Goal: Task Accomplishment & Management: Use online tool/utility

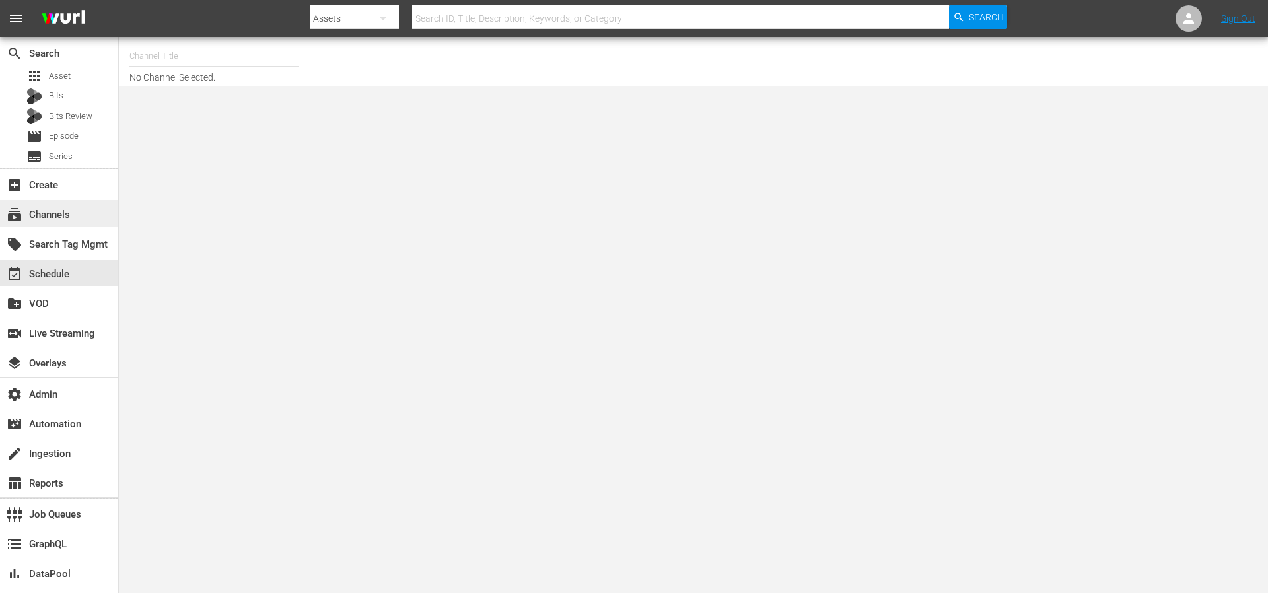
click at [60, 212] on div "subscriptions Channels" at bounding box center [37, 213] width 74 height 12
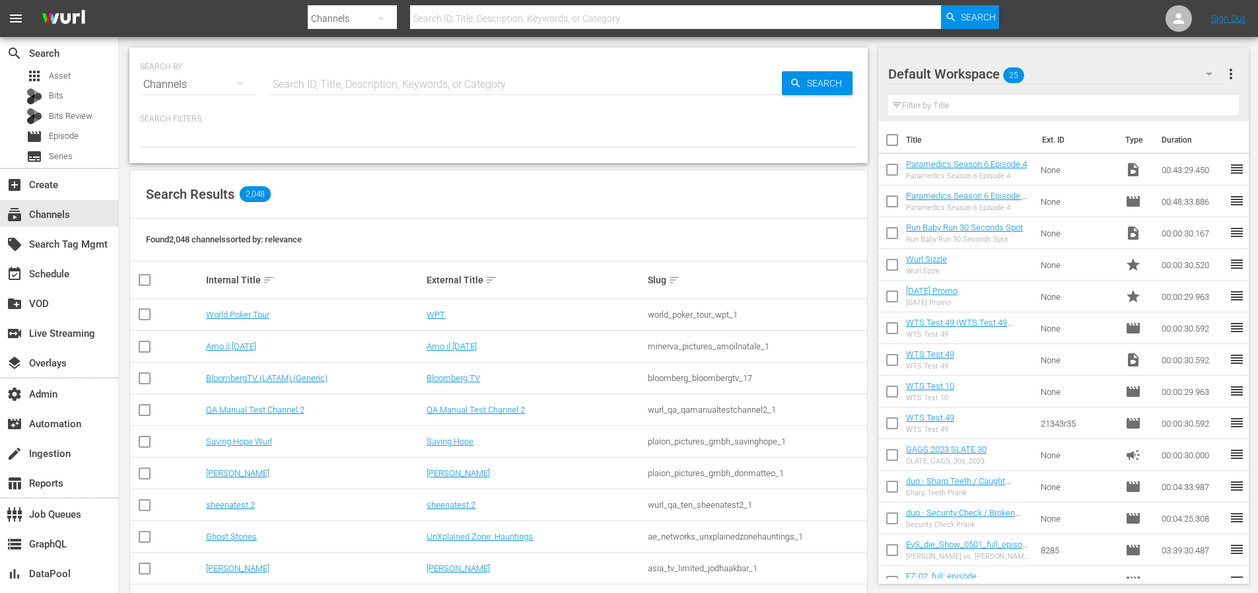
click at [427, 84] on input "text" at bounding box center [525, 85] width 513 height 32
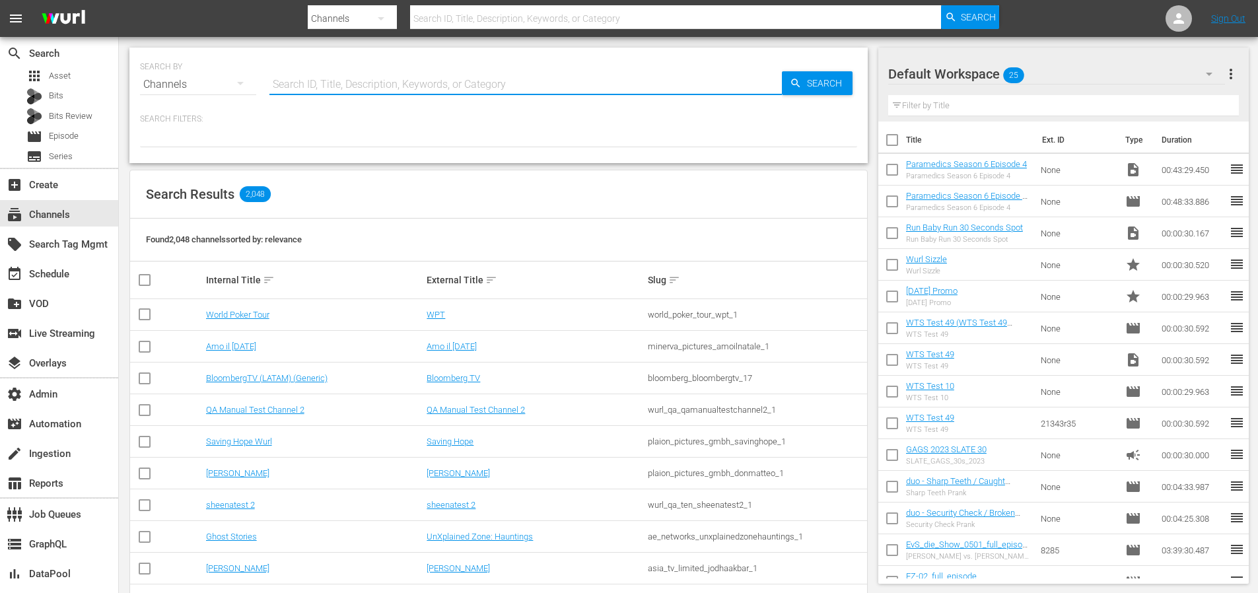
paste input "thisoldhouse_samsung"
type input "thisoldhouse_samsung"
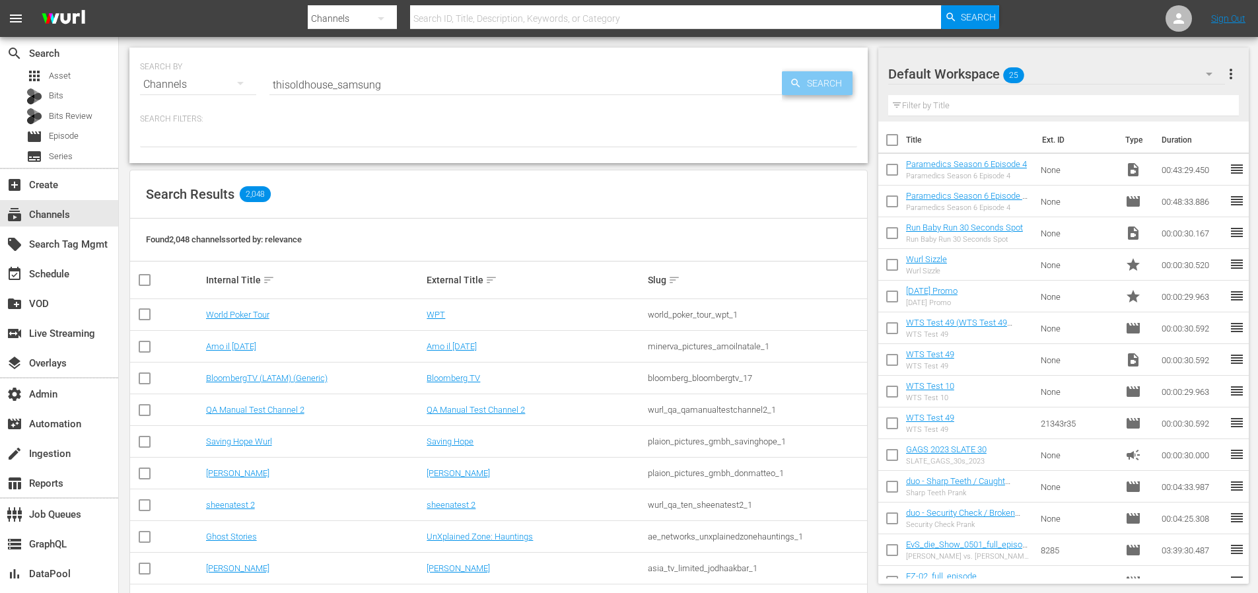
click at [837, 93] on span "Search" at bounding box center [827, 83] width 51 height 24
type input "thisoldhouse_samsung"
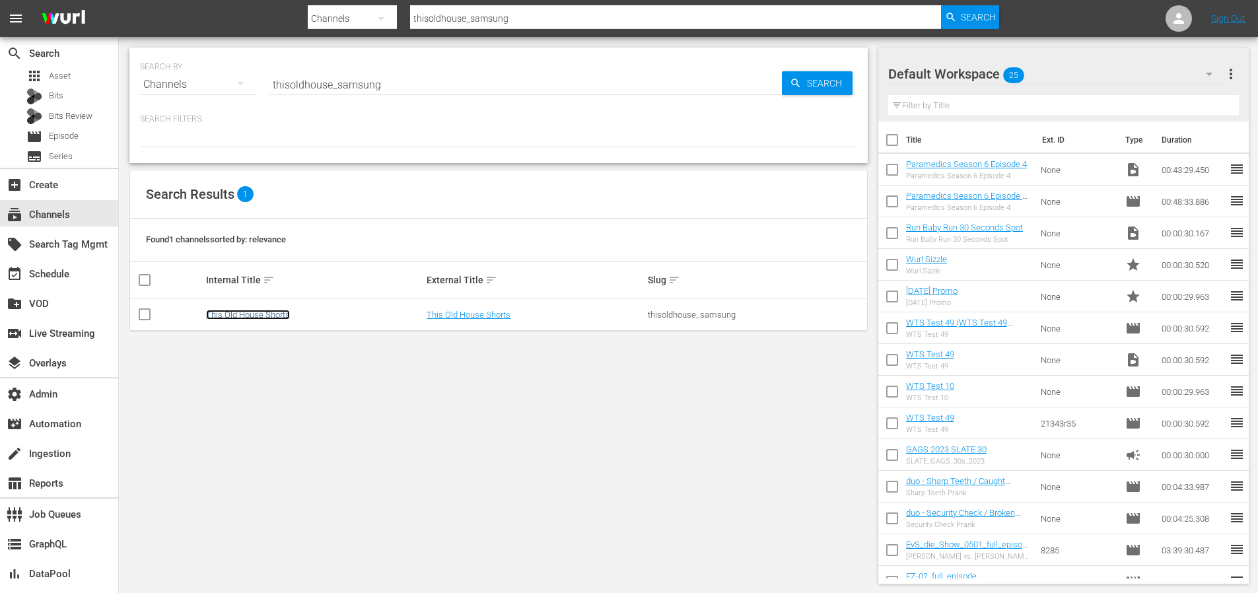
click at [269, 310] on link "This Old House Shorts" at bounding box center [248, 315] width 84 height 10
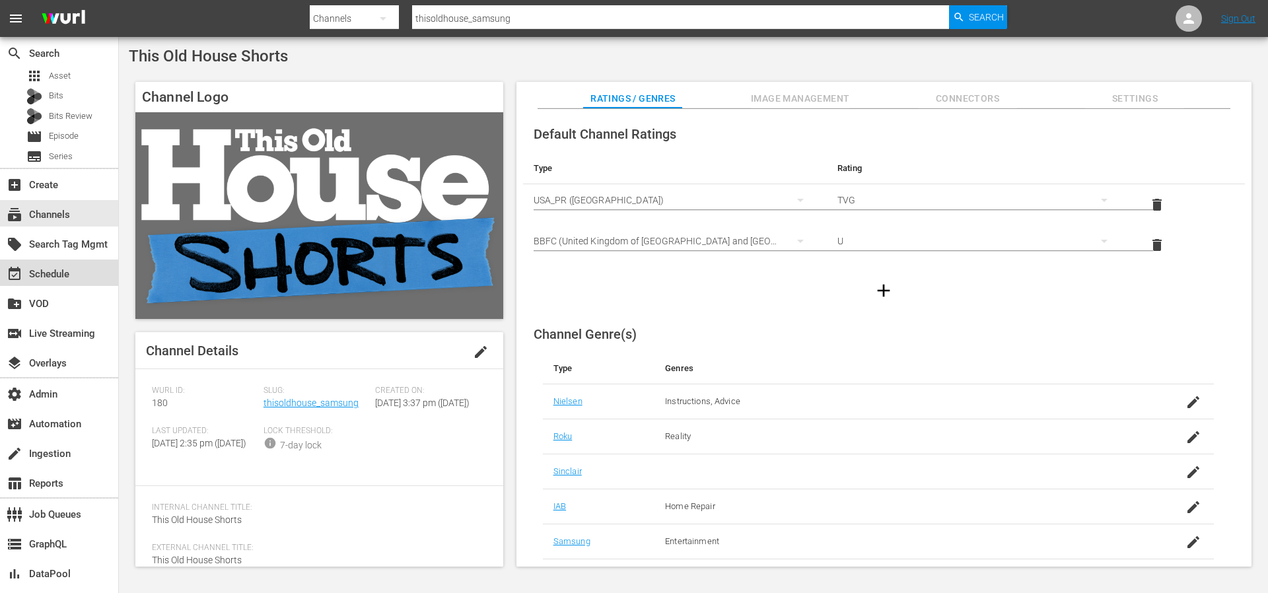
click at [65, 275] on div "event_available Schedule" at bounding box center [37, 272] width 74 height 12
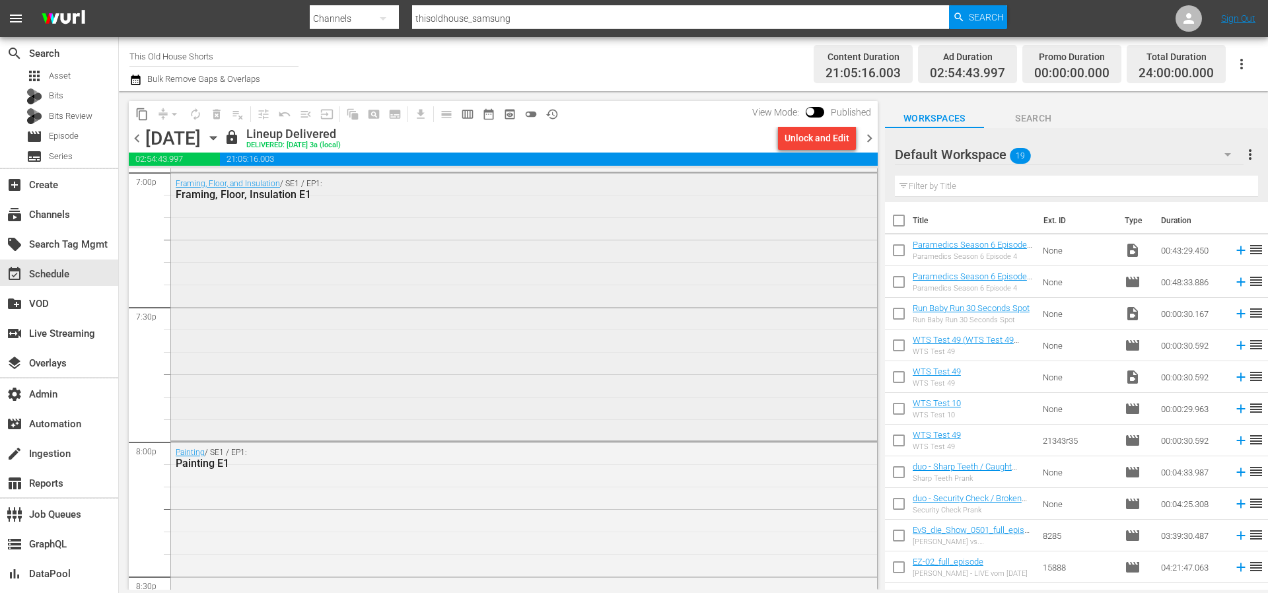
scroll to position [5118, 0]
click at [618, 285] on div "Framing, Floor, and Insulation / SE1 / EP1: Framing, Floor, Insulation E1" at bounding box center [524, 305] width 706 height 266
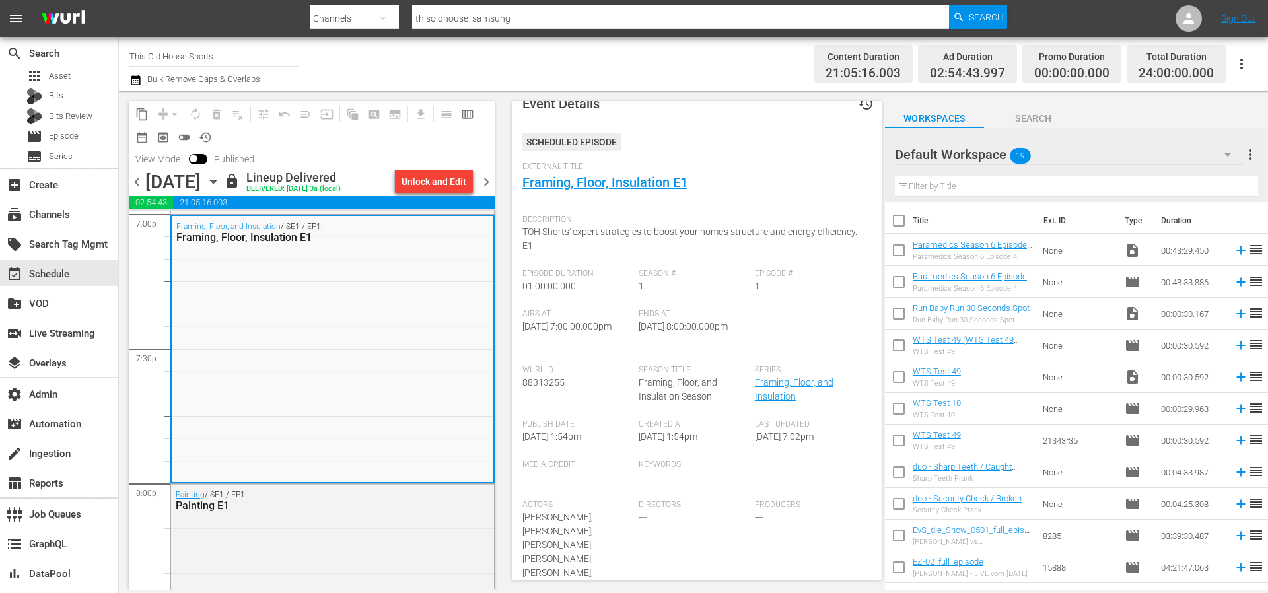
scroll to position [0, 0]
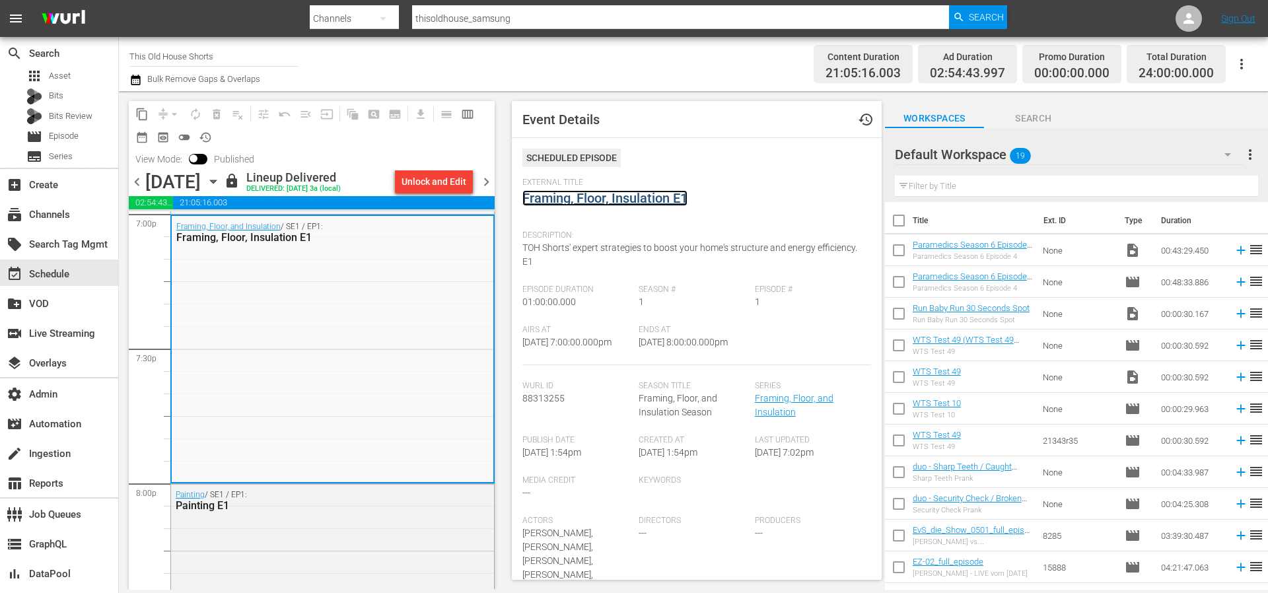
click at [651, 201] on link "Framing, Floor, Insulation E1" at bounding box center [604, 198] width 165 height 16
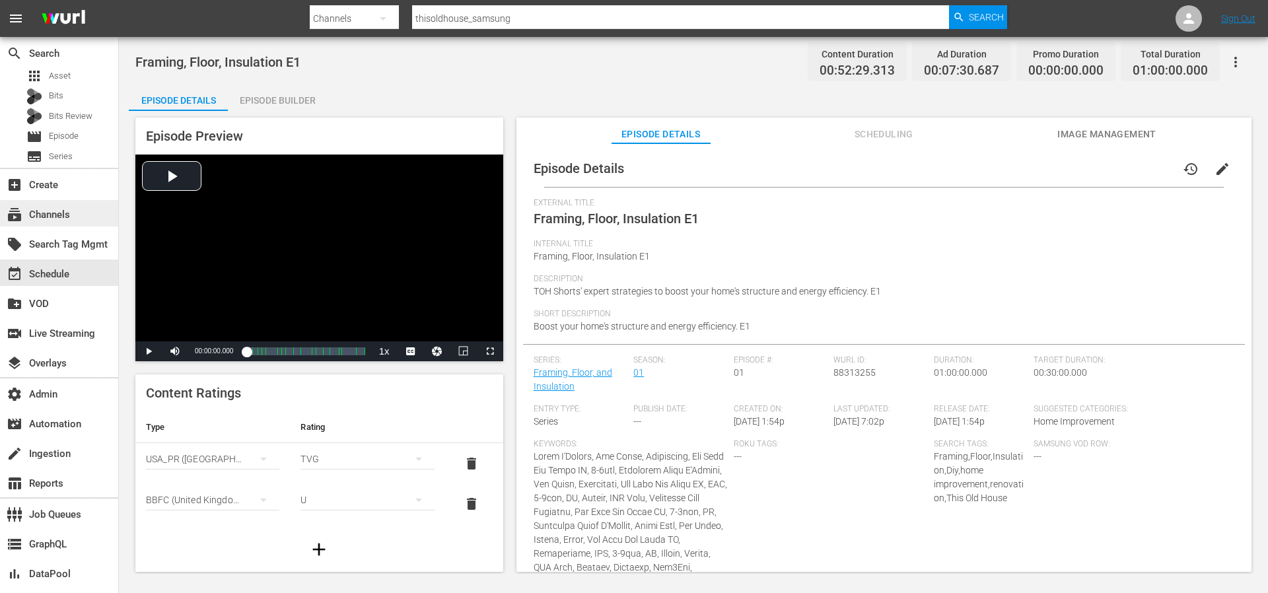
click at [56, 211] on div "subscriptions Channels" at bounding box center [37, 213] width 74 height 12
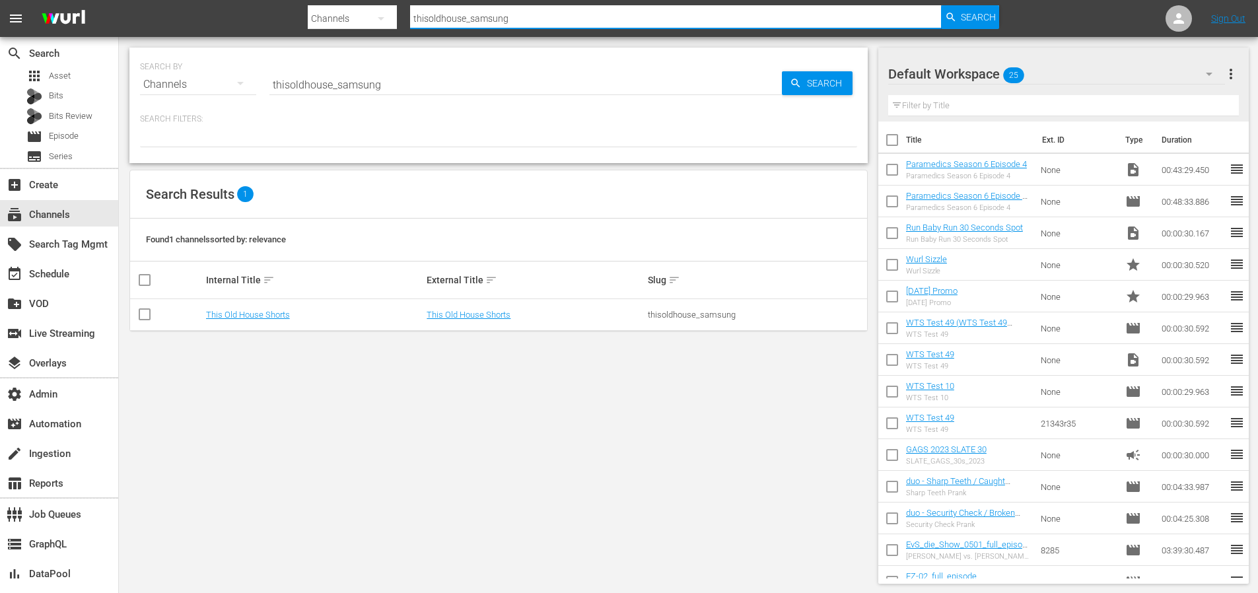
drag, startPoint x: 548, startPoint y: 19, endPoint x: 368, endPoint y: 0, distance: 180.7
click at [397, 8] on div "Search By Channels Search ID, Title, Description, Keywords, or Category thisold…" at bounding box center [654, 19] width 692 height 32
type input "skills"
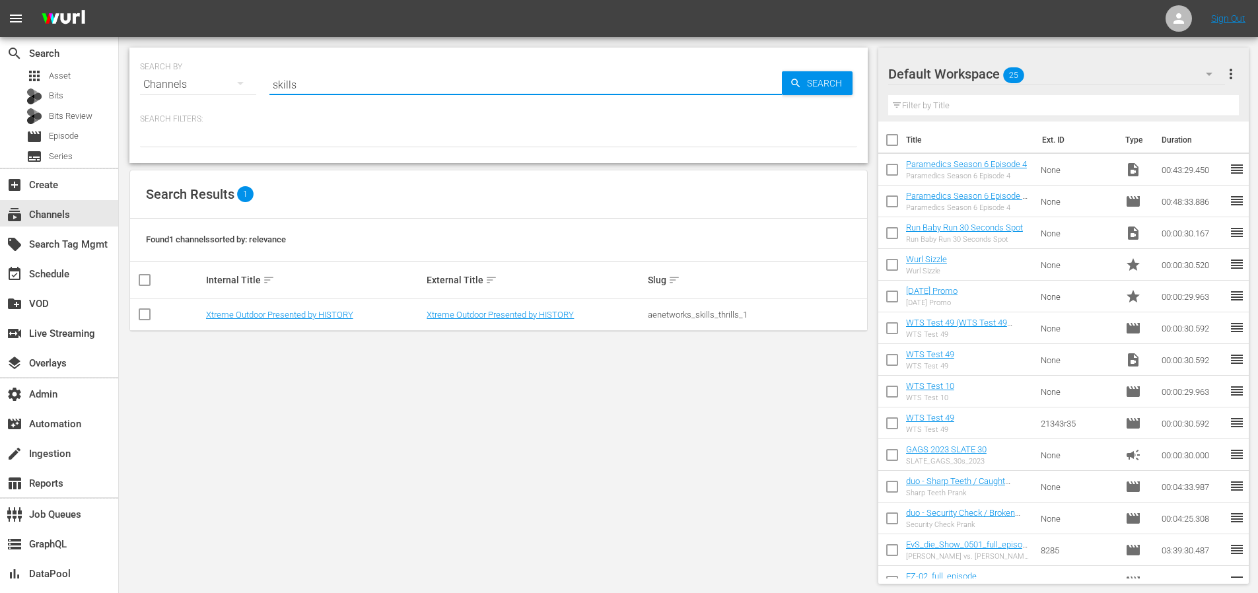
click at [340, 87] on input "skills" at bounding box center [525, 85] width 513 height 32
click at [339, 87] on input "skills" at bounding box center [525, 85] width 513 height 32
paste input "all3media_great_british_menu_1"
type input "all3media_great_british_menu_1"
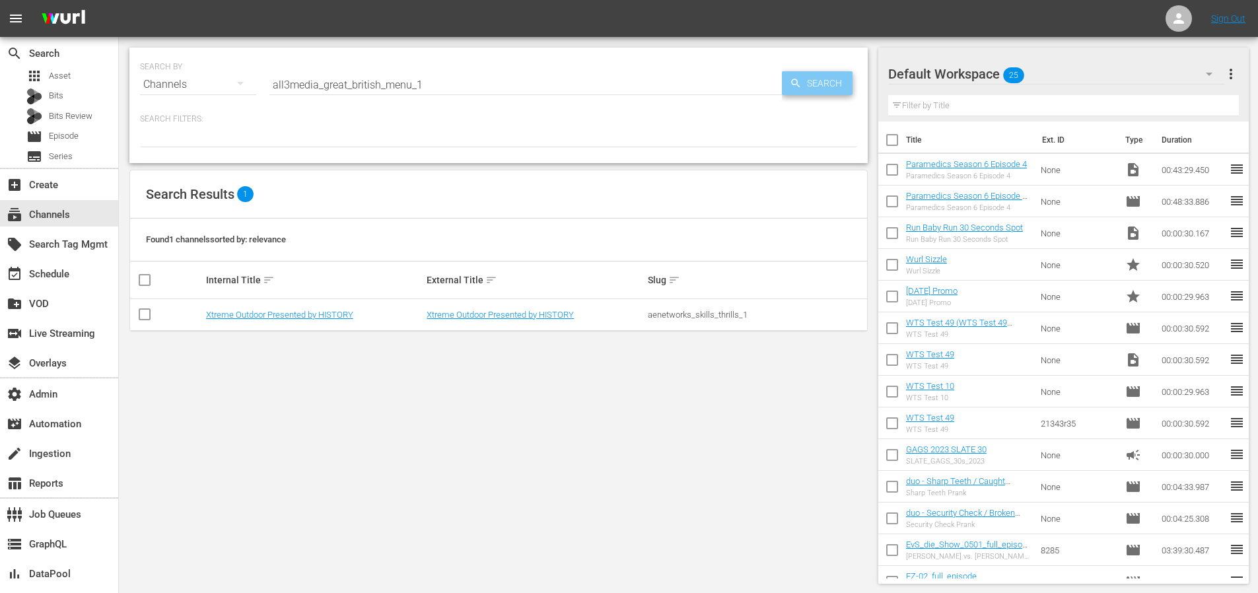
click at [809, 83] on span "Search" at bounding box center [827, 83] width 51 height 24
click at [264, 316] on link "Great British Menu" at bounding box center [240, 315] width 69 height 10
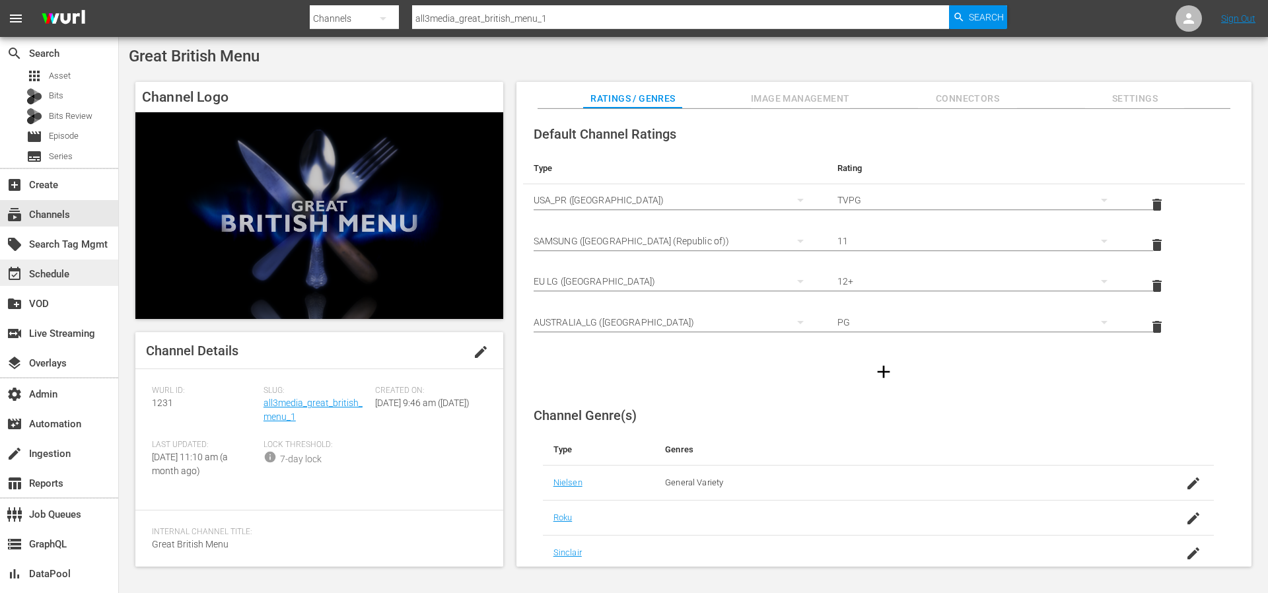
click at [55, 277] on div "event_available Schedule" at bounding box center [37, 272] width 74 height 12
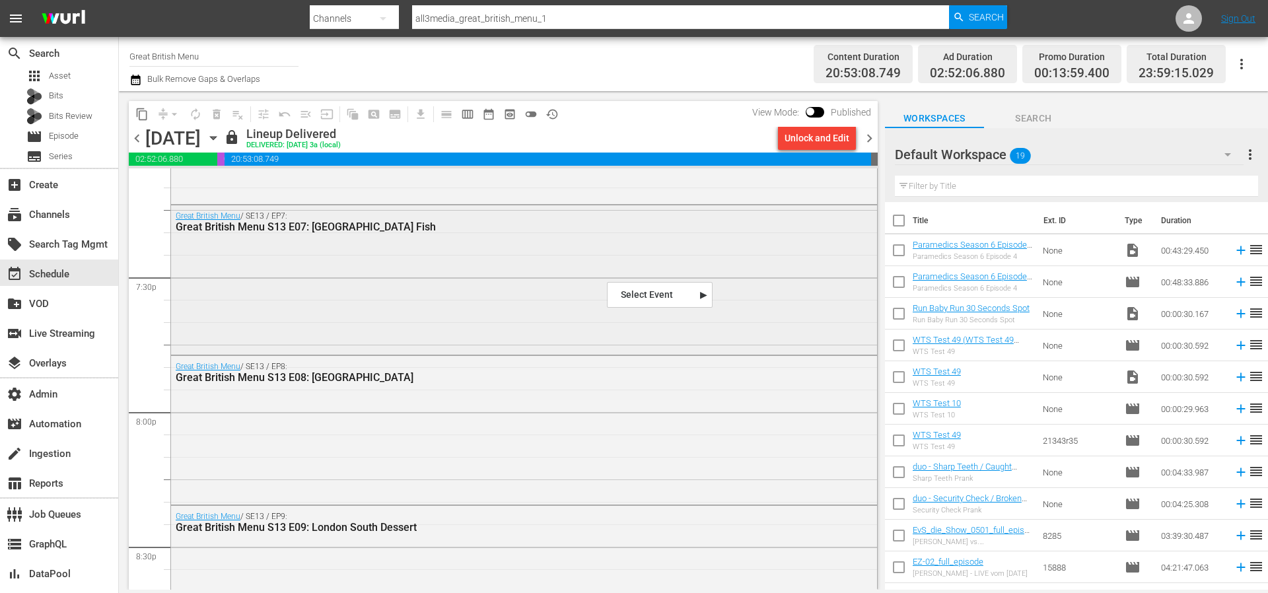
scroll to position [5161, 0]
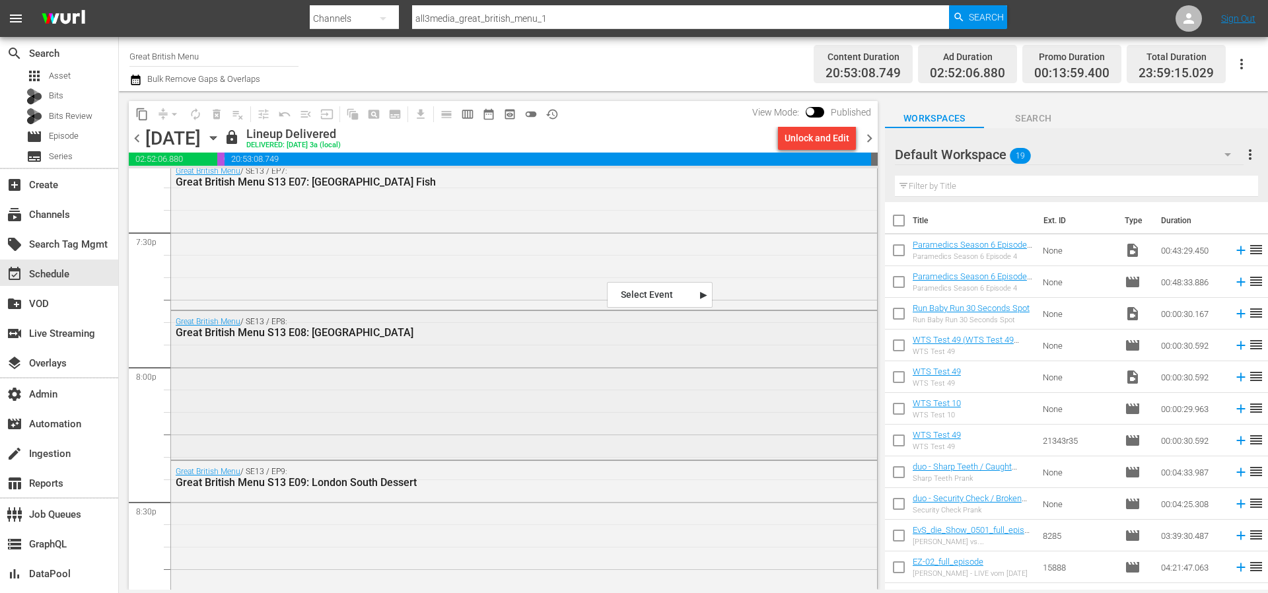
click at [395, 404] on div "Great British Menu / SE13 / EP8: Great British Menu S13 E08: [GEOGRAPHIC_DATA]" at bounding box center [524, 384] width 706 height 147
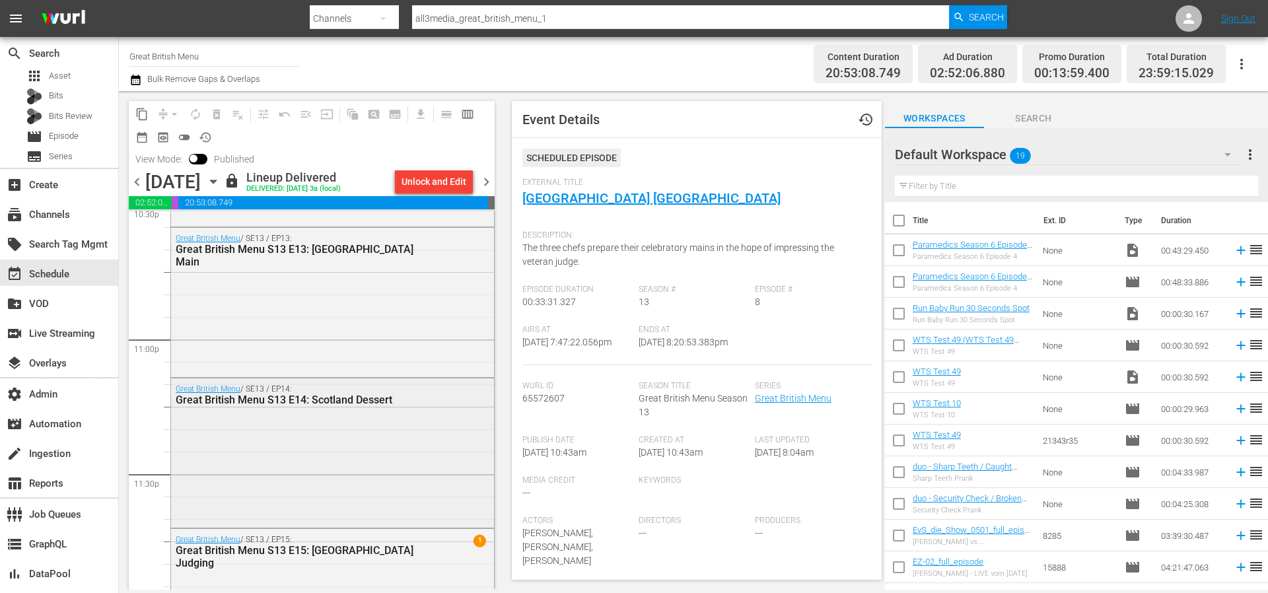
scroll to position [6042, 0]
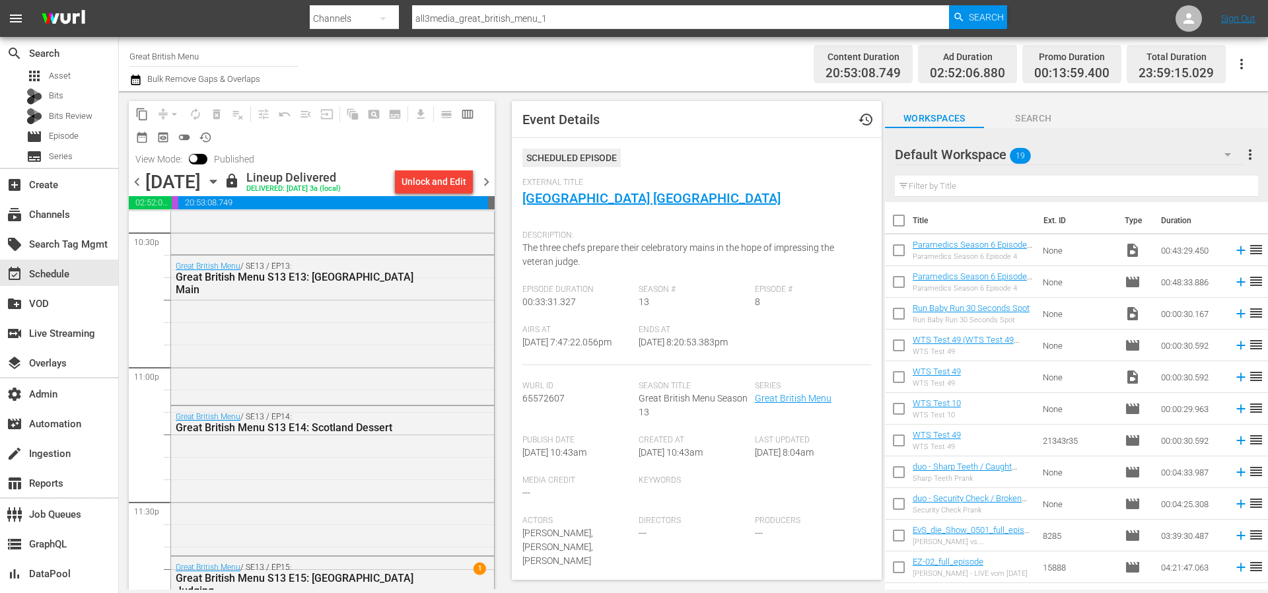
click at [491, 180] on span "chevron_right" at bounding box center [486, 182] width 17 height 17
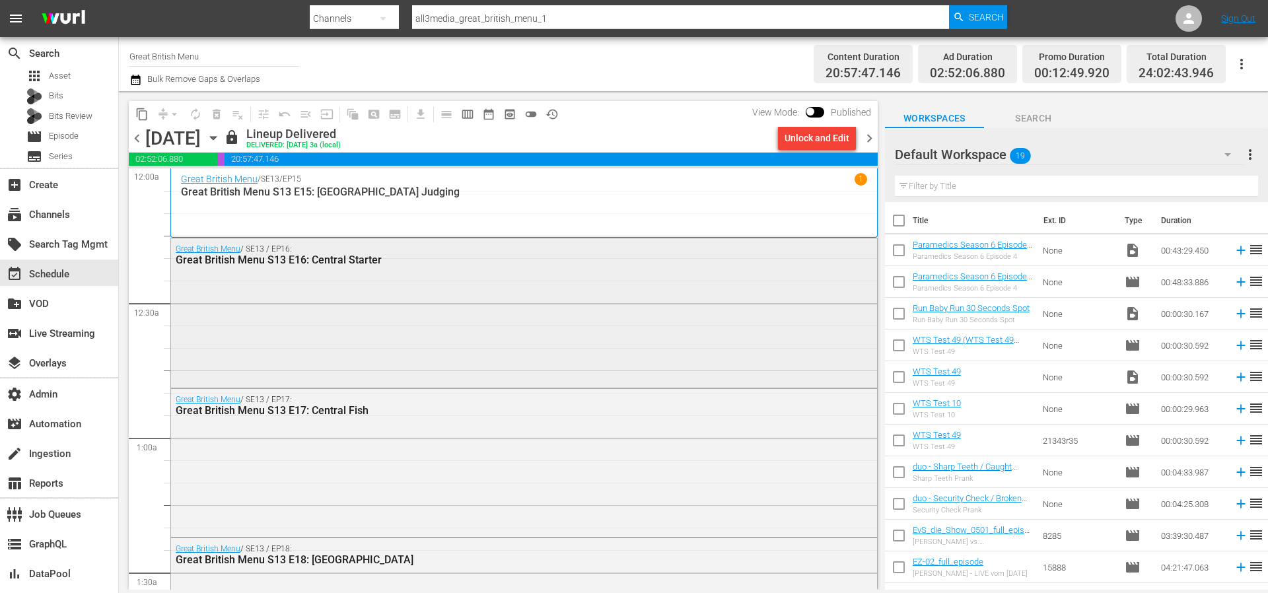
click at [385, 327] on div "Great British Menu / SE13 / EP16: Great British Menu S13 E16: Central Starter" at bounding box center [524, 311] width 706 height 146
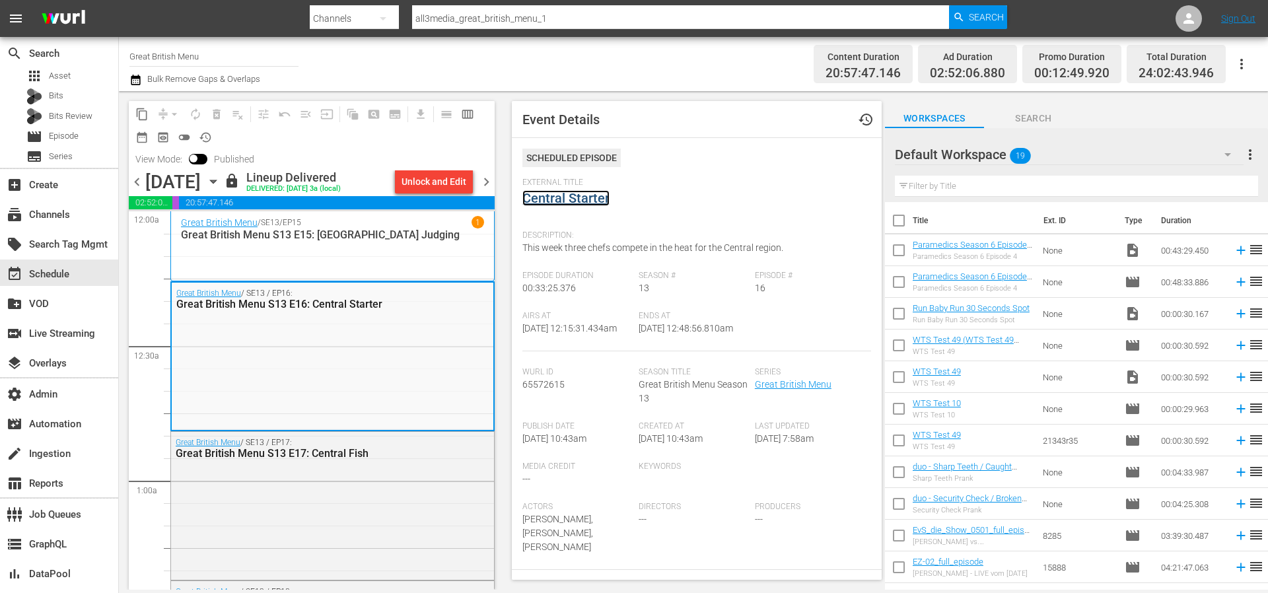
click at [583, 203] on link "Central Starter" at bounding box center [565, 198] width 87 height 16
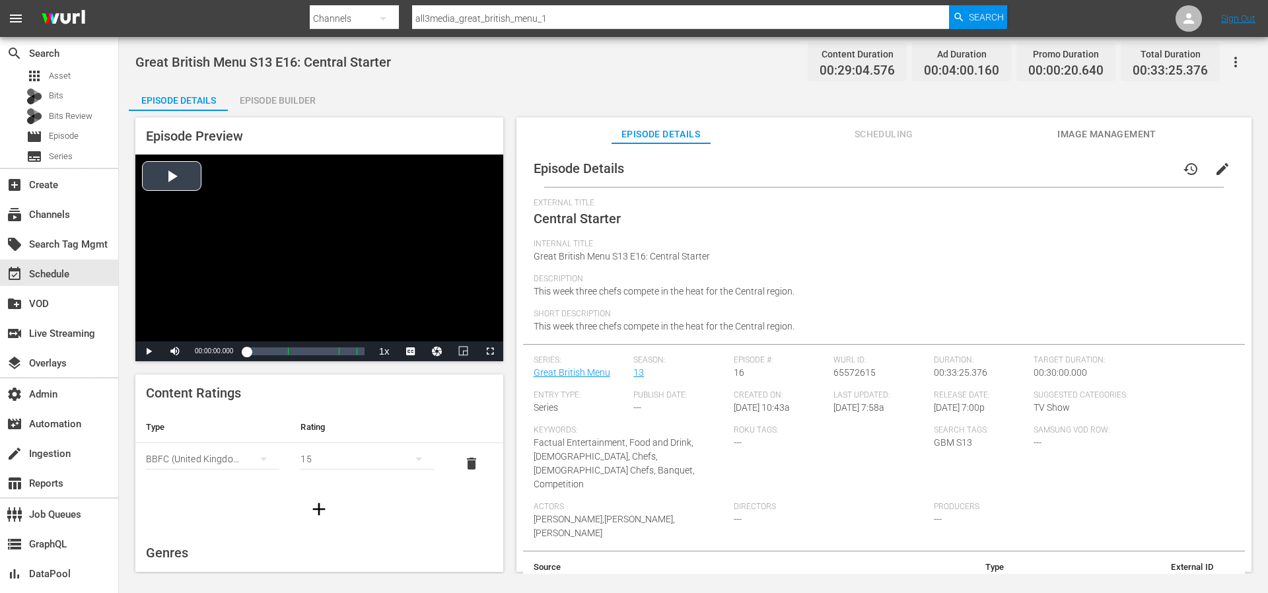
click at [168, 183] on div "Video Player" at bounding box center [319, 248] width 368 height 187
click at [194, 353] on div "15%" at bounding box center [204, 352] width 27 height 2
click at [490, 351] on span "Video Player" at bounding box center [490, 351] width 0 height 0
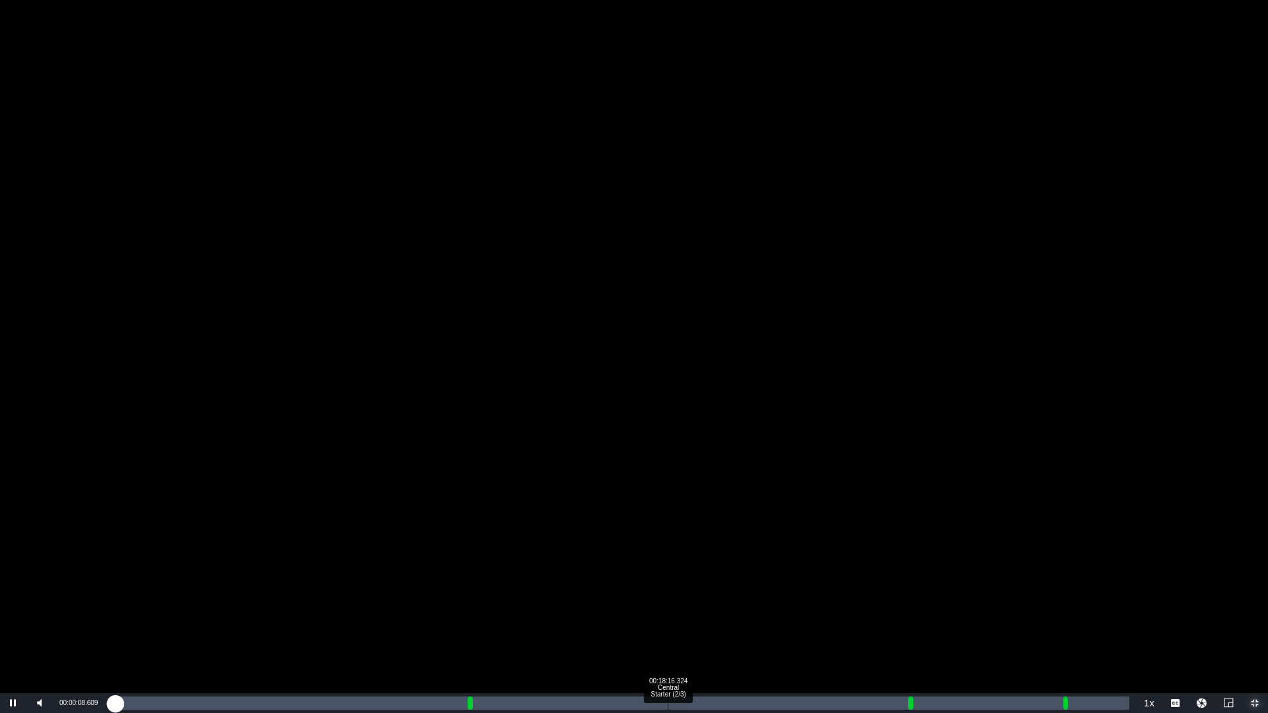
click at [668, 592] on div "Loaded : 0.69% 00:18:16.324 Central Starter (2/3) 00:00:08.690" at bounding box center [620, 703] width 1019 height 13
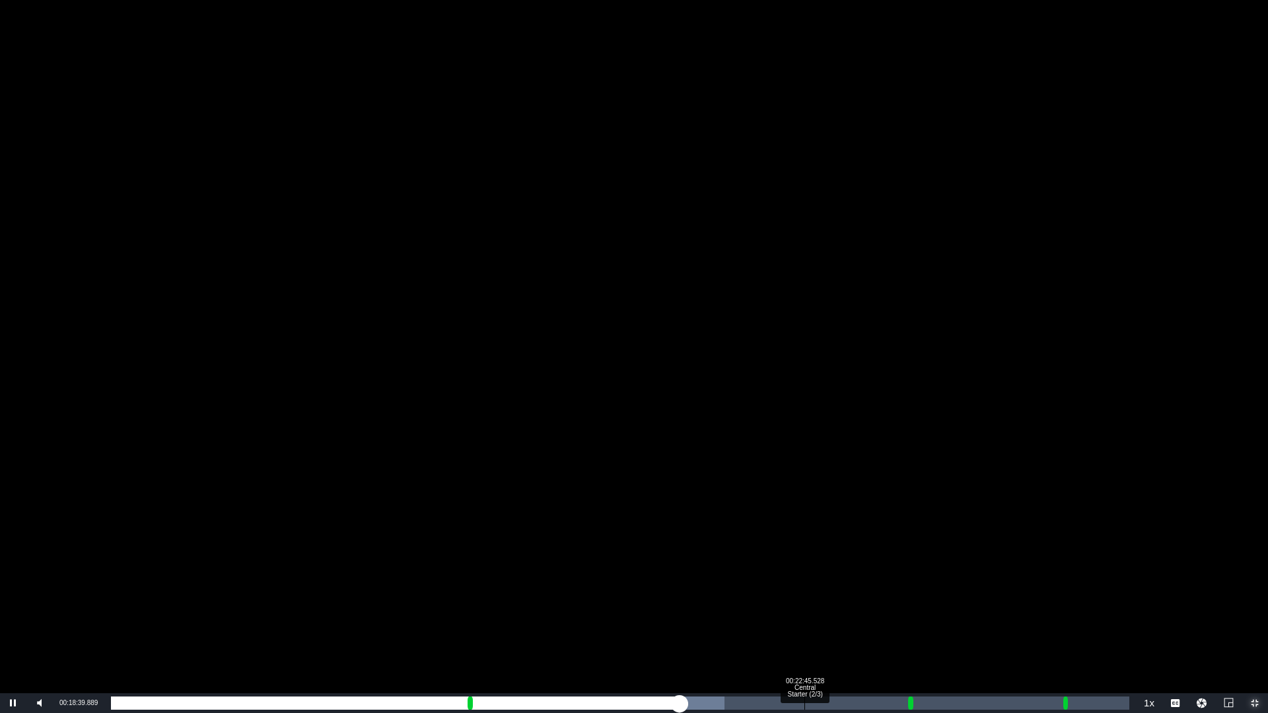
click at [805, 592] on div "Loaded : 60.25% 00:22:45.528 Central Starter (2/3) 00:16:29.567" at bounding box center [620, 704] width 1032 height 20
click at [843, 592] on div "Loaded : 73.33% 00:24:03.558 Central Starter (2/3) 00:20:45.549" at bounding box center [620, 703] width 1019 height 13
click at [875, 592] on div "00:25:04.682 Central Starter (2/3)" at bounding box center [875, 703] width 1 height 13
click at [898, 592] on div "Loaded : 80.21% 00:25:48.899 Central Starter (2/3) 00:22:54.525" at bounding box center [620, 703] width 1019 height 13
click at [944, 592] on div "Loaded : 81.59% 00:27:19.934 Central Starter (3/3) 00:23:39.501 [GEOGRAPHIC_DAT…" at bounding box center [620, 703] width 1019 height 13
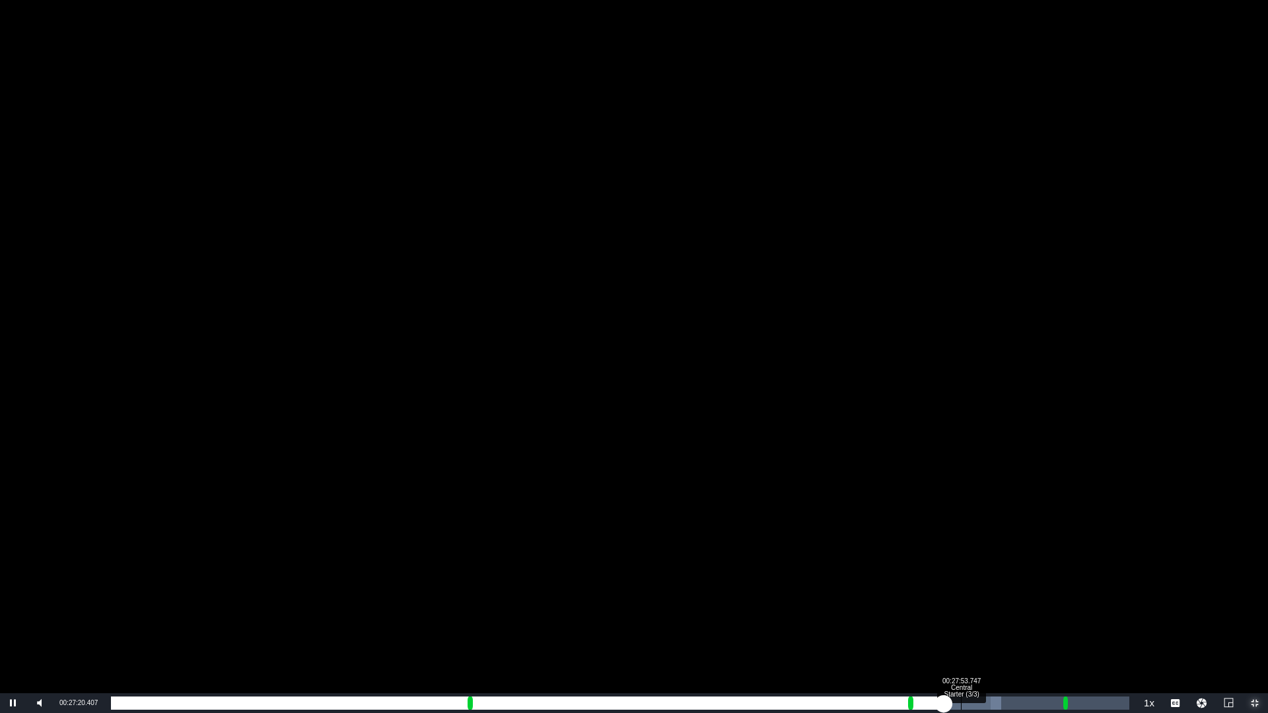
click at [964, 592] on div "Loaded : 87.44% 00:27:53.747 Central Starter (3/3) 00:25:10.182 Cue Point 2: 00…" at bounding box center [620, 703] width 1019 height 13
click at [987, 592] on div "00:28:45.767 Central Starter (3/3)" at bounding box center [987, 703] width 1 height 13
click at [999, 592] on div "00:29:09.176 Central Starter (3/3)" at bounding box center [999, 703] width 1 height 13
click at [1019, 592] on div "Loaded : 93.29%" at bounding box center [586, 703] width 950 height 13
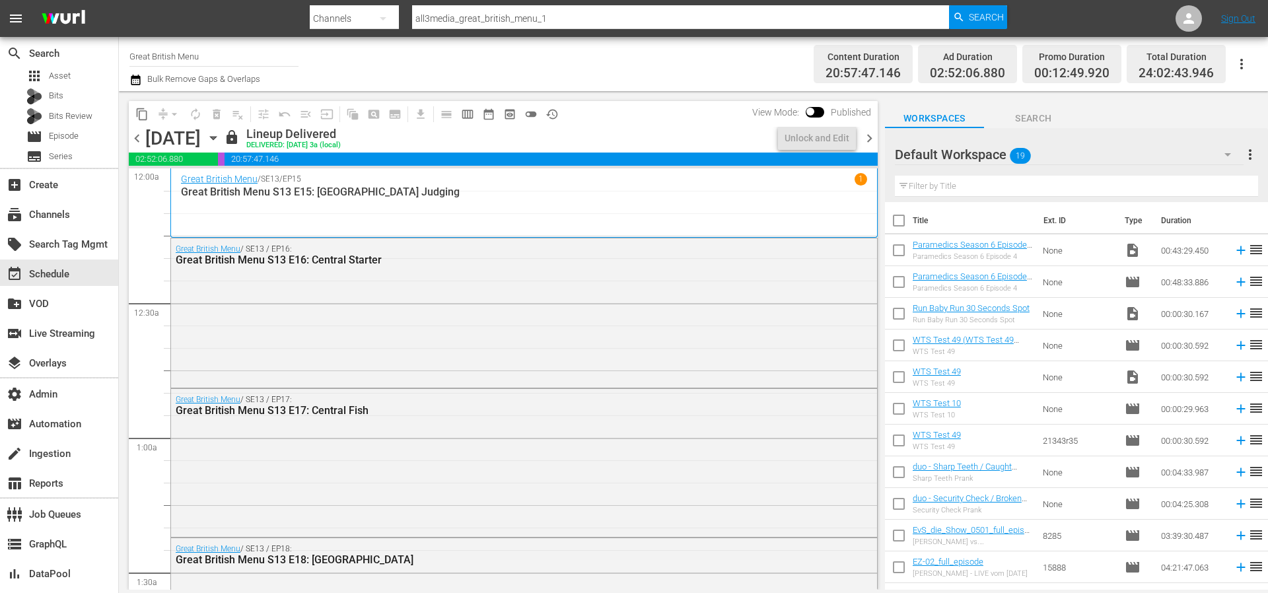
click at [133, 141] on span "chevron_left" at bounding box center [137, 138] width 17 height 17
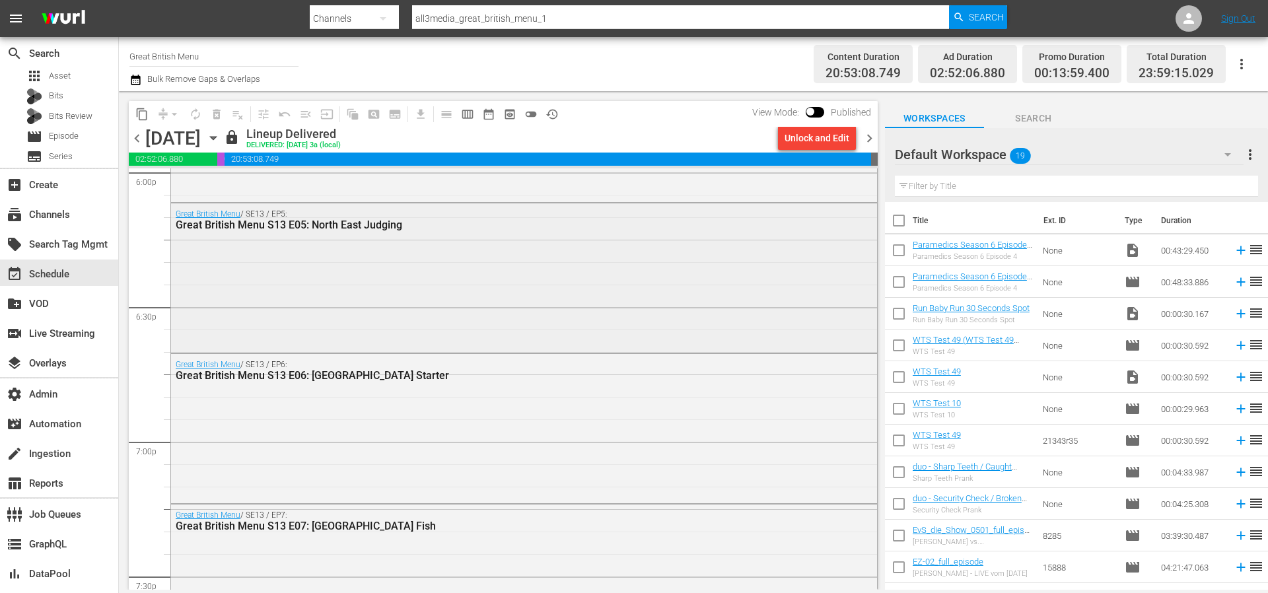
scroll to position [5457, 0]
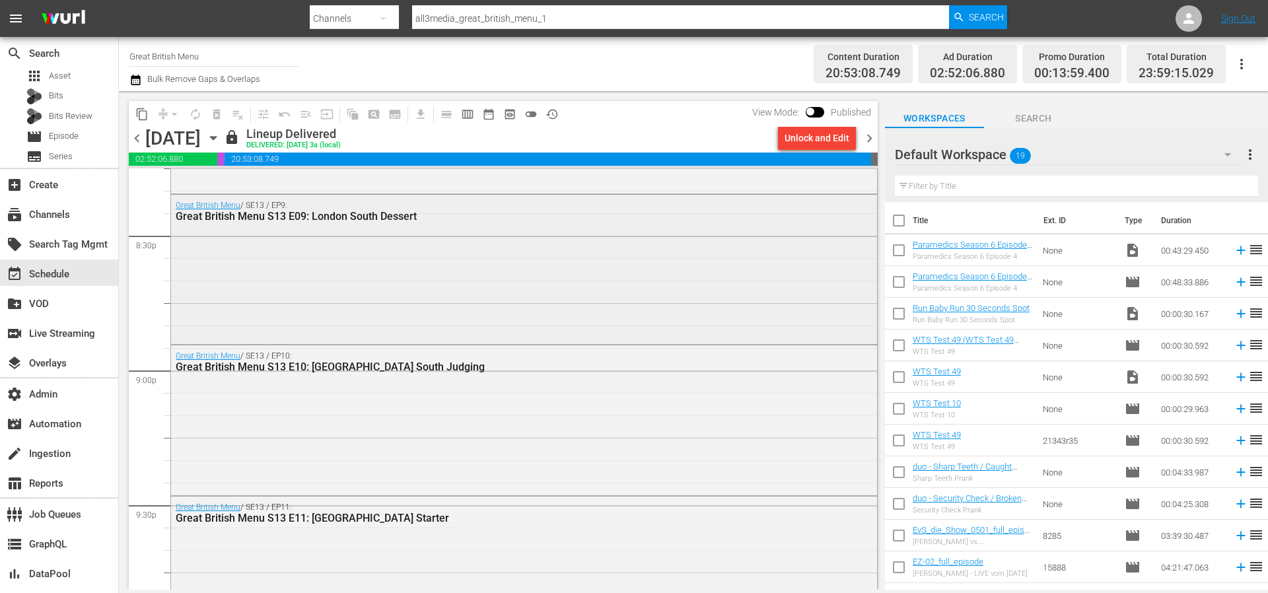
click at [497, 326] on div "Great British Menu / SE13 / EP9: Great British Menu S13 E09: London South Desse…" at bounding box center [524, 268] width 706 height 146
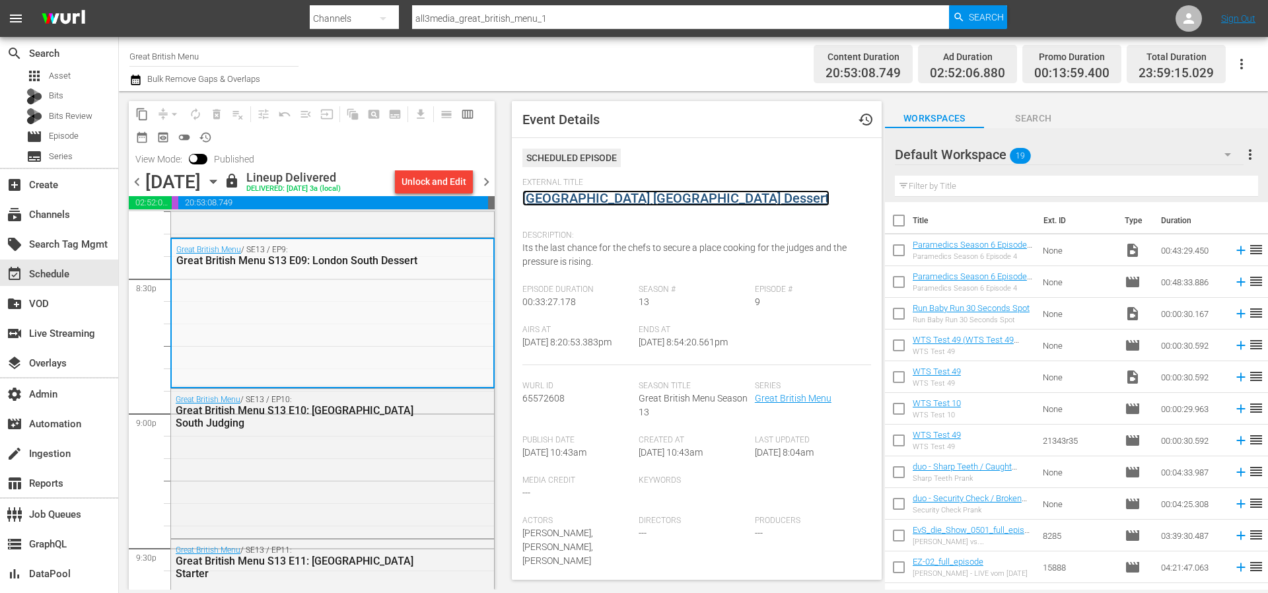
click at [638, 200] on link "[GEOGRAPHIC_DATA] [GEOGRAPHIC_DATA] Dessert" at bounding box center [675, 198] width 307 height 16
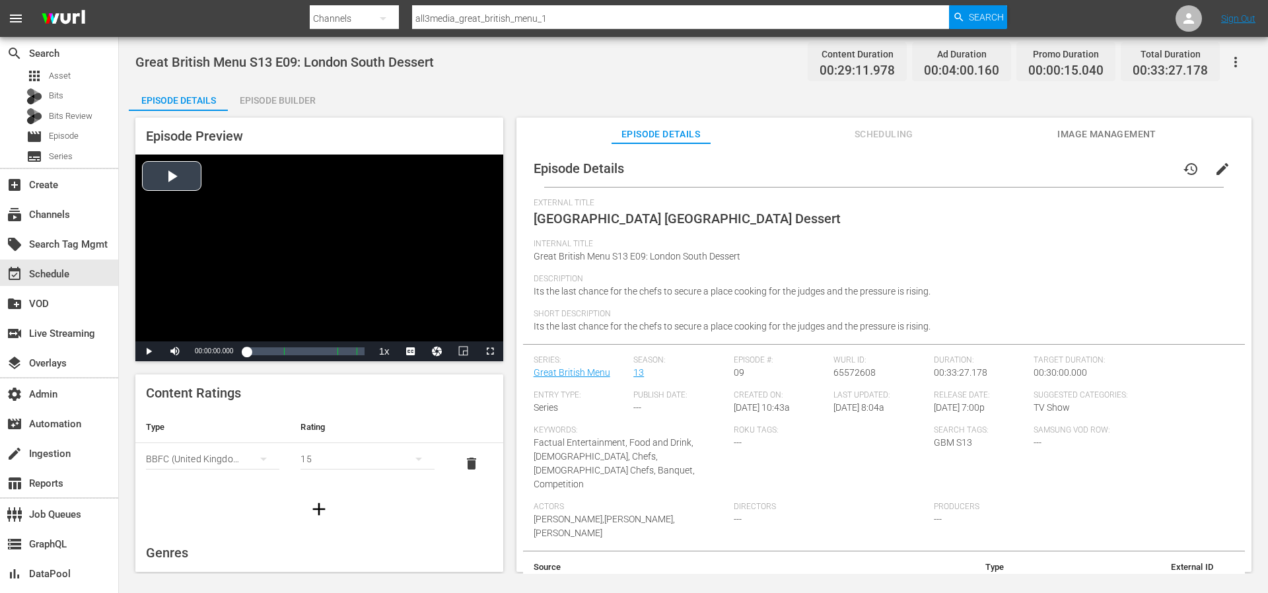
click at [169, 178] on div "Video Player" at bounding box center [319, 248] width 368 height 187
drag, startPoint x: 203, startPoint y: 351, endPoint x: 194, endPoint y: 353, distance: 8.8
click at [194, 353] on div "Volume Level" at bounding box center [194, 352] width 7 height 2
click at [490, 351] on span "Video Player" at bounding box center [490, 351] width 0 height 0
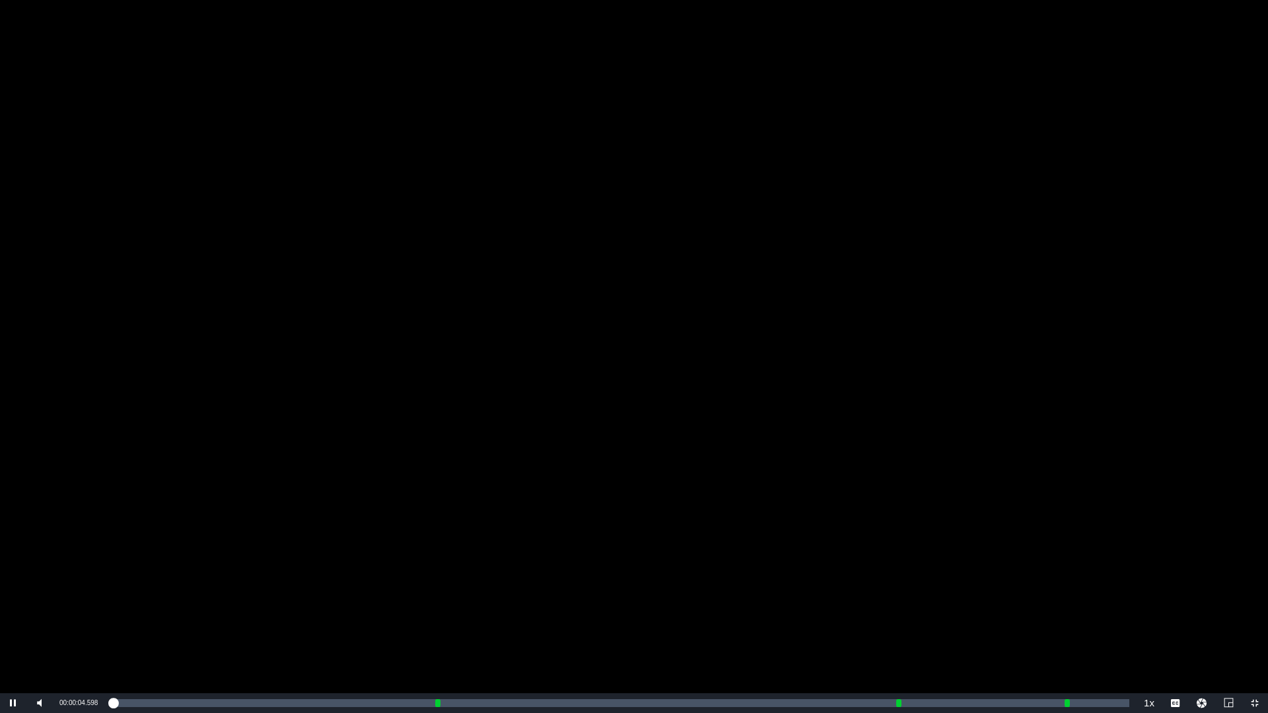
click at [645, 548] on div "Video Player" at bounding box center [634, 347] width 1268 height 694
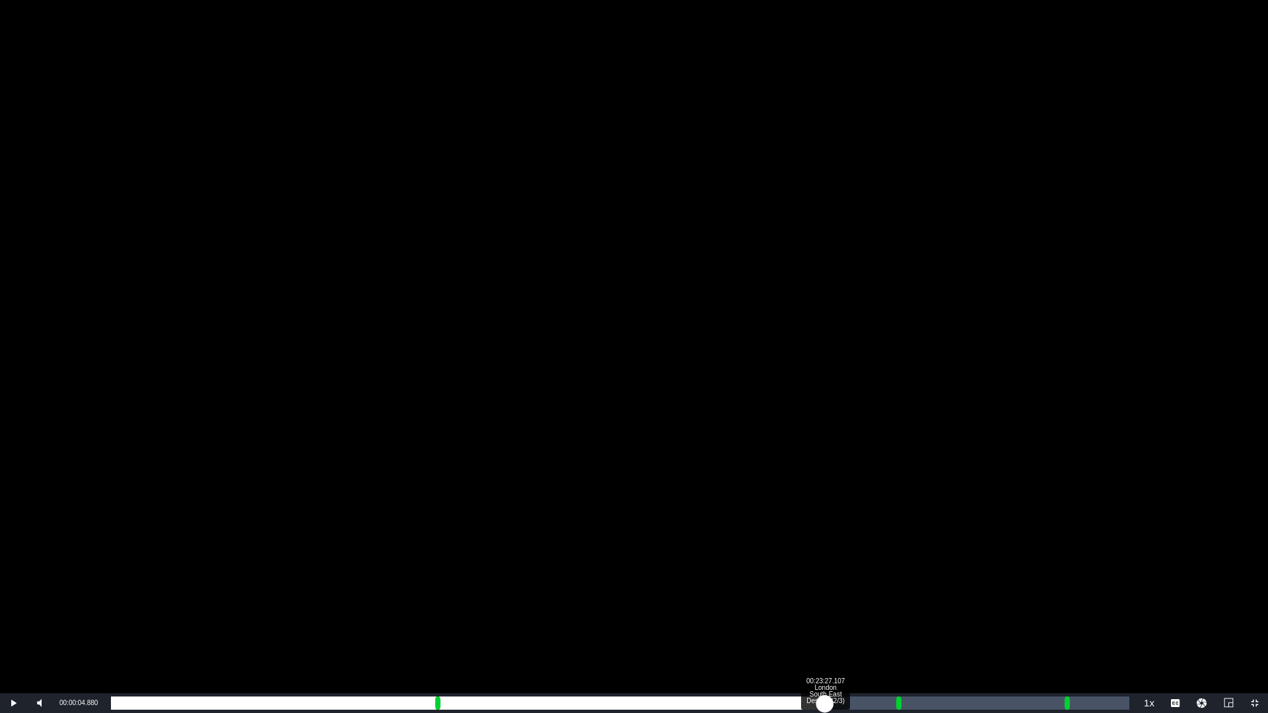
click at [825, 592] on div "Loaded : 2.40% 00:23:27.107 London South East Dessert (2/3) 00:00:04.880" at bounding box center [620, 703] width 1019 height 13
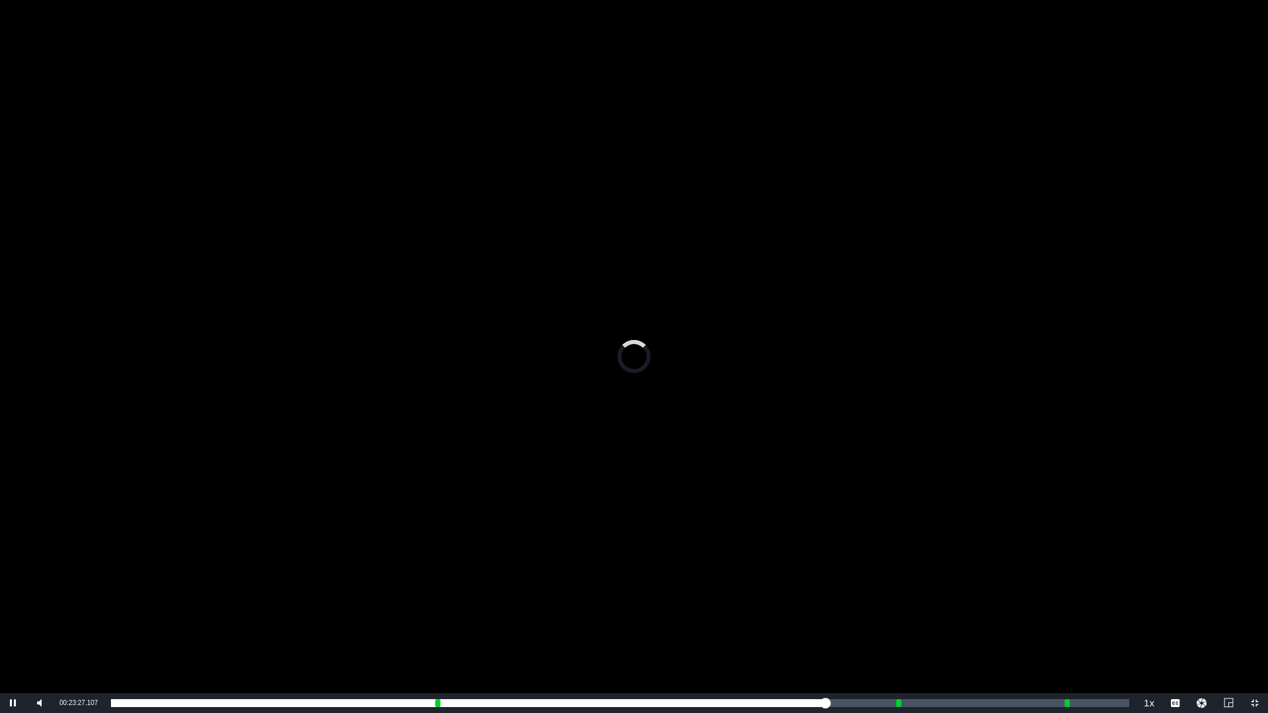
click at [793, 573] on div "Video Player" at bounding box center [634, 347] width 1268 height 694
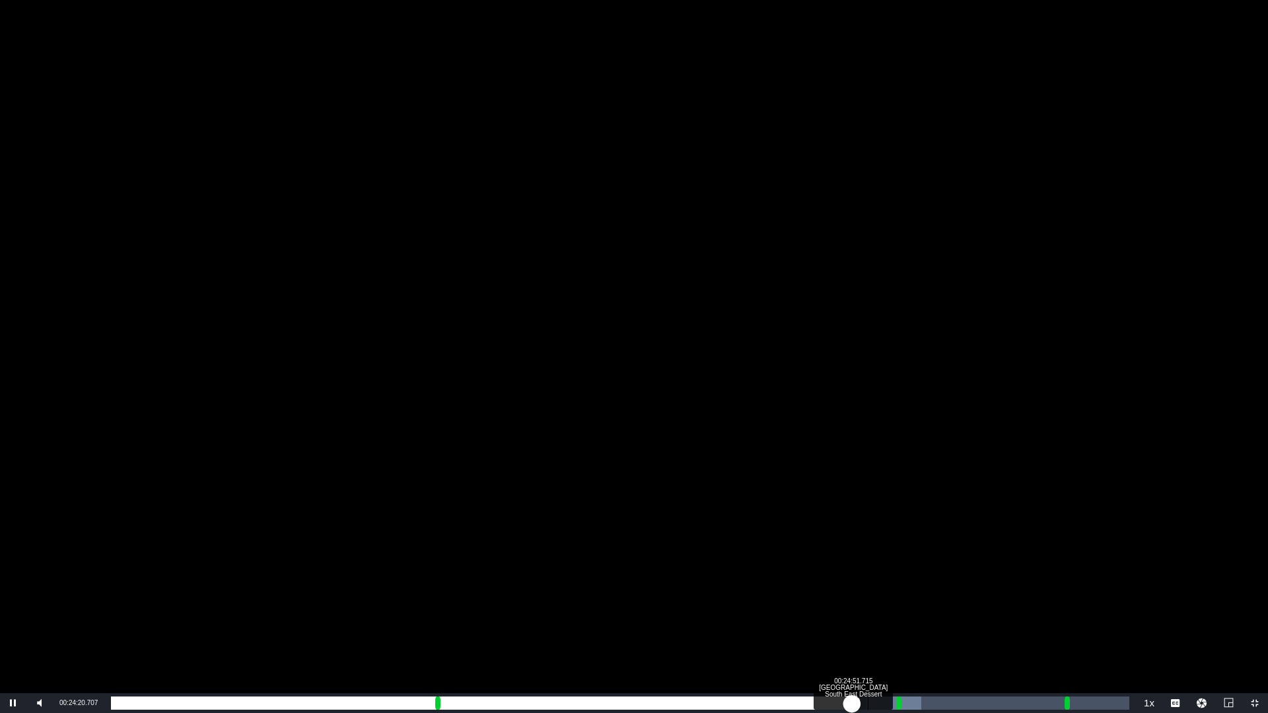
click at [869, 592] on div "Loaded : 79.54% 00:24:51.715 London South East Dessert (2/3) 00:22:13.342 Cue P…" at bounding box center [620, 703] width 1019 height 13
click at [886, 592] on div "00:25:25.559 London South East Dessert (2/3)" at bounding box center [885, 703] width 1 height 13
click at [916, 592] on div "00:26:26.737 London South East Dessert (3/3)" at bounding box center [916, 703] width 1 height 13
click at [945, 592] on div "Loaded : 85.70% 00:27:22.709 London South East Dessert (3/3) 00:24:22.758 [GEOG…" at bounding box center [620, 703] width 1019 height 13
click at [974, 592] on div "00:28:19.983 [GEOGRAPHIC_DATA] (3/3)" at bounding box center [974, 703] width 1 height 13
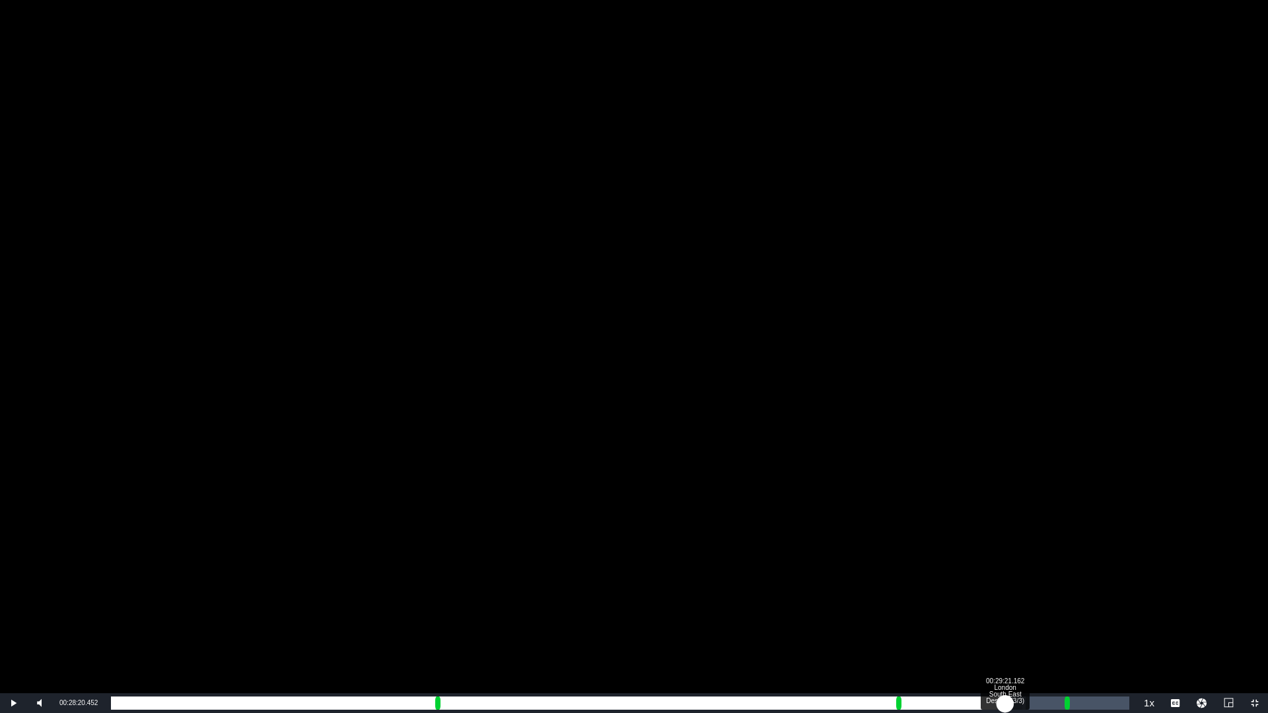
click at [1005, 592] on div "Loaded : 89.82% 00:29:21.162 London South East Dessert (3/3) 00:26:12.869 Cue P…" at bounding box center [620, 703] width 1019 height 13
click at [1022, 592] on div "00:29:55.005 [GEOGRAPHIC_DATA] [GEOGRAPHIC_DATA] (3/3)" at bounding box center [1022, 703] width 1 height 13
click at [1034, 592] on div "Loaded : 95.99% 00:30:15.832 London South East Dessert (3/3) 00:27:47.630 [GEOG…" at bounding box center [620, 703] width 1019 height 13
click at [845, 592] on div "Loaded : 97.71% 00:24:26.984 [GEOGRAPHIC_DATA] (2/3) 00:28:17.373 [GEOGRAPHIC_D…" at bounding box center [620, 704] width 1032 height 20
click at [833, 592] on div "Loaded : 77.48% 00:23:42.727 London South East Dessert (2/3) 00:22:01.914 [GEOG…" at bounding box center [620, 703] width 1019 height 13
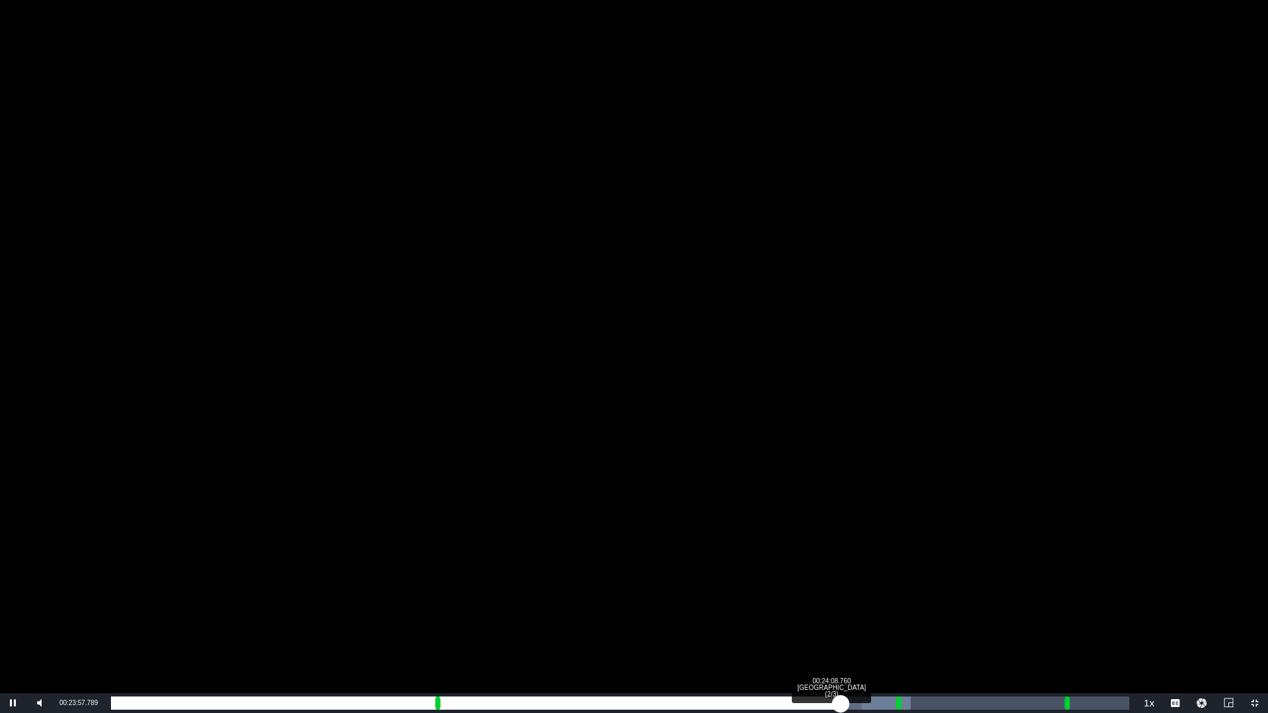
click at [840, 592] on div "00:21:50.361" at bounding box center [475, 703] width 729 height 13
click at [857, 592] on div "Loaded : 78.85% 00:24:28.285 [GEOGRAPHIC_DATA] (2/3) 00:22:01.583 [GEOGRAPHIC_D…" at bounding box center [620, 703] width 1019 height 13
click at [857, 592] on div "00:22:22.195" at bounding box center [484, 703] width 746 height 13
click at [864, 592] on div "00:22:36.383" at bounding box center [487, 703] width 753 height 13
click at [873, 592] on div "00:22:55.076" at bounding box center [492, 703] width 762 height 13
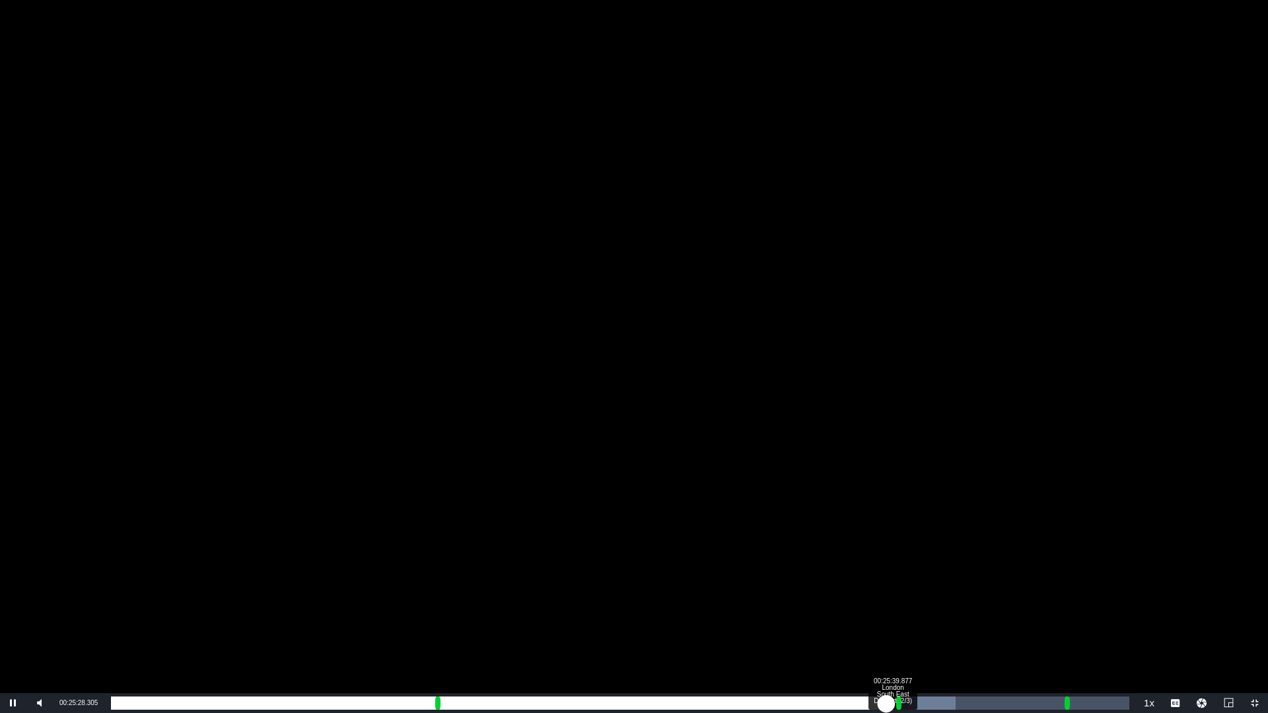
click at [886, 592] on div "00:23:20.686" at bounding box center [498, 703] width 775 height 13
click at [899, 592] on div "Progress Bar" at bounding box center [899, 703] width 7 height 17
click at [910, 592] on div "00:23:53.838" at bounding box center [510, 703] width 799 height 13
click at [910, 592] on div "00:24:06.338" at bounding box center [510, 703] width 799 height 13
click at [915, 592] on div "00:24:17.949" at bounding box center [513, 703] width 805 height 13
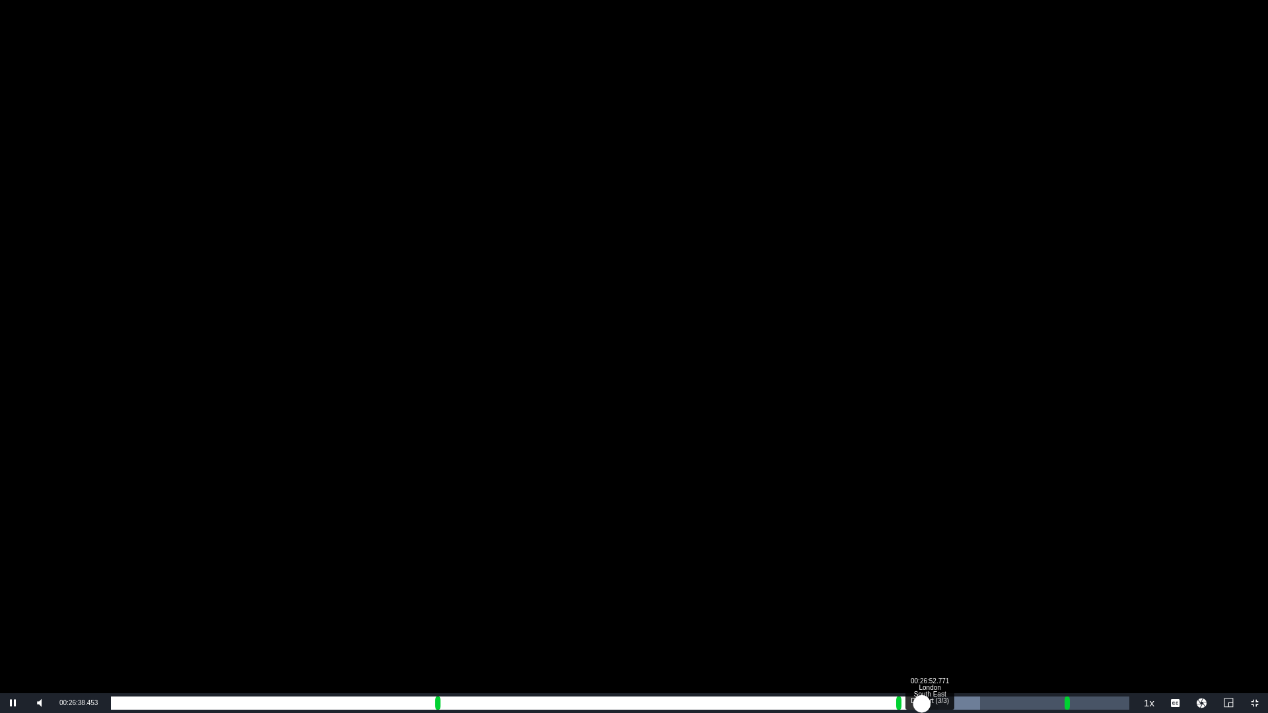
click at [922, 592] on div "00:24:30.980" at bounding box center [516, 703] width 811 height 13
click at [929, 592] on div "00:24:45.269" at bounding box center [520, 703] width 818 height 13
click at [934, 592] on div "00:24:54.358" at bounding box center [522, 703] width 823 height 13
click at [939, 592] on div "00:24:54.439" at bounding box center [525, 703] width 828 height 13
click at [944, 592] on div "00:25:14.186" at bounding box center [527, 703] width 833 height 13
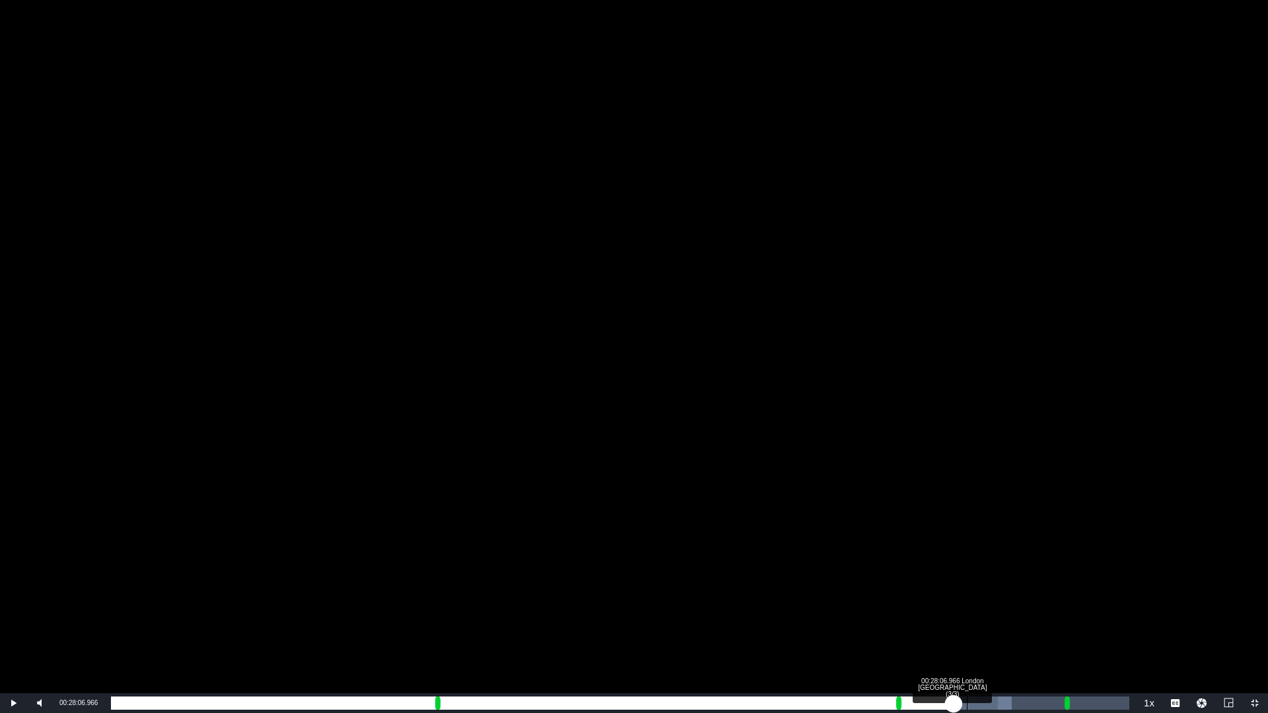
click at [967, 592] on div "00:28:06.966 London [GEOGRAPHIC_DATA] (3/3)" at bounding box center [967, 703] width 1 height 13
click at [984, 592] on div "Loaded : 89.14% 00:28:40.810 London South East Dessert (3/3) 00:25:59.435 Cue P…" at bounding box center [620, 703] width 1019 height 13
click at [999, 592] on div "Loaded : 91.19% 00:29:09.446 [GEOGRAPHIC_DATA] (3/3) 00:26:33.418 [GEOGRAPHIC_D…" at bounding box center [620, 703] width 1019 height 13
click at [1014, 592] on div "Loaded : 92.90%" at bounding box center [584, 703] width 946 height 13
click at [555, 592] on div "Loaded : 97.71% 00:14:34.723 London South East Dessert (2/3) 00:27:33.481 [GEOG…" at bounding box center [620, 703] width 1019 height 13
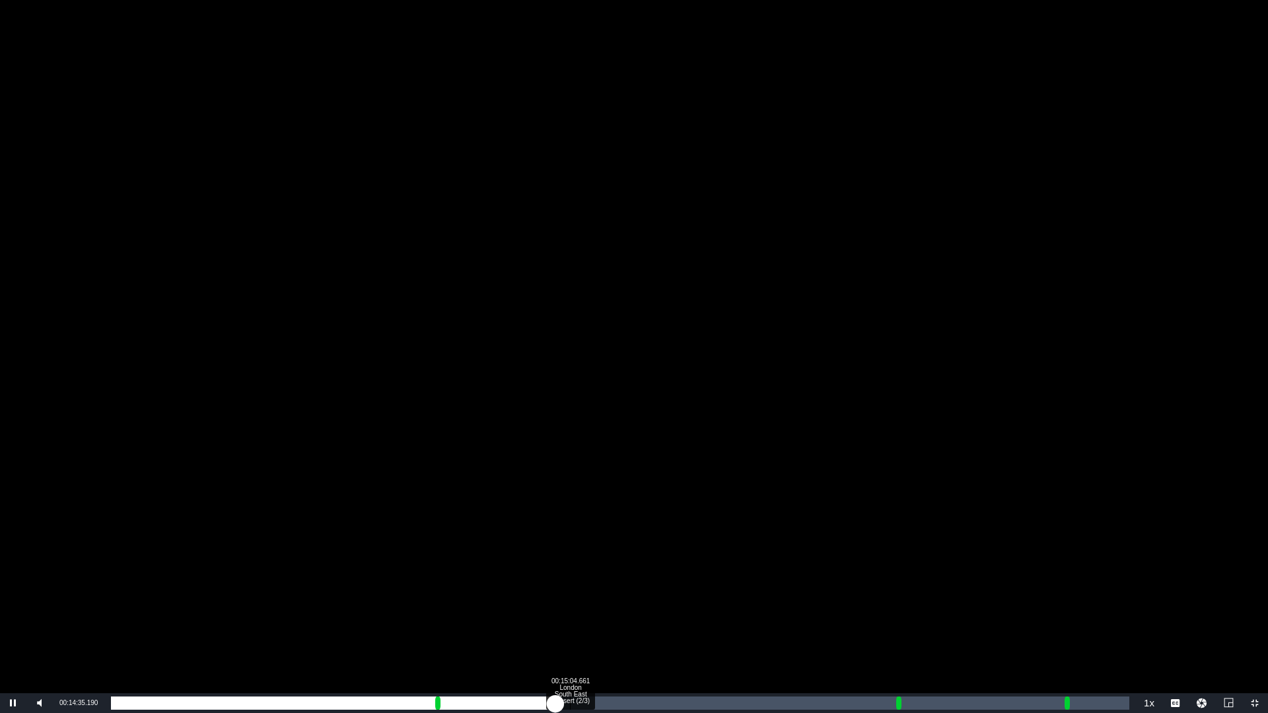
click at [571, 592] on div "00:15:04.661 London South East Dessert (2/3)" at bounding box center [570, 703] width 1 height 13
click at [588, 592] on div "Loaded : 45.25% 00:15:39.807 [GEOGRAPHIC_DATA] (2/3) 00:13:01.332 Cue Point 2: …" at bounding box center [620, 703] width 1019 height 13
click at [626, 592] on div "Loaded : 46.96% 00:16:54.002 London South East Dessert (2/3) 00:13:32.439 Cue P…" at bounding box center [620, 703] width 1019 height 13
click at [645, 592] on div "00:17:33.052 London South East Dessert (2/3)" at bounding box center [645, 703] width 1 height 13
click at [660, 592] on div "Loaded : 53.81% 00:18:00.387 London South East Dessert (2/3) 00:15:26.311 [GEOG…" at bounding box center [620, 703] width 1019 height 13
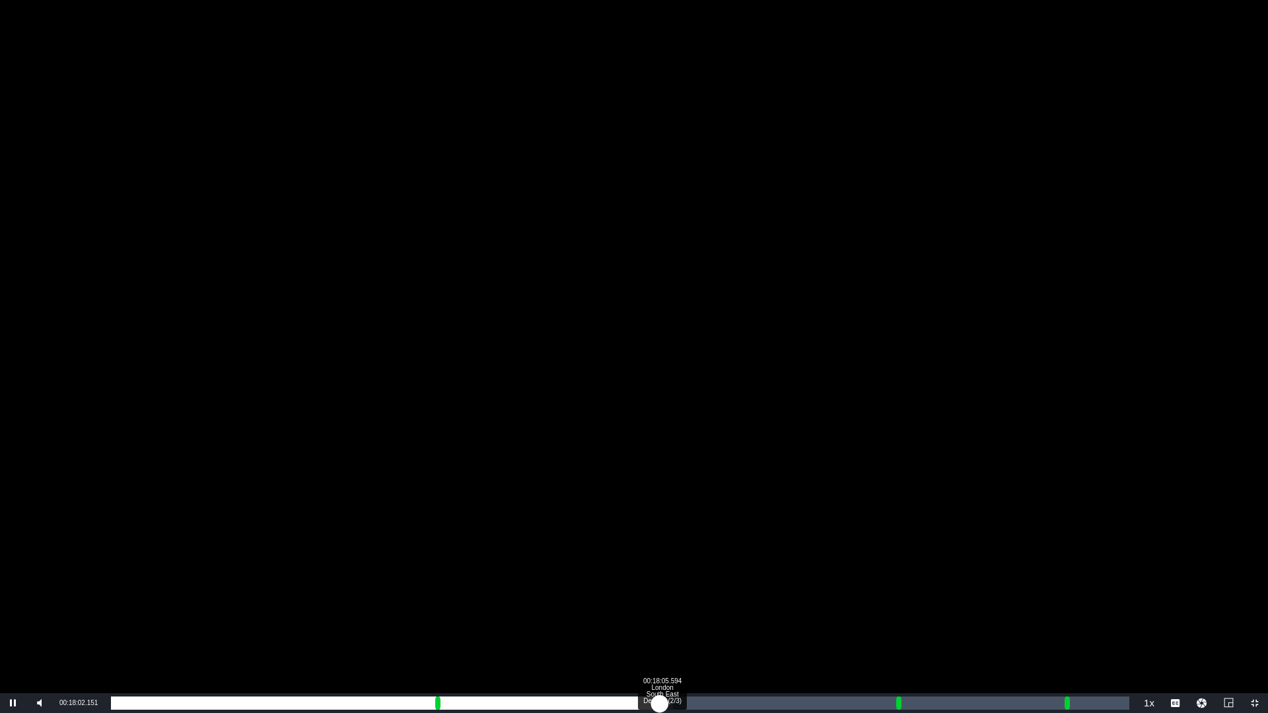
click at [660, 592] on div "00:15:54.772" at bounding box center [385, 703] width 549 height 13
click at [662, 592] on div "00:15:58.274" at bounding box center [386, 703] width 551 height 13
click at [675, 592] on div "00:16:10.128" at bounding box center [393, 703] width 564 height 13
click at [675, 592] on div "00:16:24.226" at bounding box center [393, 703] width 564 height 13
click at [681, 592] on div "00:16:36.301" at bounding box center [396, 703] width 570 height 13
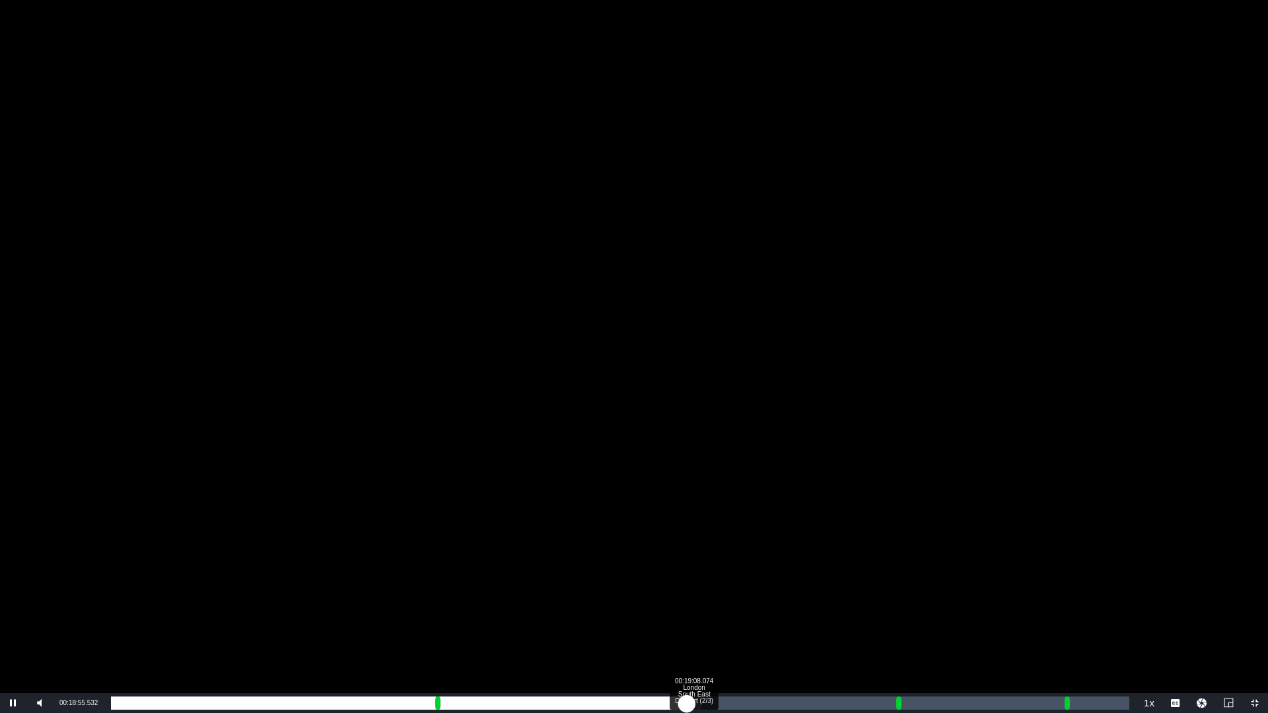
click at [687, 592] on div "00:16:47.981" at bounding box center [399, 703] width 576 height 13
click at [694, 592] on div "00:17:00.877" at bounding box center [402, 703] width 583 height 13
click at [703, 592] on div "00:17:18.828" at bounding box center [407, 703] width 592 height 13
click at [710, 592] on div "00:17:33.566" at bounding box center [410, 703] width 599 height 13
click at [721, 592] on div "00:17:54.077" at bounding box center [416, 703] width 610 height 13
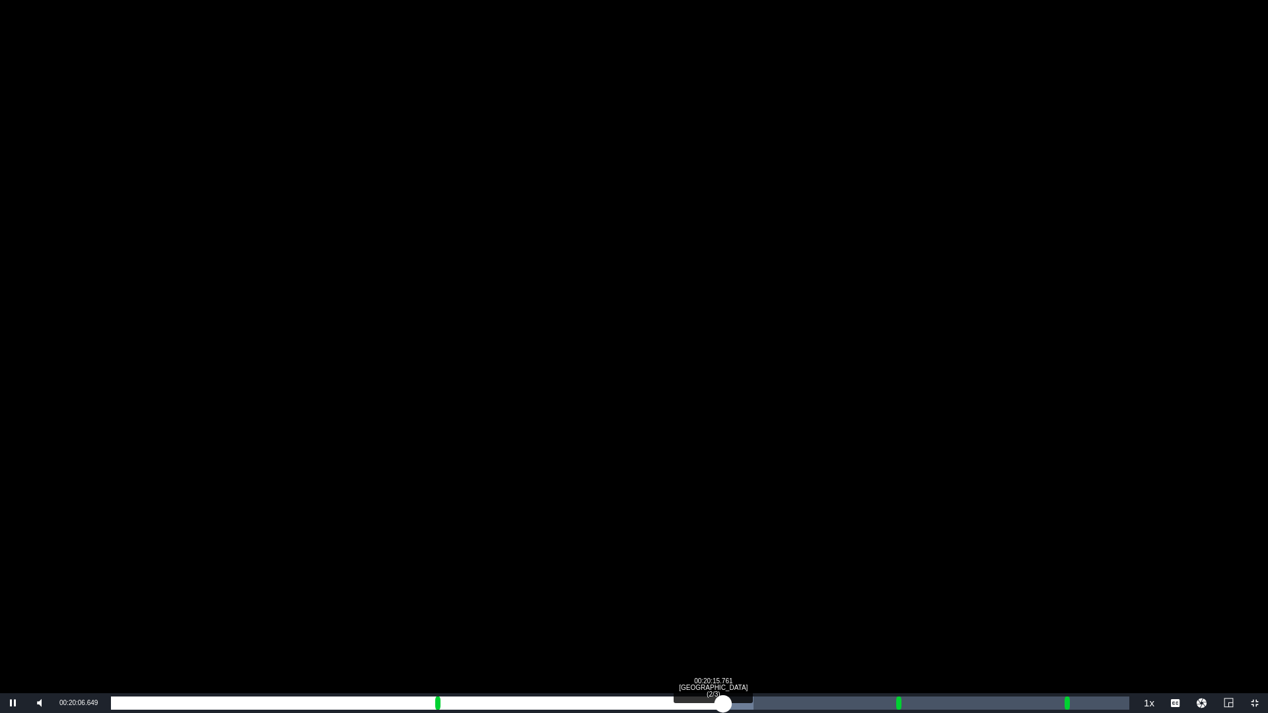
click at [723, 592] on div "00:17:59.252" at bounding box center [417, 703] width 612 height 13
click at [729, 592] on div "00:18:11.042" at bounding box center [420, 703] width 618 height 13
click at [744, 592] on div "00:18:24.155" at bounding box center [427, 703] width 633 height 13
click at [744, 592] on div "00:18:41.360" at bounding box center [427, 703] width 633 height 13
click at [756, 592] on div "00:19:04.508" at bounding box center [433, 703] width 645 height 13
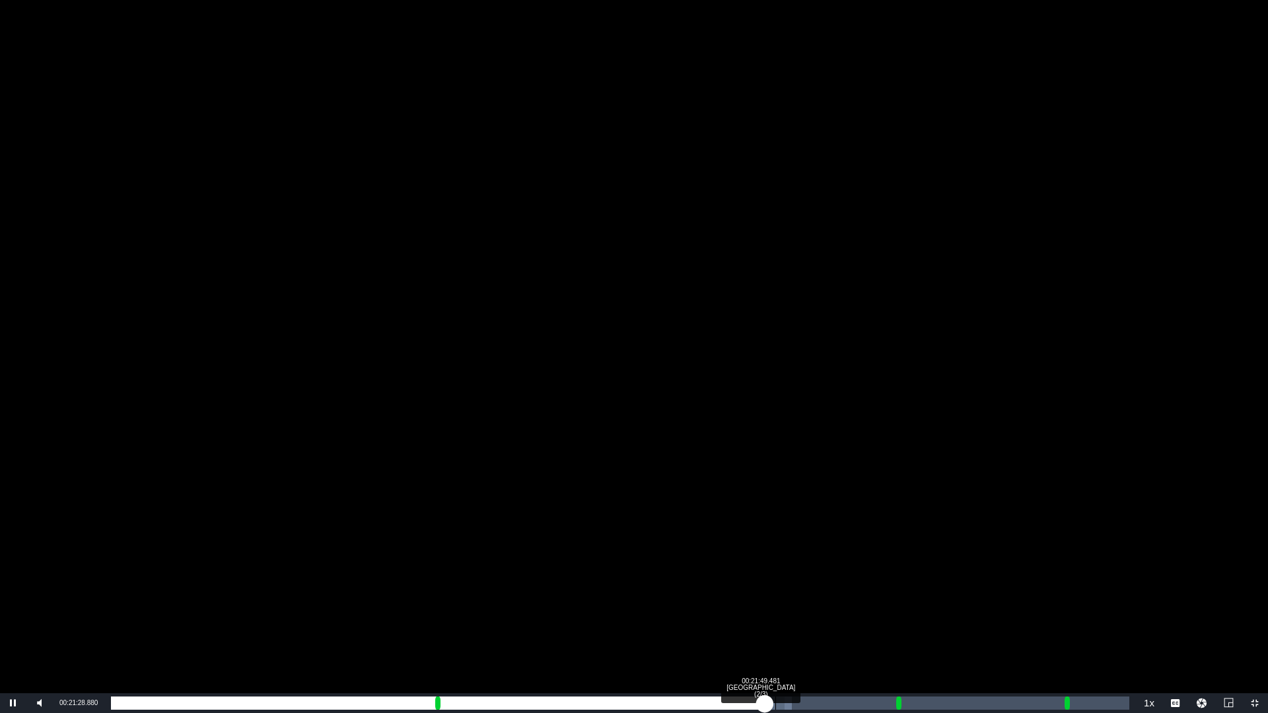
click at [776, 592] on div "Loaded : 66.85% 00:21:49.481 [GEOGRAPHIC_DATA] (2/3) 00:19:21.483 [GEOGRAPHIC_D…" at bounding box center [620, 703] width 1019 height 13
click at [778, 592] on div "00:19:47.361" at bounding box center [444, 703] width 667 height 13
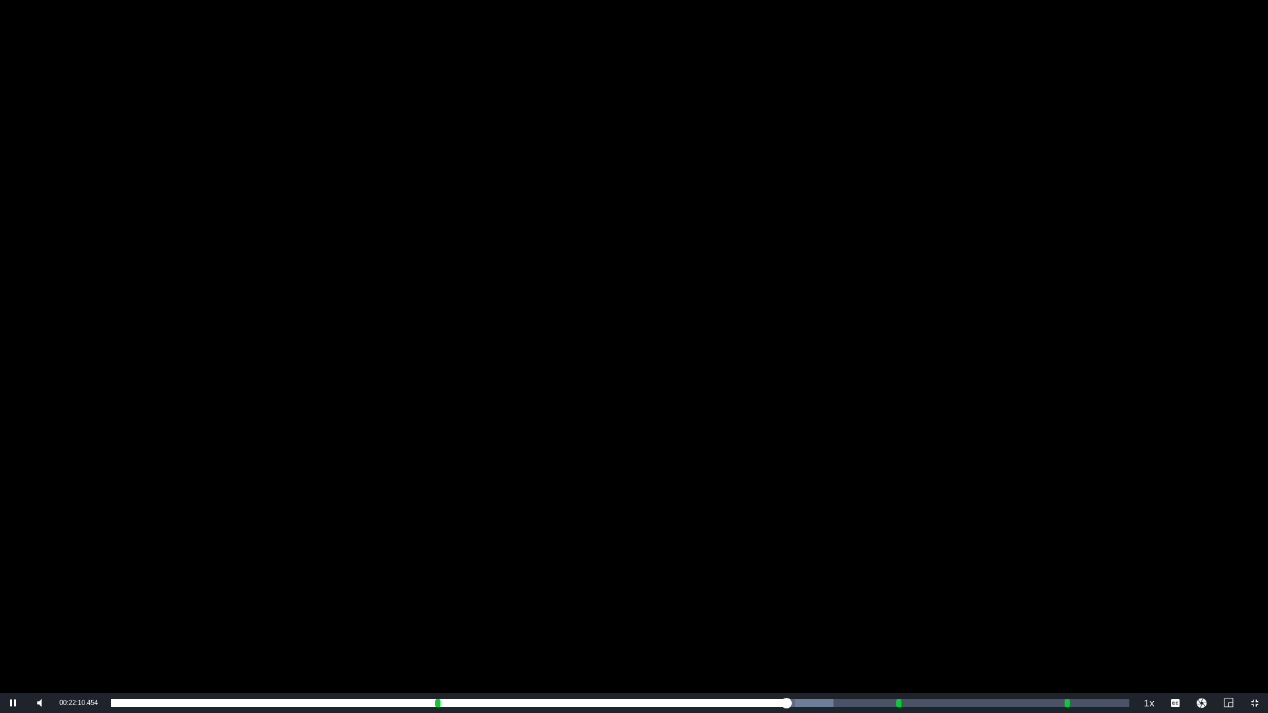
click at [596, 496] on div "Video Player" at bounding box center [634, 347] width 1268 height 694
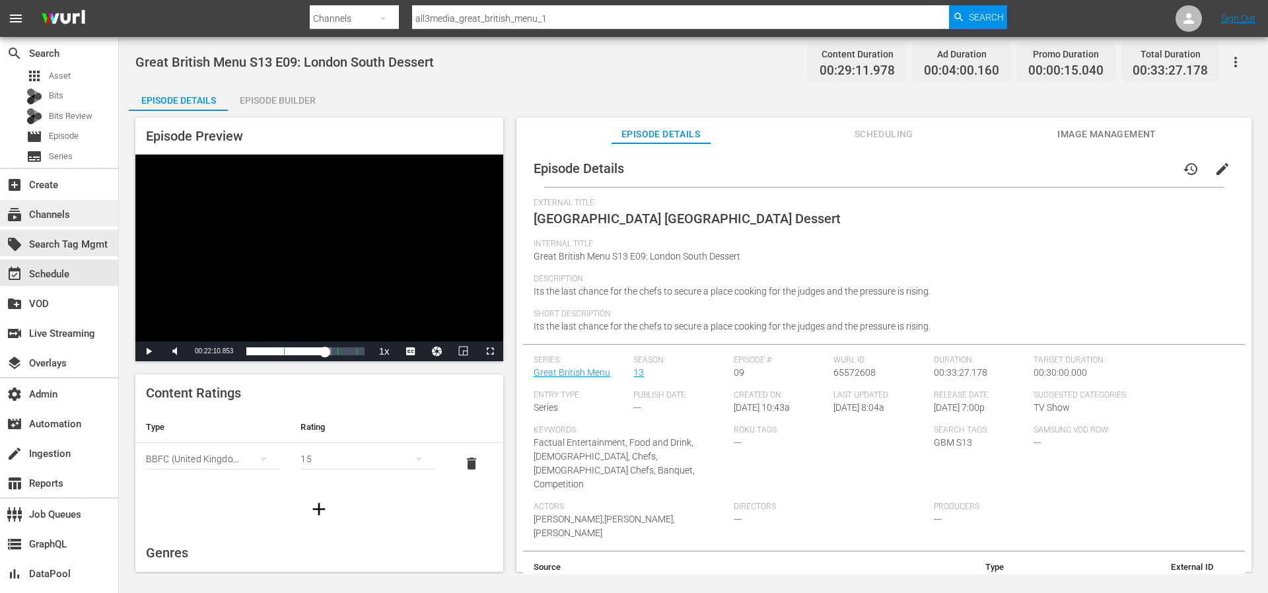
click at [66, 225] on div "subscriptions Channels" at bounding box center [59, 213] width 118 height 26
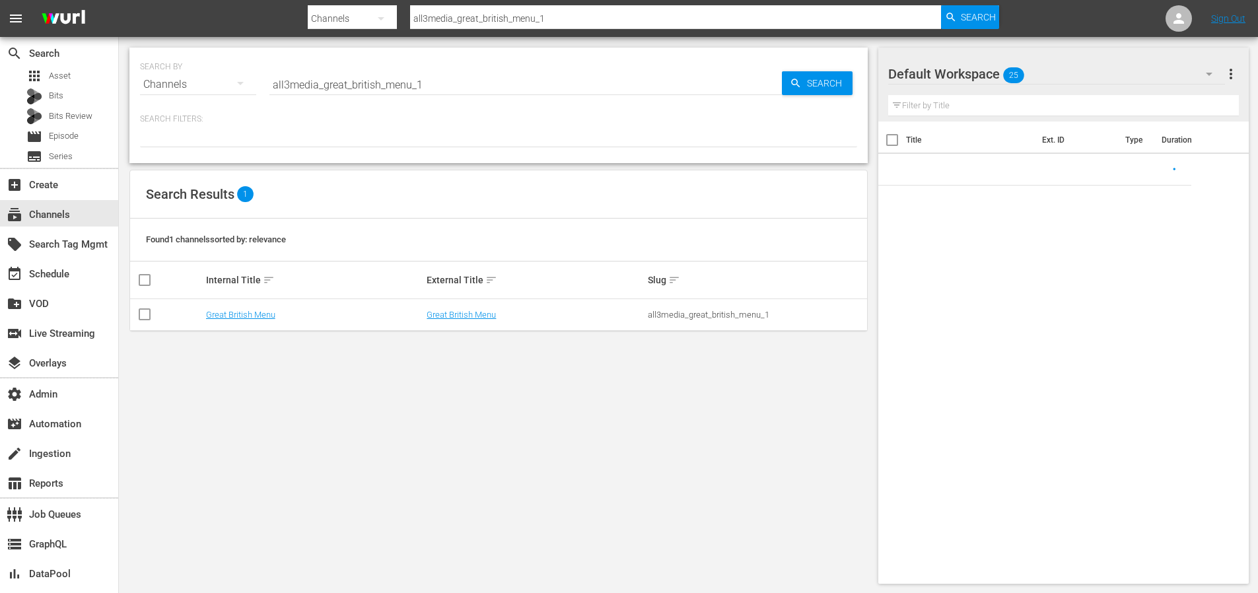
click at [412, 81] on input "all3media_great_british_menu_1" at bounding box center [525, 85] width 513 height 32
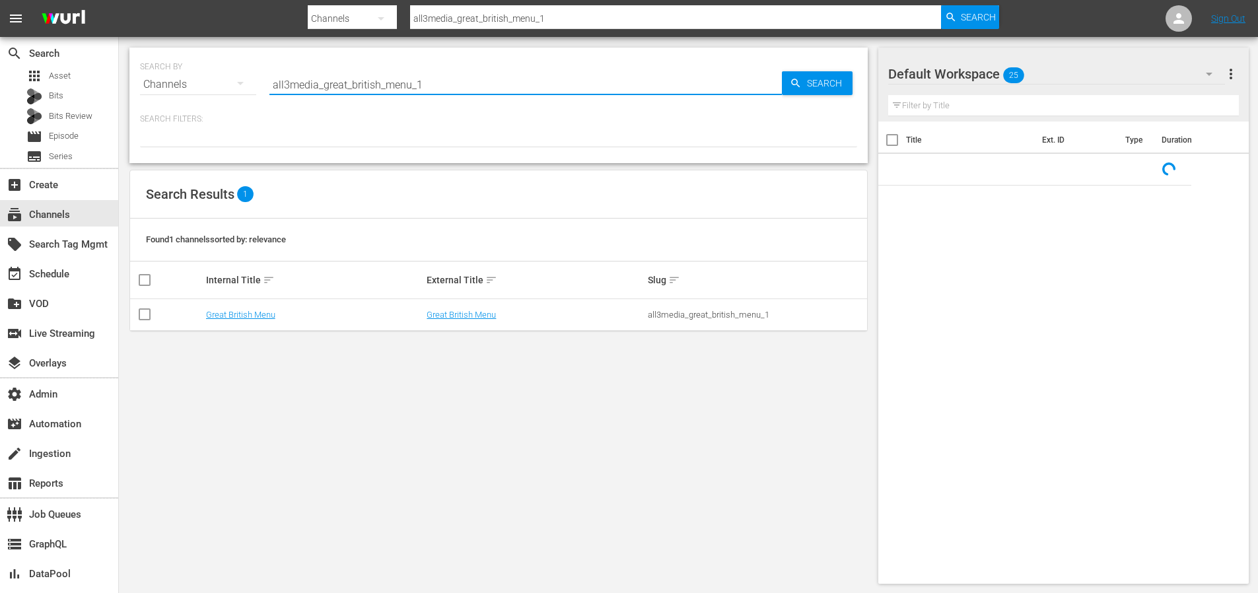
click at [412, 81] on input "all3media_great_british_menu_1" at bounding box center [525, 85] width 513 height 32
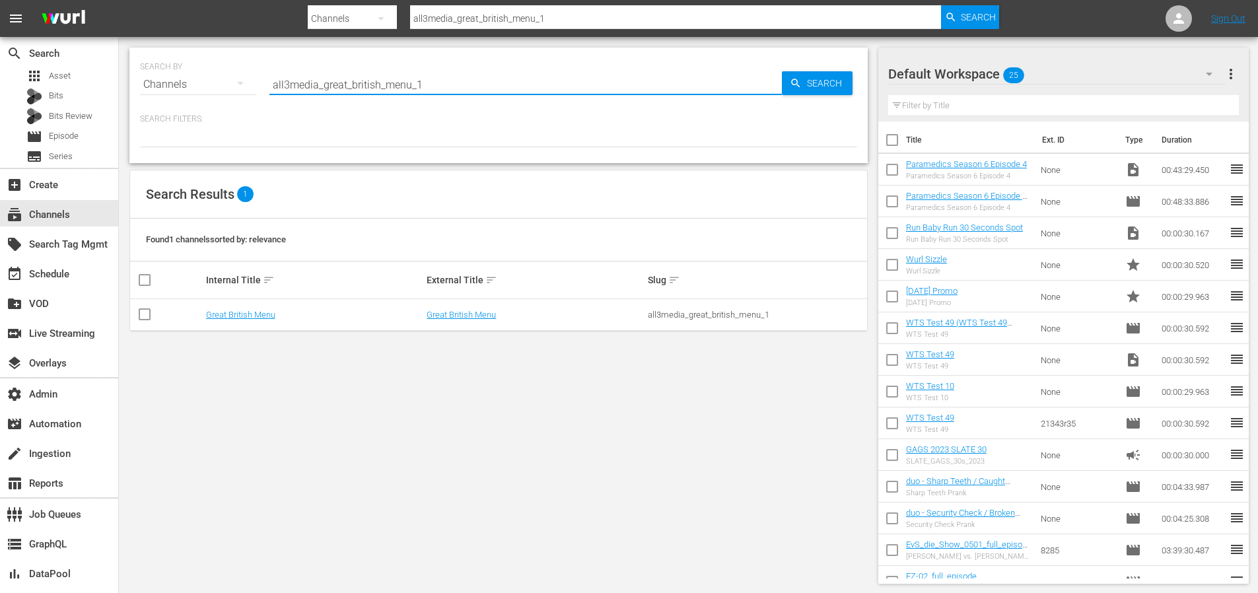
paste input "freevee_neighbours"
type input "freevee_neighbours_1"
click at [783, 77] on div "Search" at bounding box center [817, 83] width 71 height 24
type input "freevee_neighbours_1"
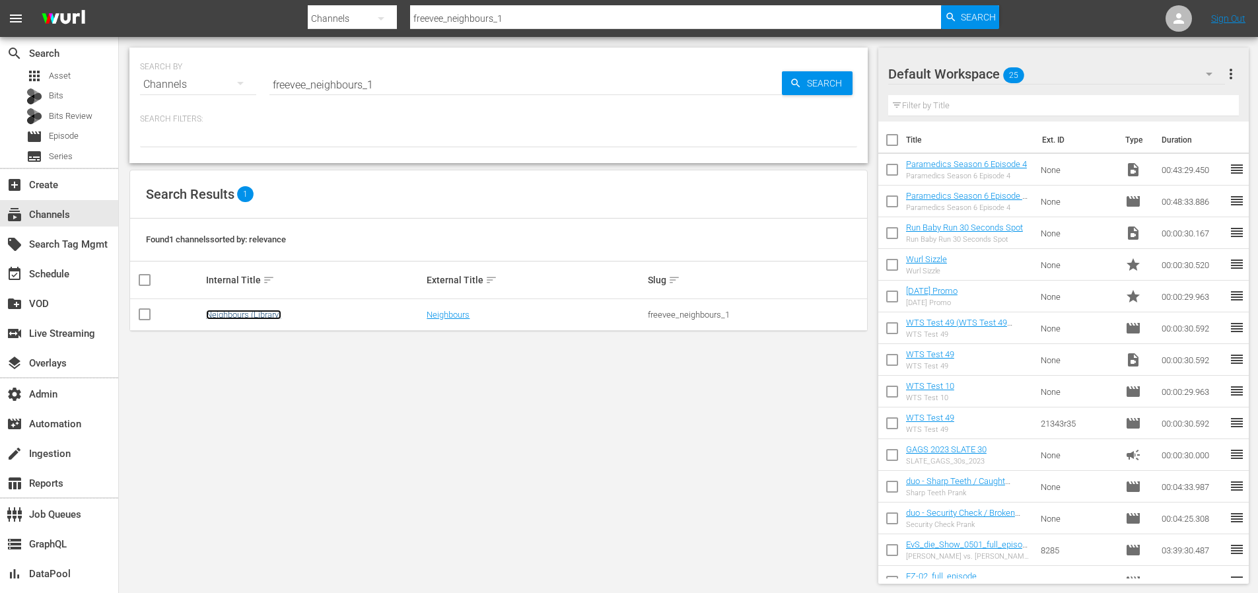
click at [227, 312] on link "Neighbours (Library)" at bounding box center [243, 315] width 75 height 10
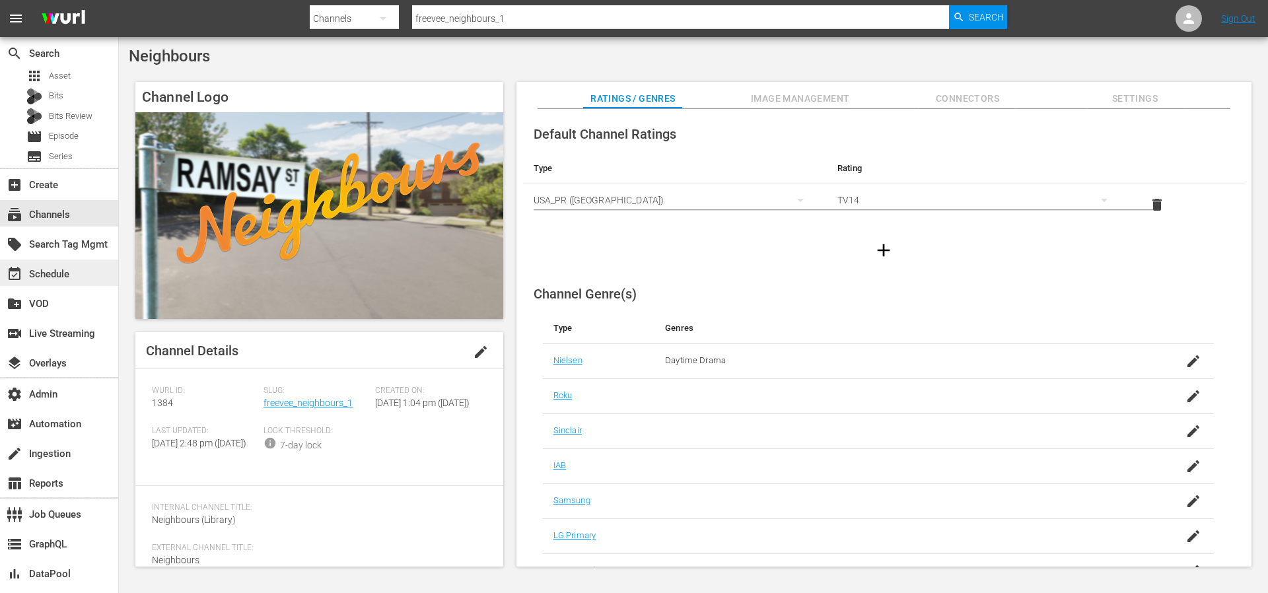
click at [64, 268] on div "event_available Schedule" at bounding box center [37, 272] width 74 height 12
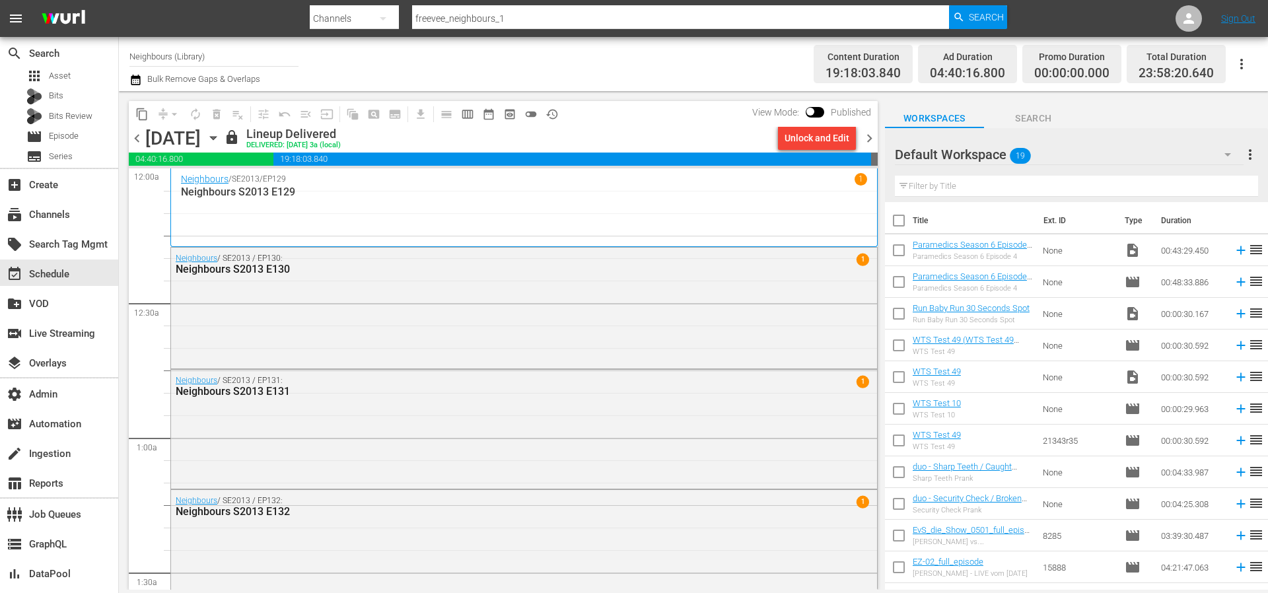
click at [869, 141] on span "chevron_right" at bounding box center [869, 138] width 17 height 17
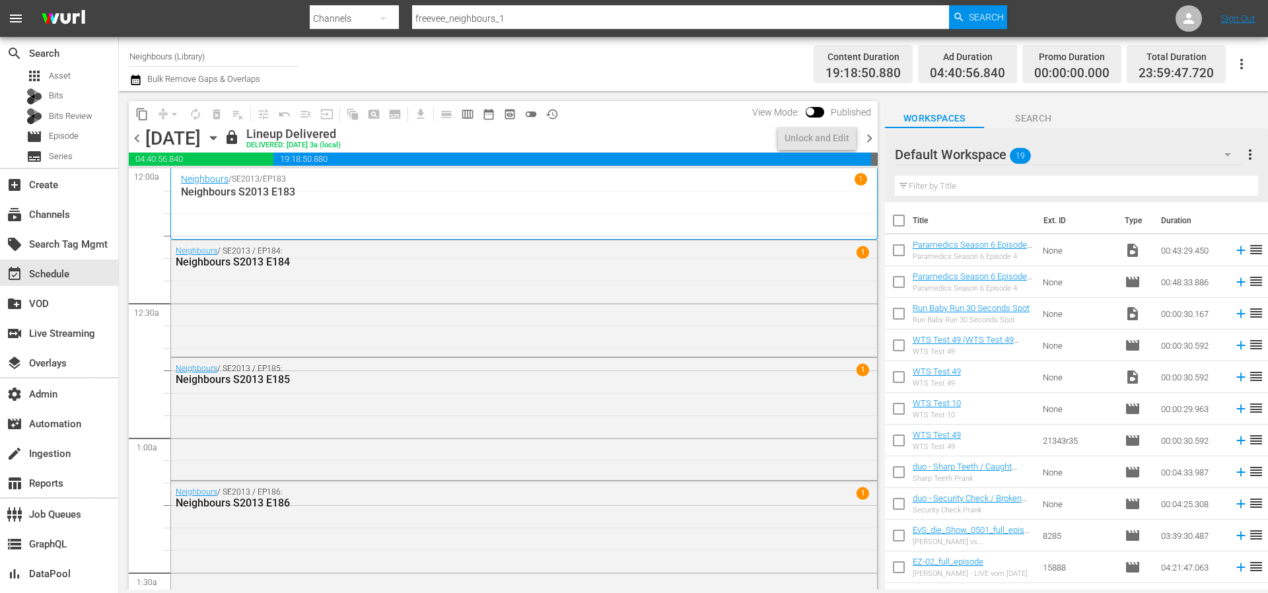
scroll to position [157, 0]
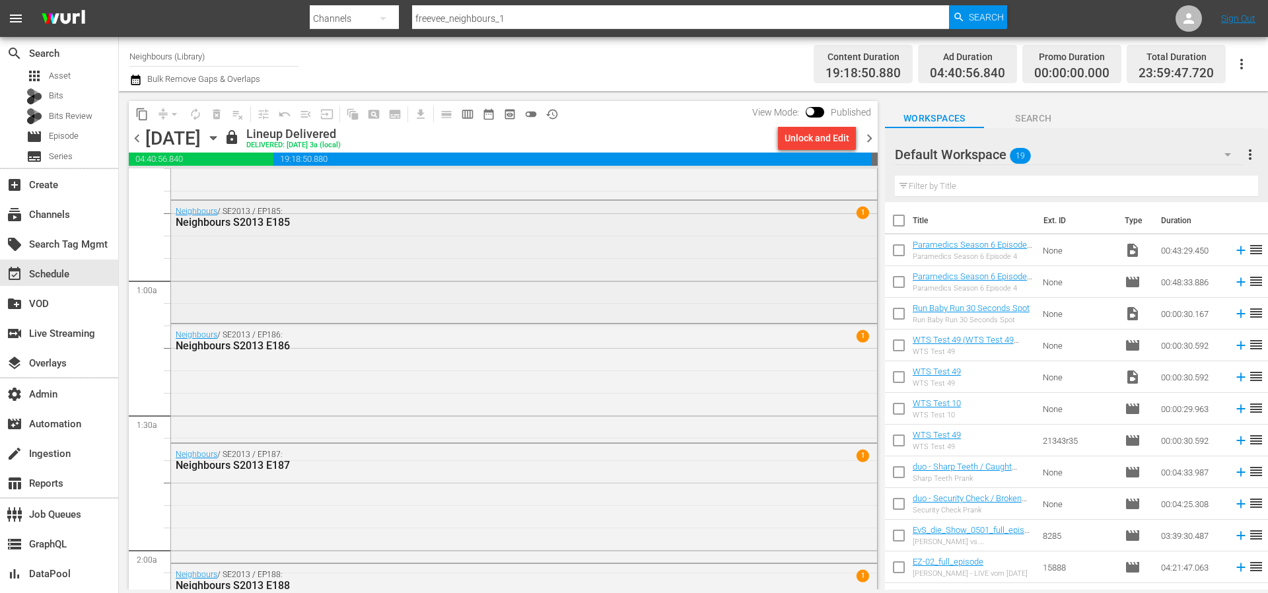
click at [240, 294] on div "Neighbours / SE2013 / EP185: Neighbours S2013 E185 1" at bounding box center [524, 260] width 706 height 119
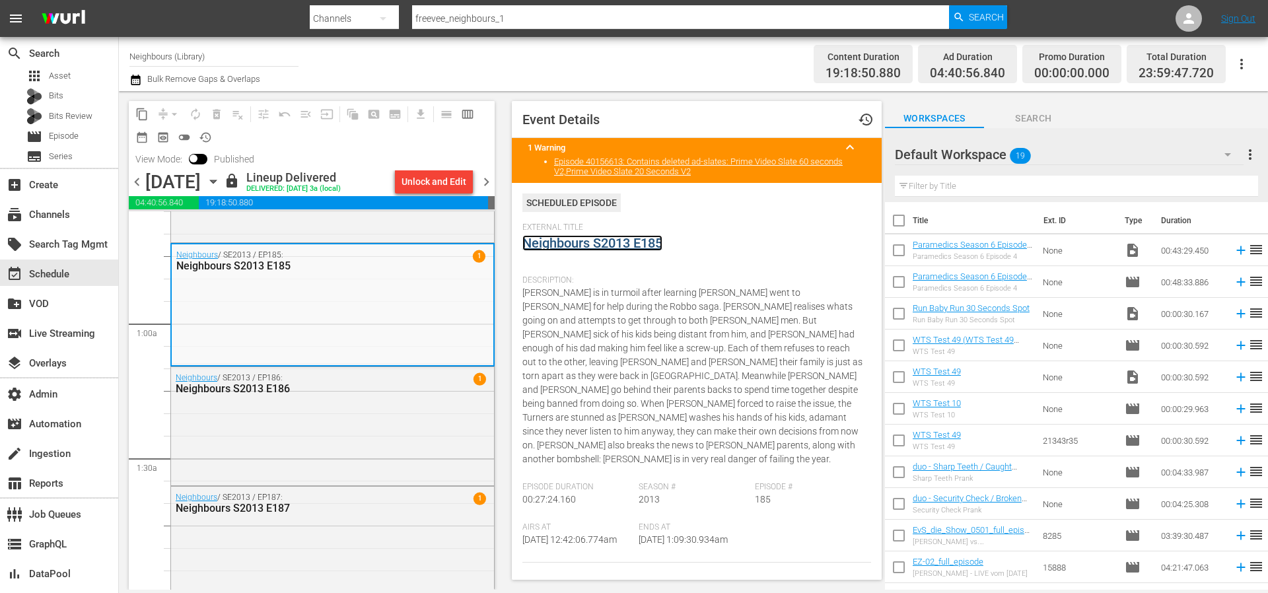
click at [583, 242] on link "Neighbours S2013 E185" at bounding box center [592, 243] width 140 height 16
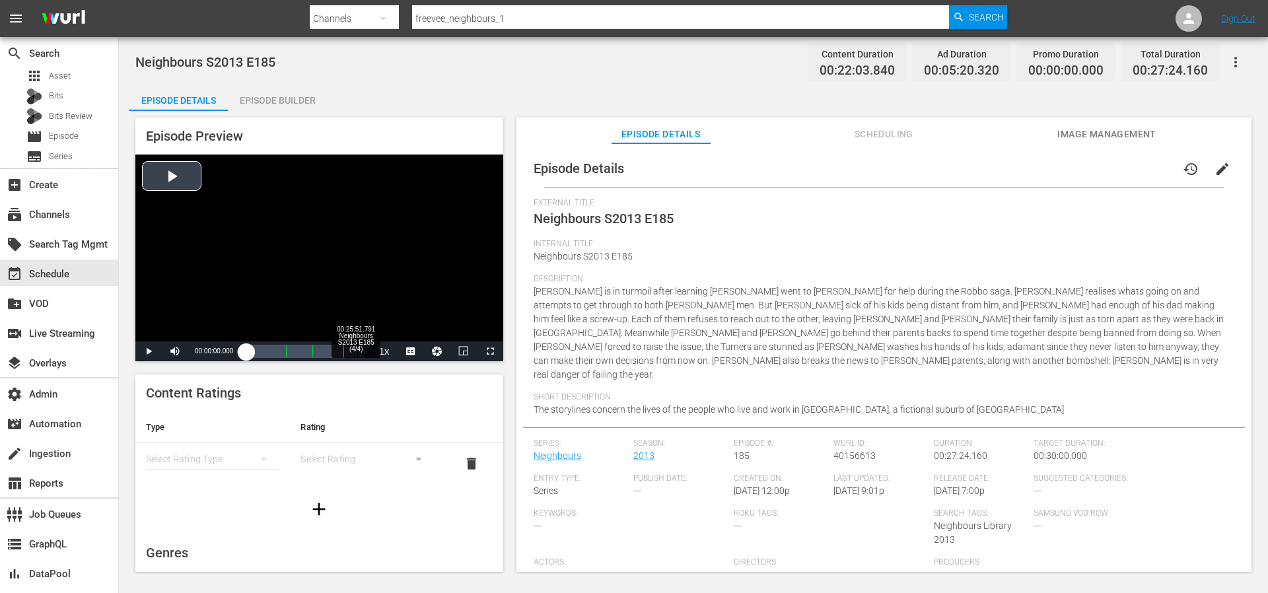
click at [357, 349] on div "Loaded : 0.44% 00:25:51.791 Neighbours S2013 E185 (4/4) 00:00:00.000" at bounding box center [305, 351] width 118 height 13
click at [194, 351] on div "Volume Level" at bounding box center [193, 352] width 4 height 2
click at [490, 351] on span "Video Player" at bounding box center [490, 351] width 0 height 0
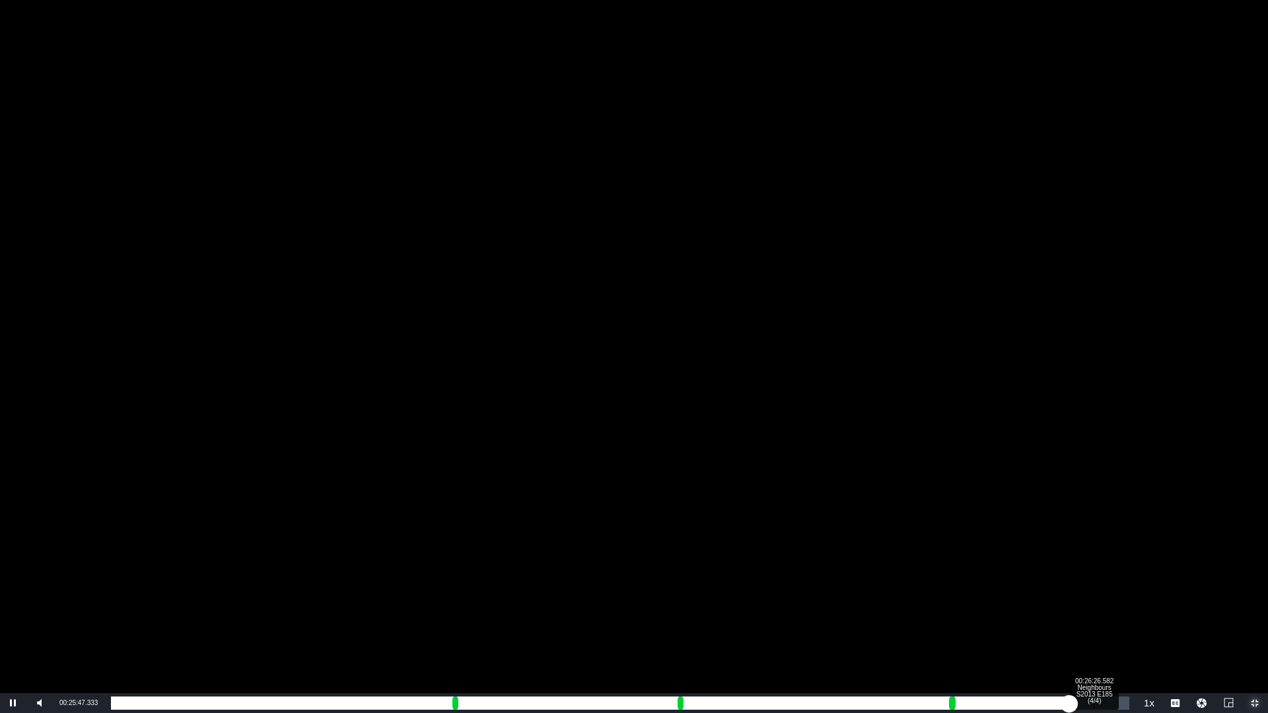
click at [1095, 592] on div "Loaded : 93.00% 00:26:26.582 Neighbours S2013 E185 (4/4) 00:20:27.018" at bounding box center [620, 703] width 1019 height 13
click at [1073, 592] on div "00:25:53.528 Neighbours S2013 E185 (4/4)" at bounding box center [1073, 703] width 1 height 13
click at [1091, 592] on div "Loaded : 94.82% 00:26:14.853 Neighbours S2013 E185 (4/4) 00:20:34.830" at bounding box center [620, 703] width 1019 height 13
click at [1092, 592] on div "00:21:03.320" at bounding box center [601, 703] width 981 height 13
click at [1094, 592] on div "00:21:18.625" at bounding box center [606, 703] width 990 height 13
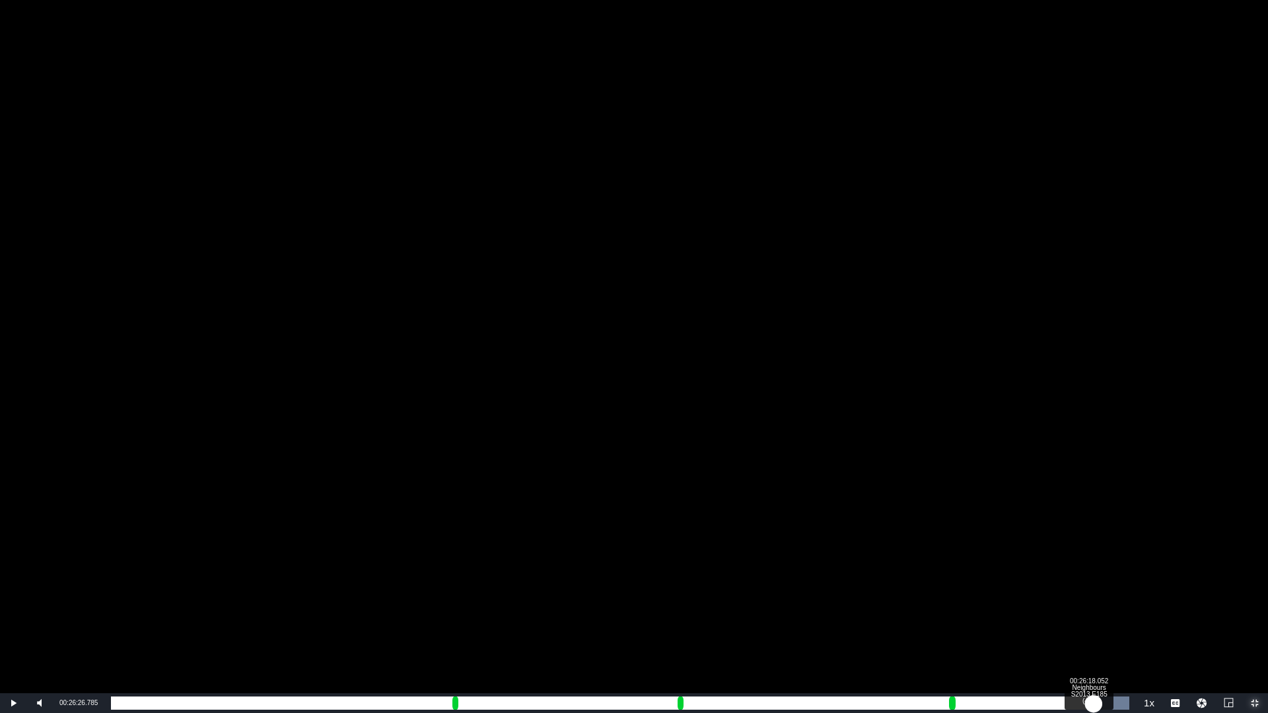
click at [1089, 592] on div "00:21:06.632" at bounding box center [602, 703] width 983 height 13
click at [1084, 592] on div "00:20:58.284" at bounding box center [598, 703] width 974 height 13
click at [1077, 592] on div "00:20:51.420" at bounding box center [598, 703] width 974 height 13
click at [1069, 592] on div "00:20:40.672" at bounding box center [590, 703] width 958 height 13
click at [1059, 592] on div "00:20:27.218" at bounding box center [590, 703] width 958 height 13
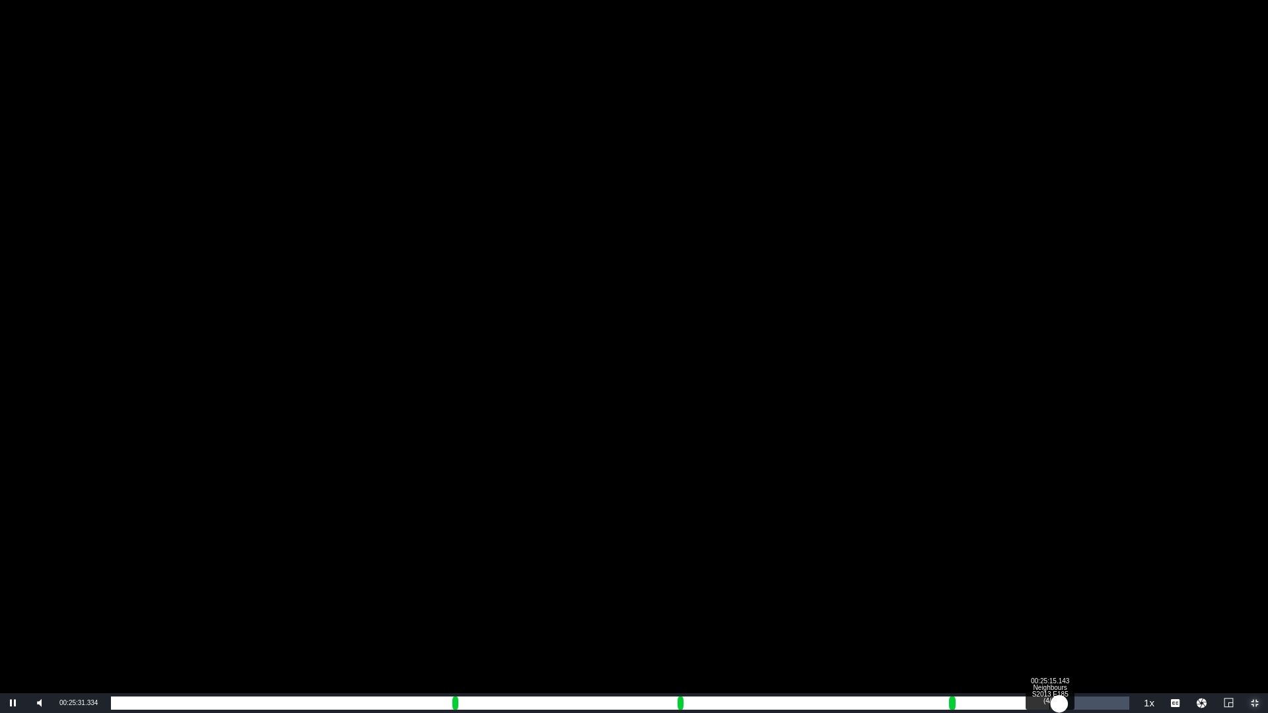
click at [1050, 592] on div "00:20:11.060" at bounding box center [585, 703] width 949 height 13
click at [1043, 592] on div "00:19:54.967" at bounding box center [580, 703] width 939 height 13
click at [1030, 592] on div "Loaded : 90.28% 00:24:43.156 Neighbours S2013 E185 (4/4) 00:19:44.299" at bounding box center [620, 703] width 1019 height 13
click at [1021, 592] on div "00:19:23.115" at bounding box center [570, 703] width 919 height 13
click at [1012, 592] on div "00:00:15.646" at bounding box center [566, 703] width 910 height 13
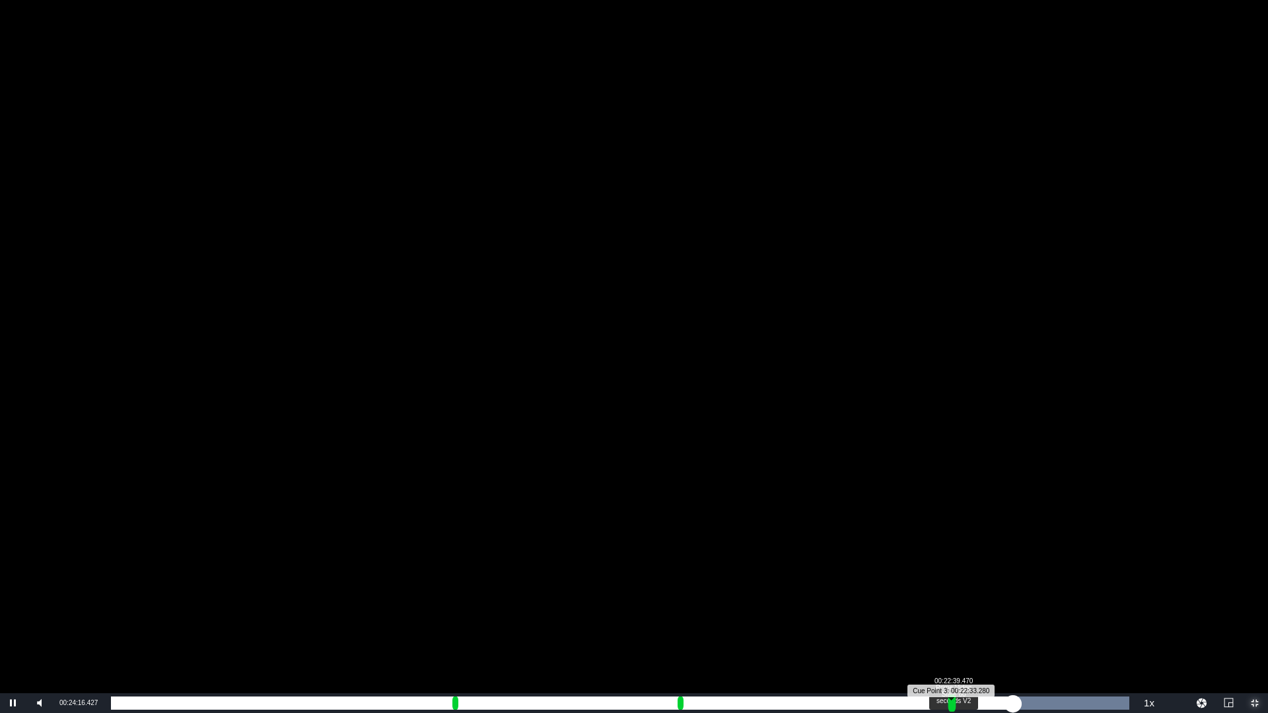
click at [953, 592] on div "Progress Bar" at bounding box center [953, 703] width 8 height 17
click at [945, 592] on div "00:00:06.515" at bounding box center [528, 703] width 834 height 13
click at [936, 592] on div "00:19:07.095" at bounding box center [528, 703] width 834 height 13
click at [925, 592] on div "00:18:52.105" at bounding box center [523, 703] width 825 height 13
click at [911, 592] on div "00:21:31.230 Neighbours S2013 E185 (3/4)" at bounding box center [911, 703] width 1 height 13
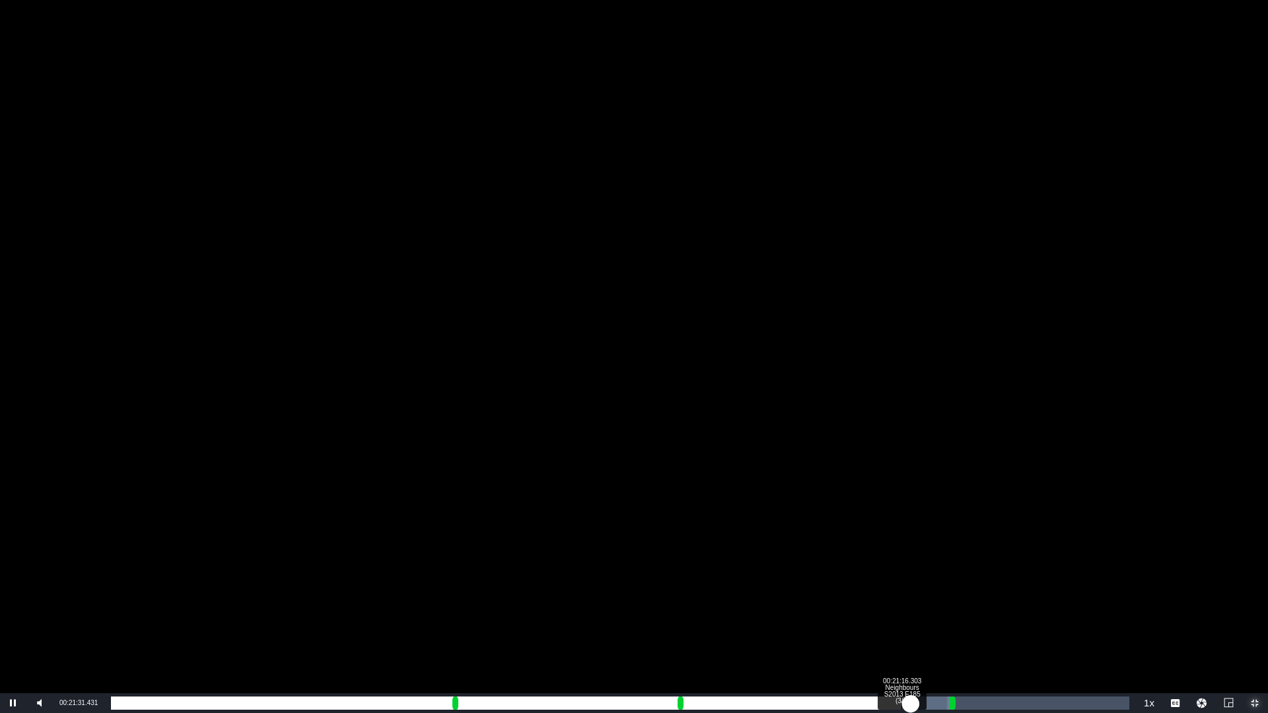
click at [902, 592] on div "00:18:11.293" at bounding box center [511, 703] width 800 height 13
click at [894, 592] on div "00:17:56.385" at bounding box center [506, 703] width 791 height 13
click at [886, 592] on div "00:17:43.635" at bounding box center [502, 703] width 783 height 13
click at [877, 592] on div "00:17:33.021" at bounding box center [494, 703] width 766 height 13
click at [867, 592] on div "00:17:16.977" at bounding box center [494, 703] width 766 height 13
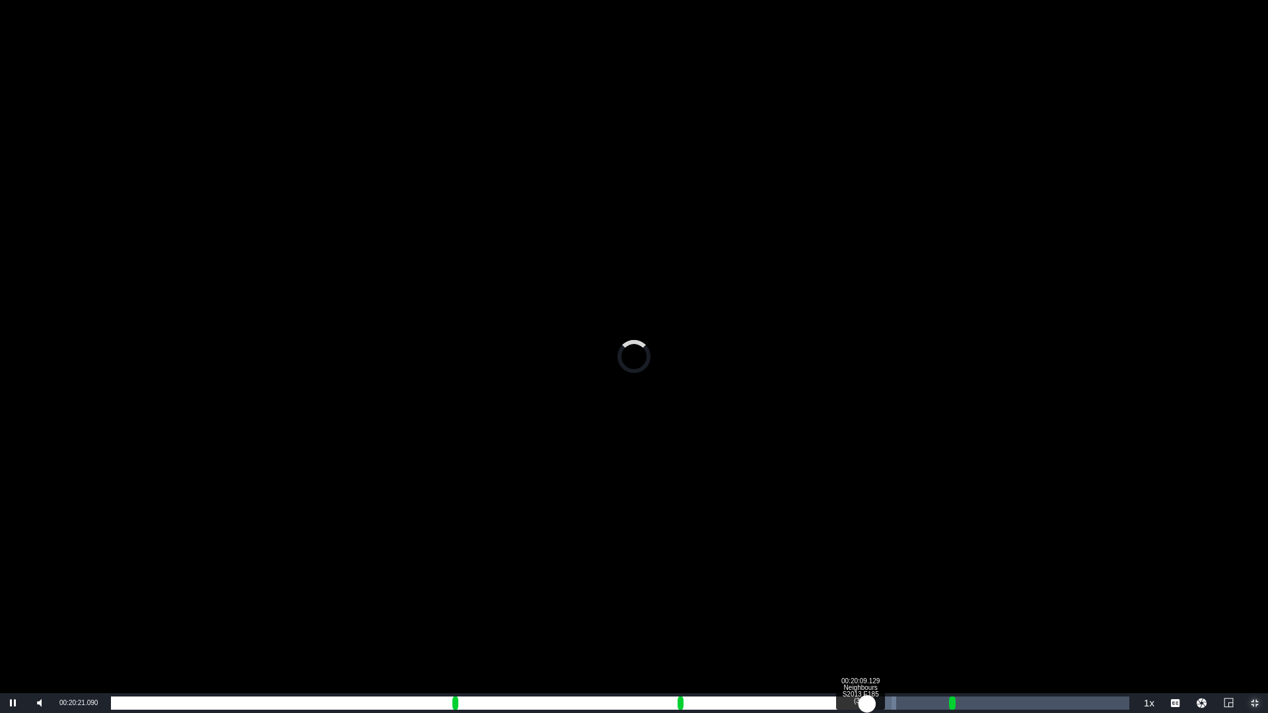
click at [860, 592] on div "00:17:00.886" at bounding box center [489, 703] width 756 height 13
click at [849, 592] on div "Loaded : 77.12% 00:19:51.003 Neighbours S2013 E185 (3/4) 00:16:49.270 Cue Point…" at bounding box center [620, 703] width 1019 height 13
click at [837, 592] on div "Loaded : 75.75% 00:19:31.810 Neighbours S2013 E185 (3/4) 00:16:31.386 [GEOGRAPH…" at bounding box center [620, 703] width 1019 height 13
click at [828, 592] on div "Loaded : 78.47% 00:19:17.949 Neighbours S2013 E185 (3/4) 00:16:17.189 Cue Point…" at bounding box center [620, 703] width 1019 height 13
click at [816, 592] on div "Loaded : 72.58% 00:18:58.756 Neighbours S2013 E185 (3/4) 00:15:58.013 [GEOGRAPH…" at bounding box center [620, 703] width 1019 height 13
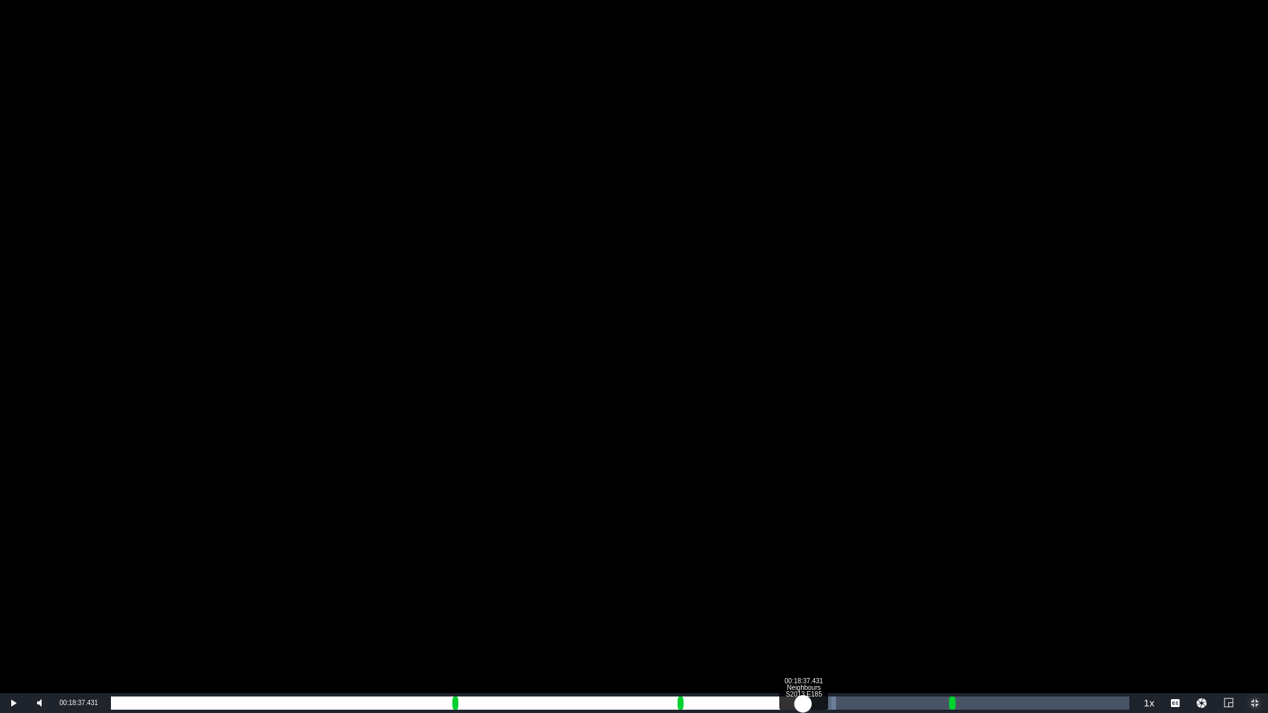
click at [803, 592] on div "Loaded : 71.22% 00:18:37.431 Neighbours S2013 E185 (3/4) 00:15:38.924 [GEOGRAPH…" at bounding box center [620, 703] width 1019 height 13
click at [791, 592] on div "00:18:17.172 Neighbours S2013 E185 (3/4)" at bounding box center [791, 703] width 1 height 13
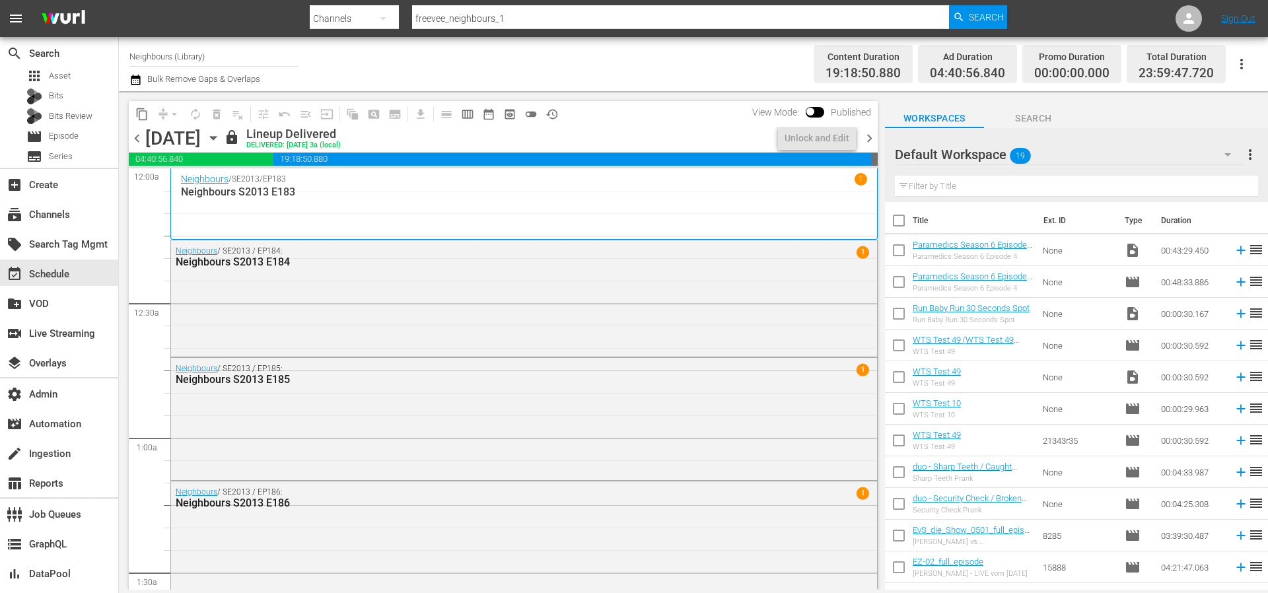
click at [136, 135] on span "chevron_left" at bounding box center [137, 138] width 17 height 17
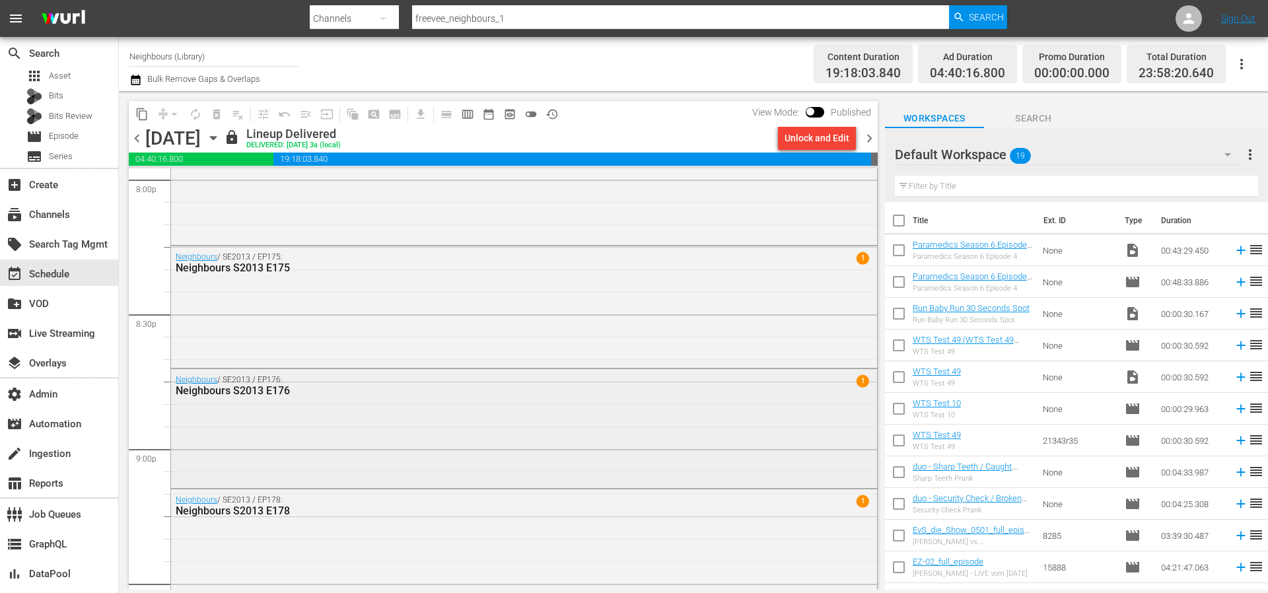
scroll to position [5379, 0]
click at [394, 462] on div "Neighbours / SE2013 / EP176: Neighbours S2013 E176 1" at bounding box center [524, 427] width 706 height 116
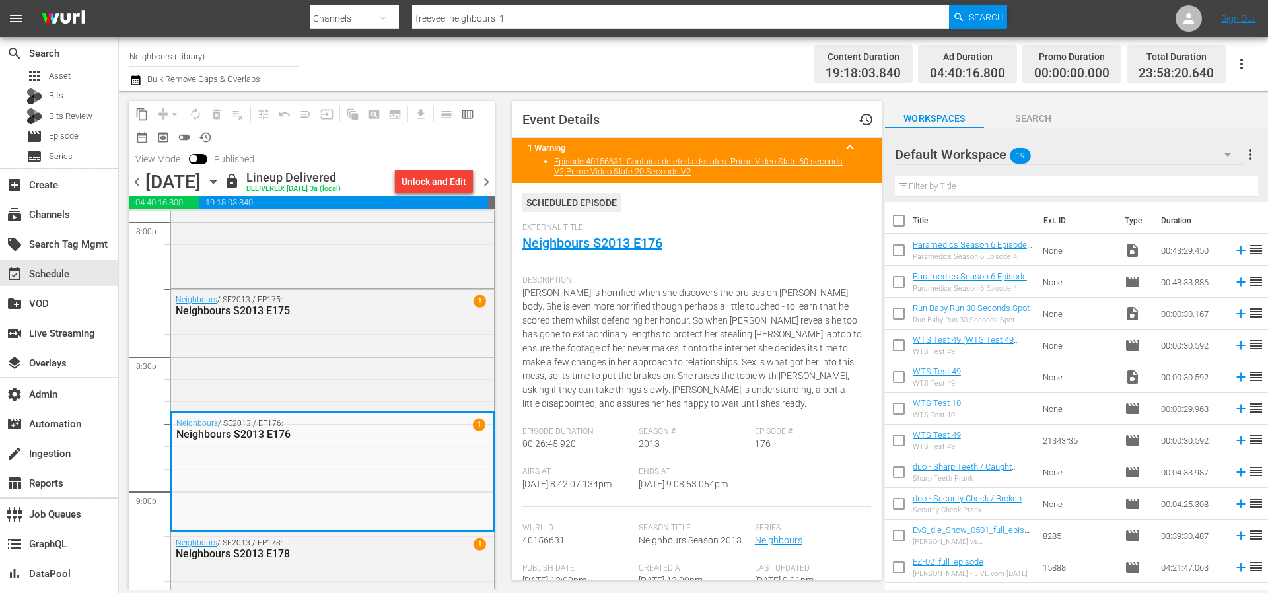
click at [587, 252] on div "External Title Neighbours S2013 E176" at bounding box center [696, 246] width 349 height 46
click at [591, 244] on link "Neighbours S2013 E176" at bounding box center [592, 243] width 140 height 16
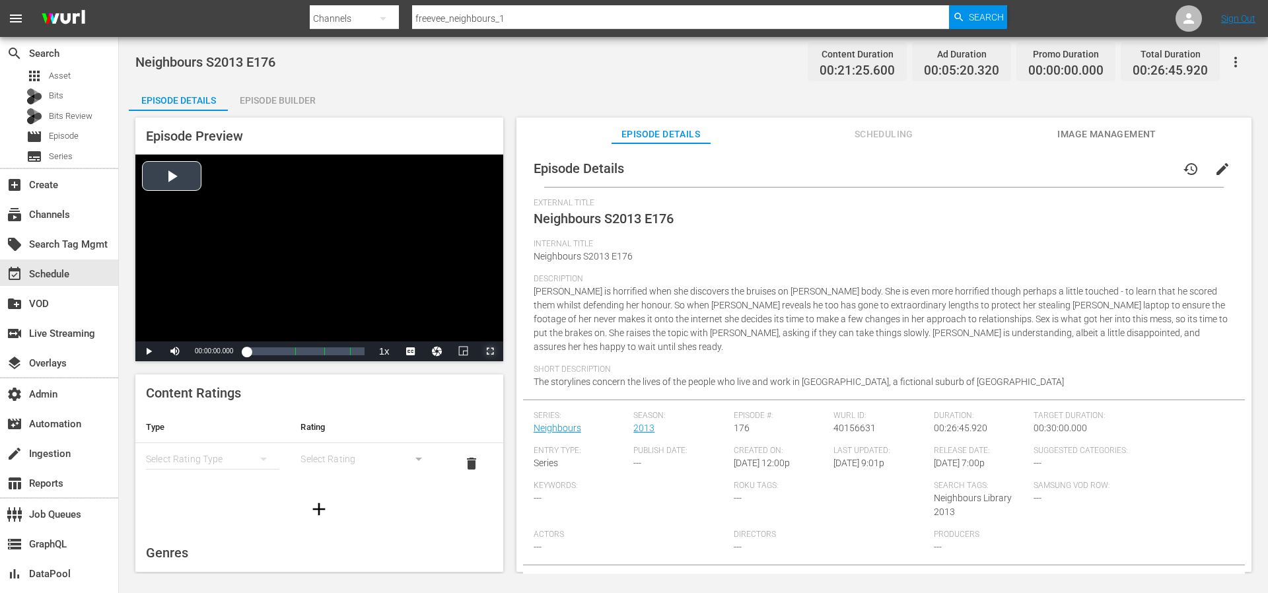
click at [490, 351] on span "Video Player" at bounding box center [490, 351] width 0 height 0
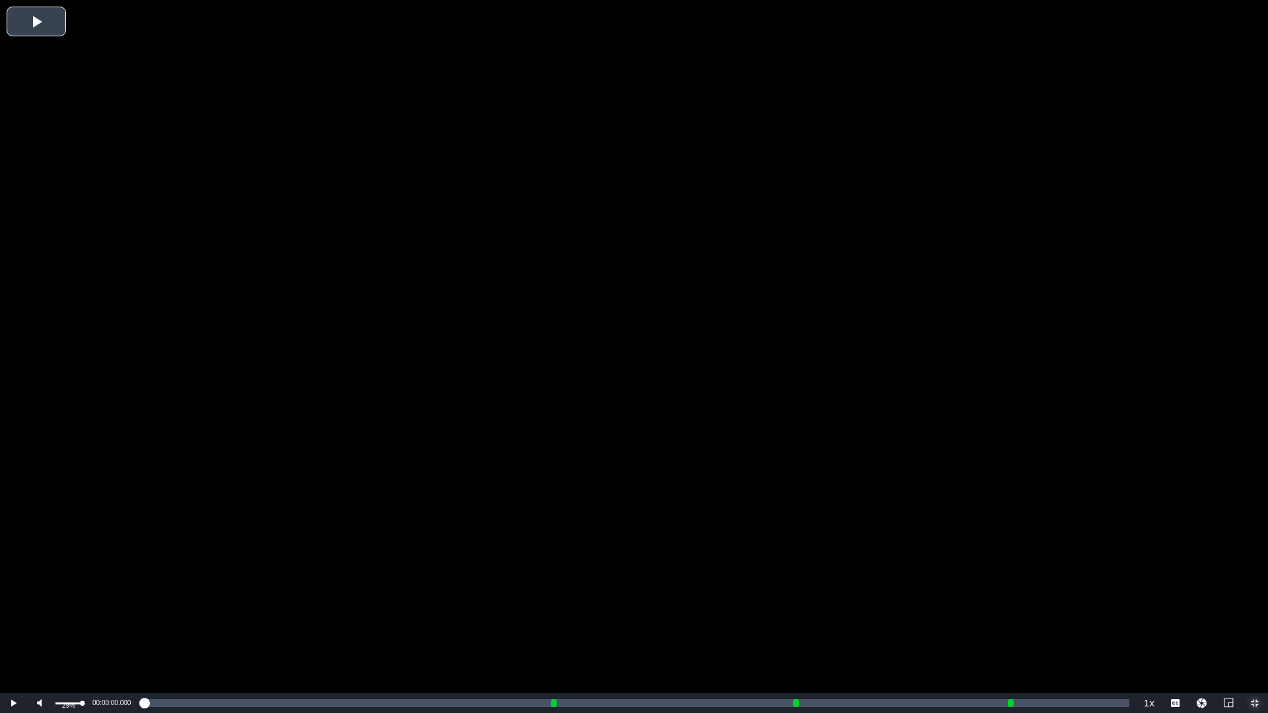
click at [63, 592] on div "Volume Level" at bounding box center [68, 704] width 27 height 2
click at [13, 592] on span "Video Player" at bounding box center [13, 703] width 0 height 0
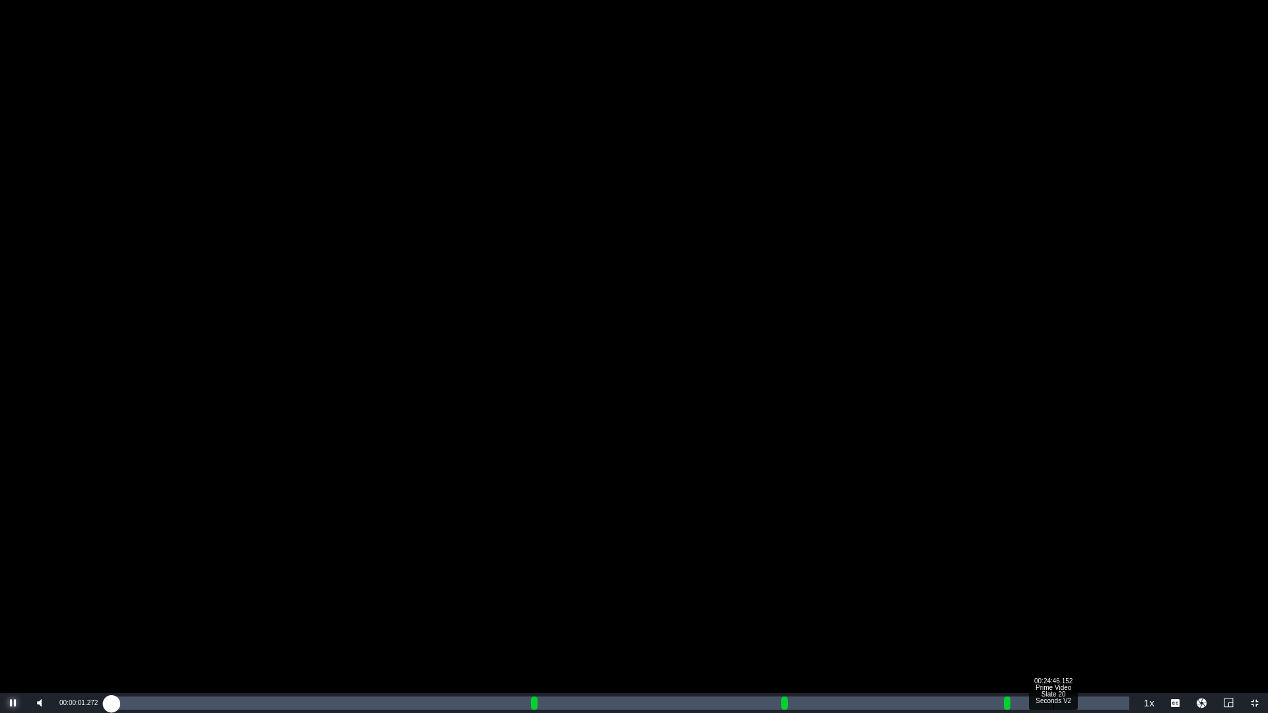
click at [1053, 592] on div "Loaded : 0.47% 00:24:46.152 Prime Video Slate 20 Seconds V2 00:00:01.298" at bounding box center [620, 703] width 1019 height 13
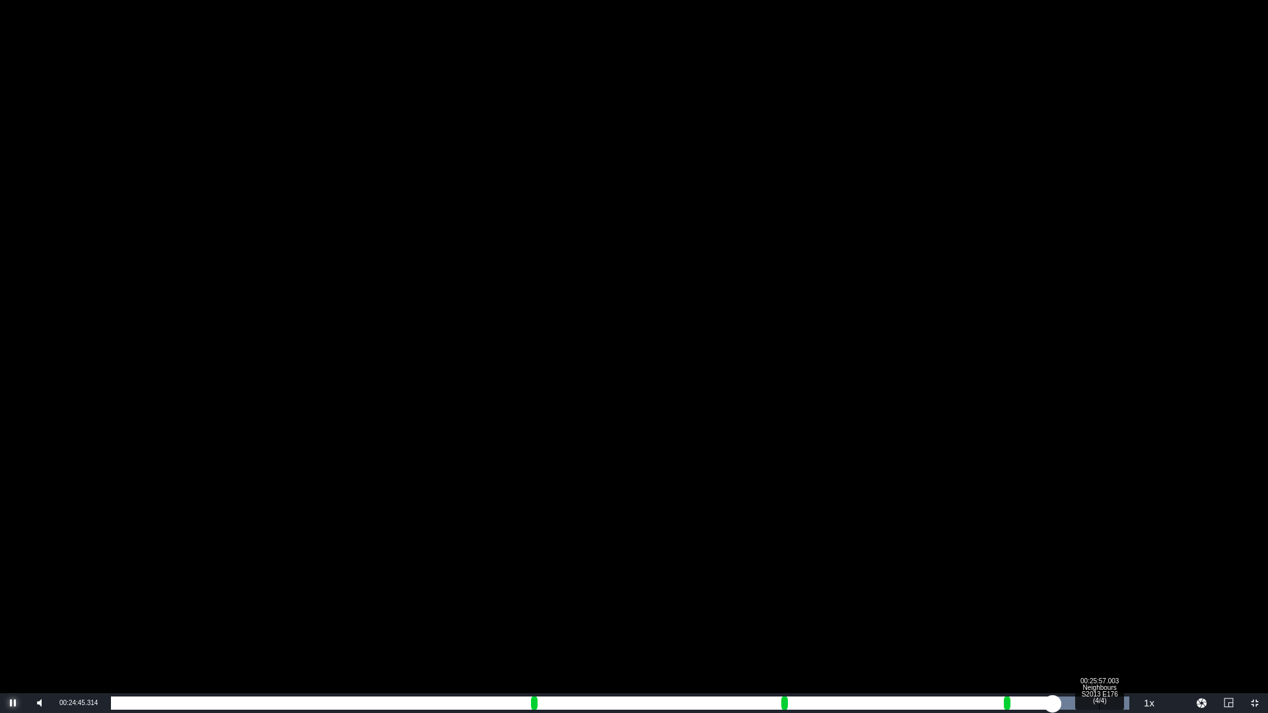
click at [1098, 592] on div "Loaded : 100.00% 00:25:57.003 Neighbours S2013 E176 (4/4) 00:00:17.219" at bounding box center [620, 703] width 1019 height 13
click at [1106, 592] on div "00:20:38.343" at bounding box center [608, 703] width 995 height 13
click at [1116, 592] on div "00:20:49.689" at bounding box center [613, 703] width 1005 height 13
click at [1116, 592] on div "00:21:04.970" at bounding box center [613, 703] width 1005 height 13
click at [1116, 592] on div "00:21:17.069" at bounding box center [617, 703] width 1013 height 13
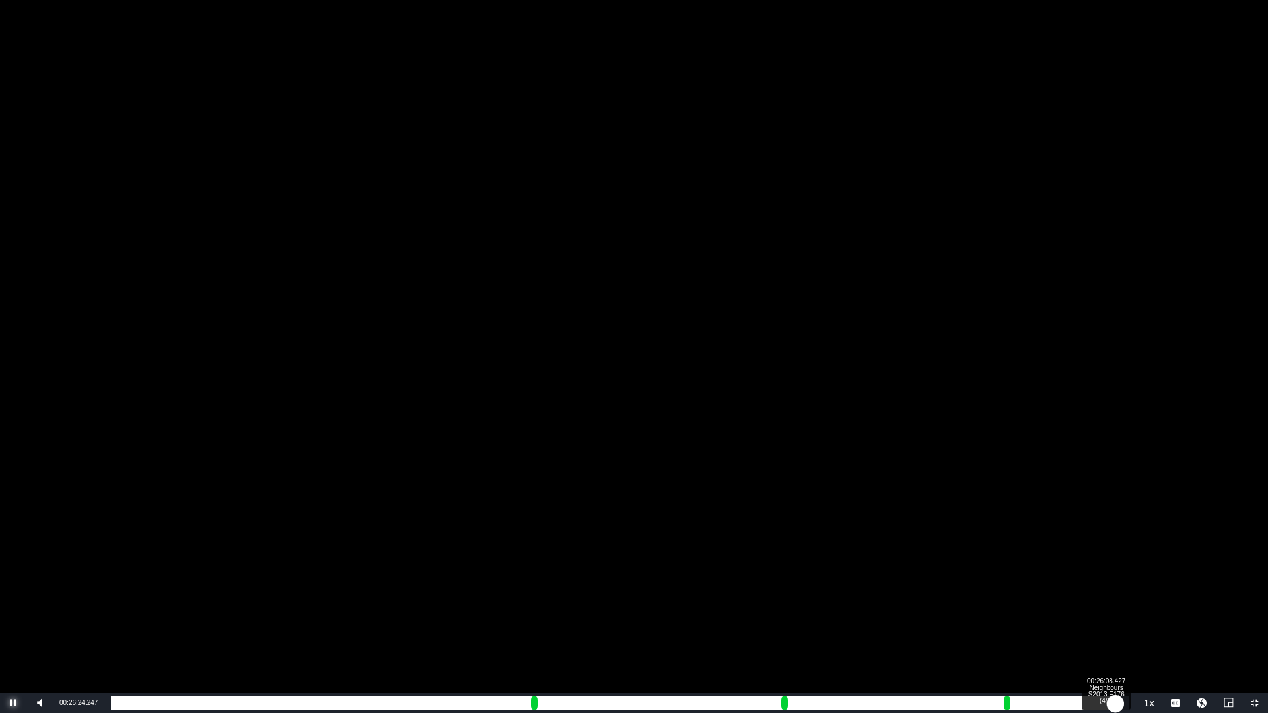
click at [1106, 592] on div "00:21:04.128" at bounding box center [613, 703] width 1005 height 13
click at [1098, 592] on div "00:20:48.302" at bounding box center [608, 703] width 995 height 13
click at [1091, 592] on div "00:20:35.939" at bounding box center [604, 703] width 987 height 13
click at [1083, 592] on div "00:20:24.518" at bounding box center [601, 703] width 980 height 13
click at [1073, 592] on div "00:20:11.915" at bounding box center [597, 703] width 972 height 13
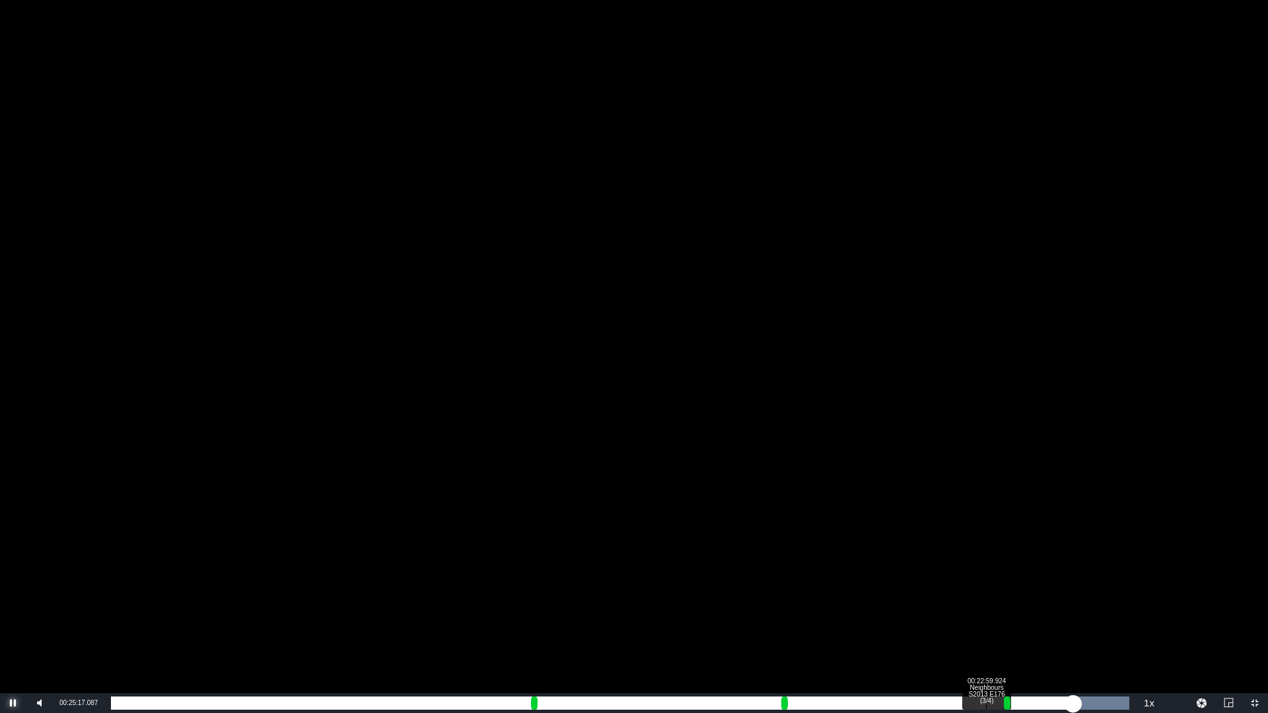
click at [987, 592] on div "Loaded : 100.00% 00:22:59.924 Neighbours S2013 E176 (3/4) 00:00:09.185 Cue Poin…" at bounding box center [620, 703] width 1019 height 13
click at [980, 592] on div "00:19:41.296" at bounding box center [549, 703] width 876 height 13
click at [972, 592] on div "00:19:29.565" at bounding box center [545, 703] width 869 height 13
click at [964, 592] on div "00:19:17.395" at bounding box center [541, 703] width 861 height 13
click at [951, 592] on div "00:22:04.727 Neighbours S2013 E176 (3/4)" at bounding box center [951, 703] width 1 height 13
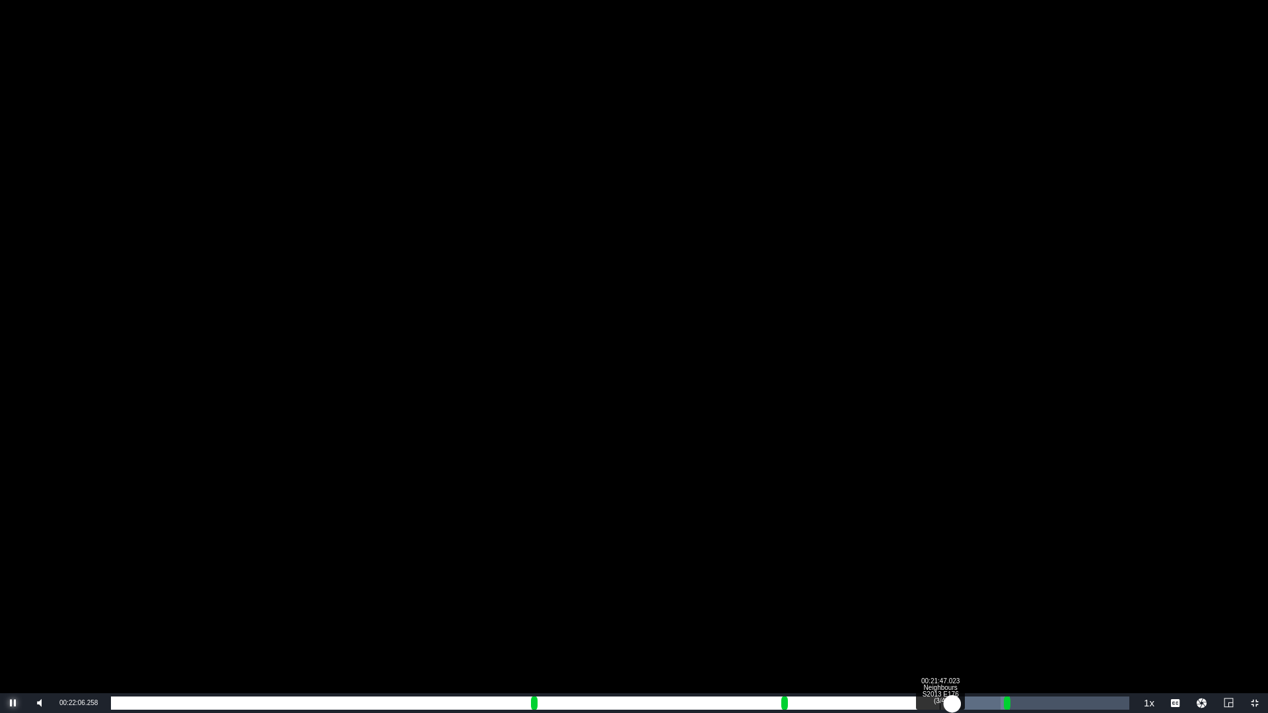
click at [941, 592] on div "00:18:46.276" at bounding box center [531, 703] width 841 height 13
click at [930, 592] on div "00:18:28.116" at bounding box center [526, 703] width 830 height 13
click at [917, 592] on div "Loaded : 85.02% 00:21:10.572 Neighbours S2013 E176 (3/4) 00:18:11.458 Cue Point…" at bounding box center [620, 703] width 1019 height 13
click at [904, 592] on div "00:20:49.743 Neighbours S2013 E176 (3/4)" at bounding box center [904, 703] width 1 height 13
click at [890, 592] on div "Loaded : 81.75% 00:20:32.038 Neighbours S2013 E176 (3/4) 00:17:28.677 [GEOGRAPH…" at bounding box center [620, 703] width 1019 height 13
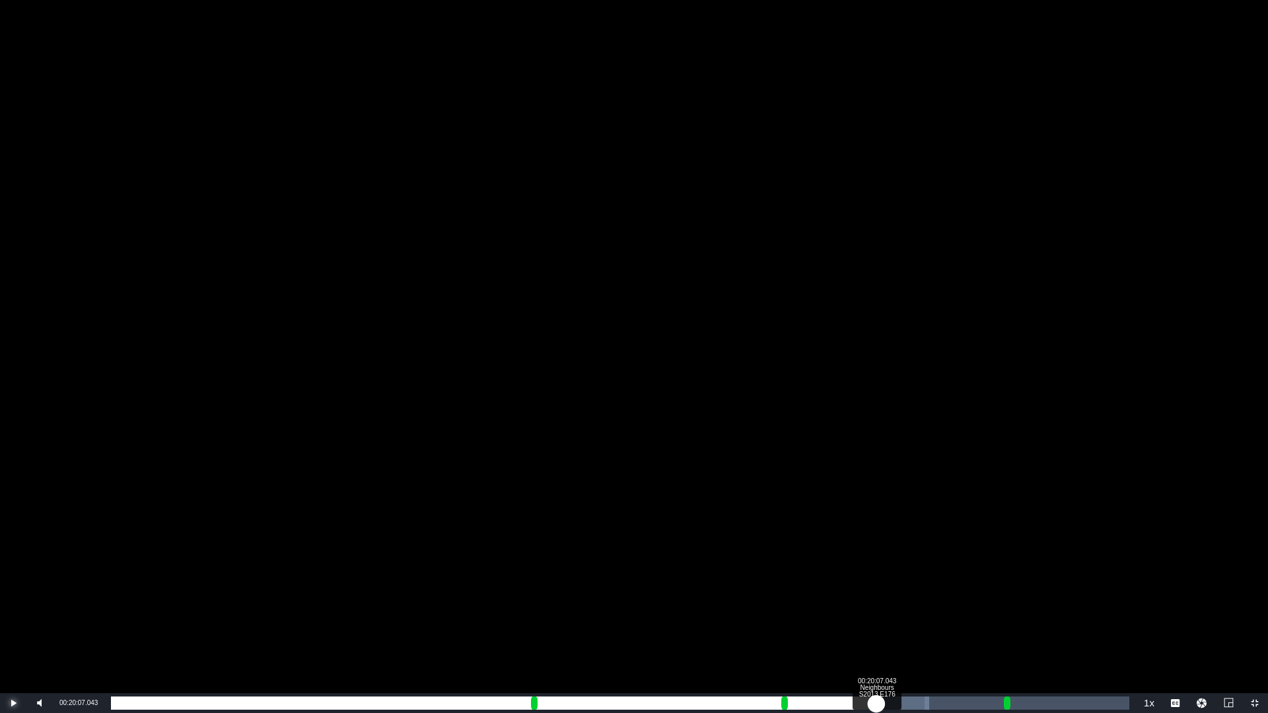
click at [877, 592] on div "Loaded : 80.35% 00:20:07.043 Neighbours S2013 E176 (3/4) 00:17:07.914 [GEOGRAPH…" at bounding box center [620, 703] width 1019 height 13
click at [865, 592] on div "Loaded : 80.35% 00:19:48.297 Neighbours S2013 E176 (3/4) 00:16:48.977 [GEOGRAPH…" at bounding box center [620, 703] width 1019 height 13
click at [855, 592] on div "00:16:28.116" at bounding box center [488, 703] width 754 height 13
click at [840, 592] on div "00:19:09.763 Prime Video Slate 20 Seconds V2" at bounding box center [840, 703] width 1 height 13
click at [825, 592] on div "00:00:12.590" at bounding box center [475, 703] width 729 height 13
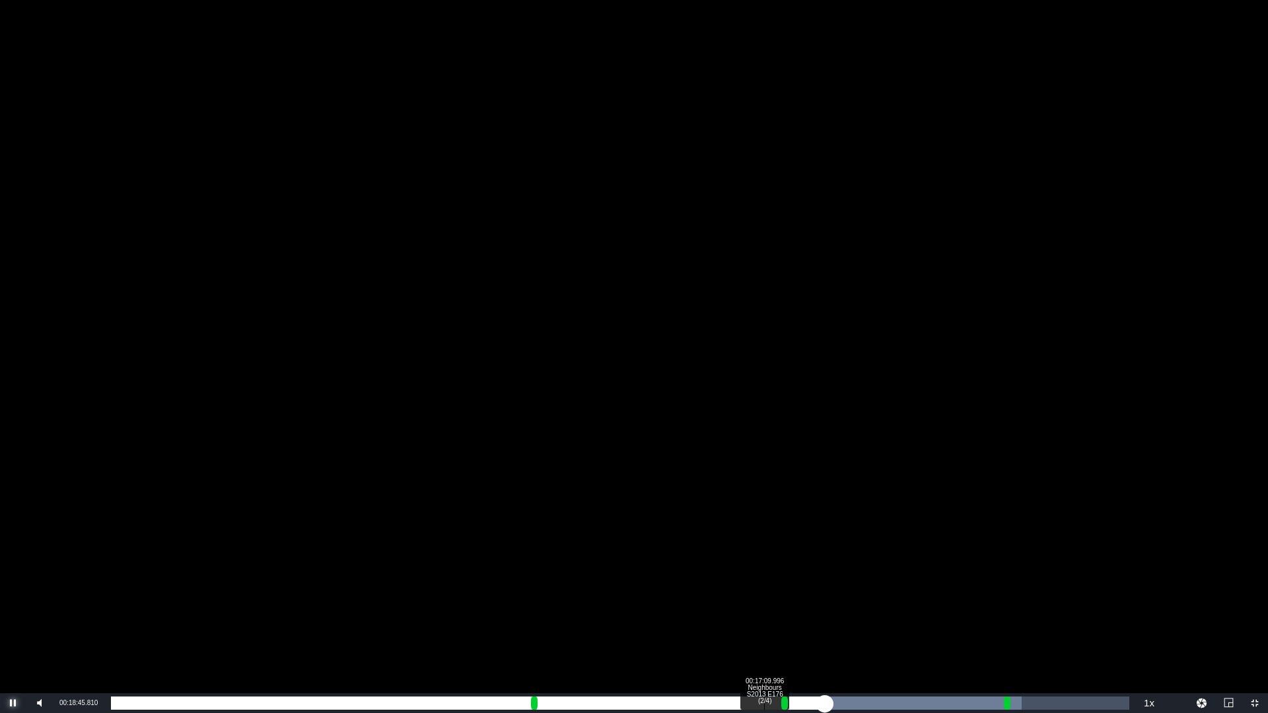
click at [761, 592] on div "00:00:08.421" at bounding box center [468, 703] width 714 height 13
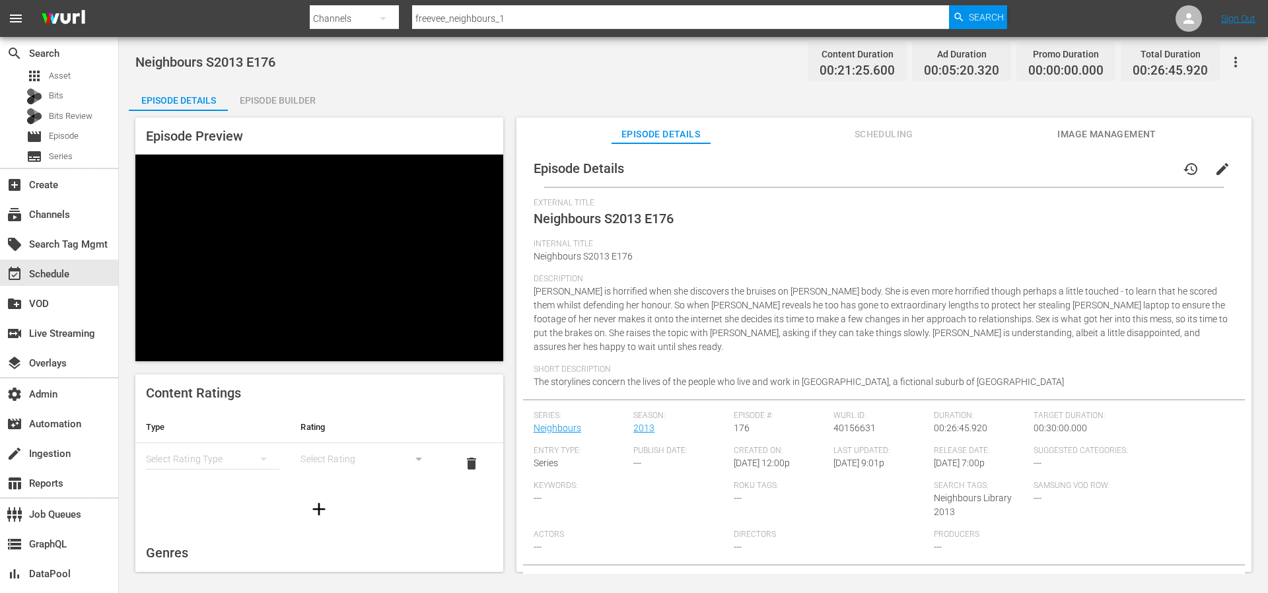
drag, startPoint x: 262, startPoint y: 151, endPoint x: 252, endPoint y: 155, distance: 10.3
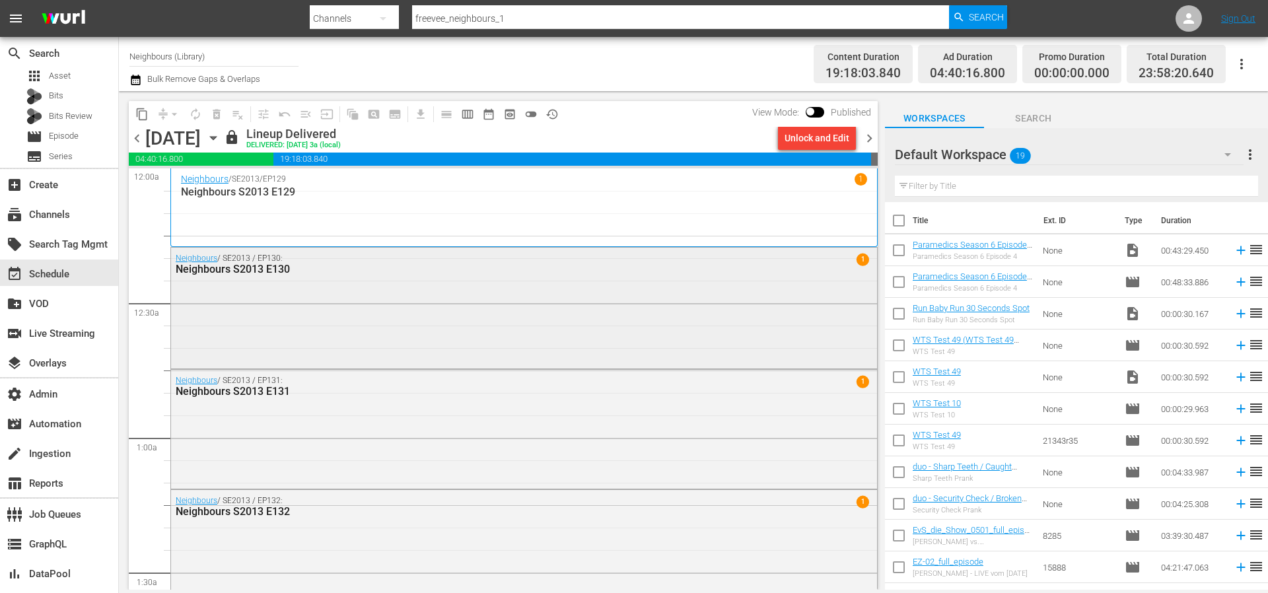
scroll to position [3, 0]
click at [873, 139] on span "chevron_right" at bounding box center [869, 138] width 17 height 17
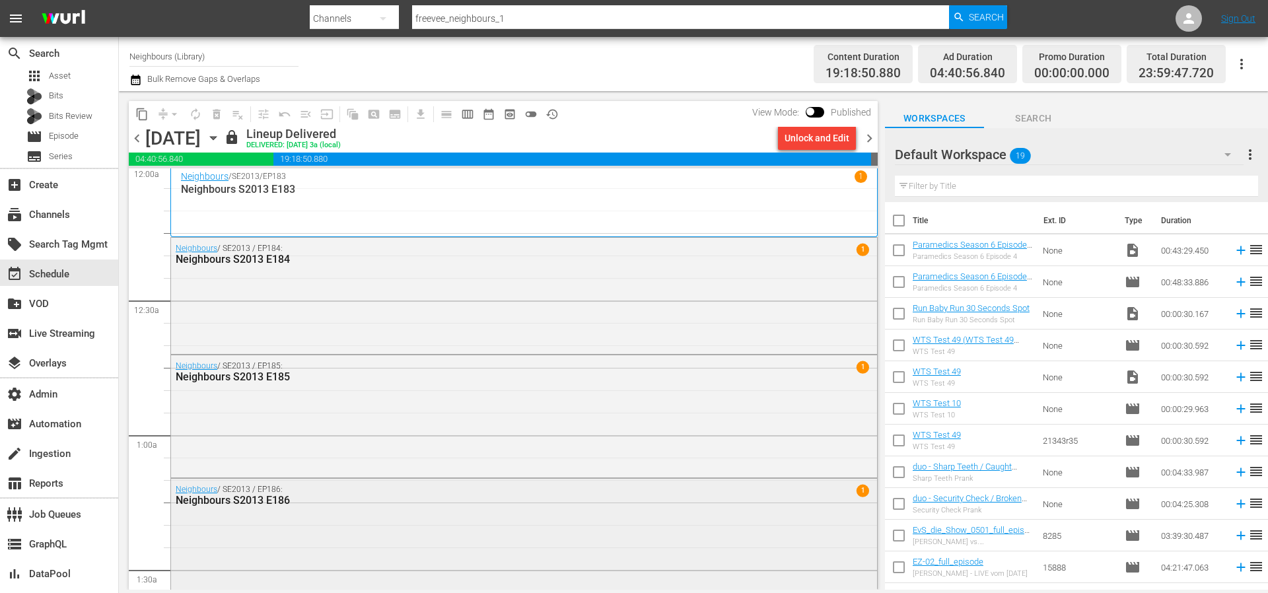
click at [334, 497] on div "Neighbours S2013 E186" at bounding box center [488, 500] width 625 height 13
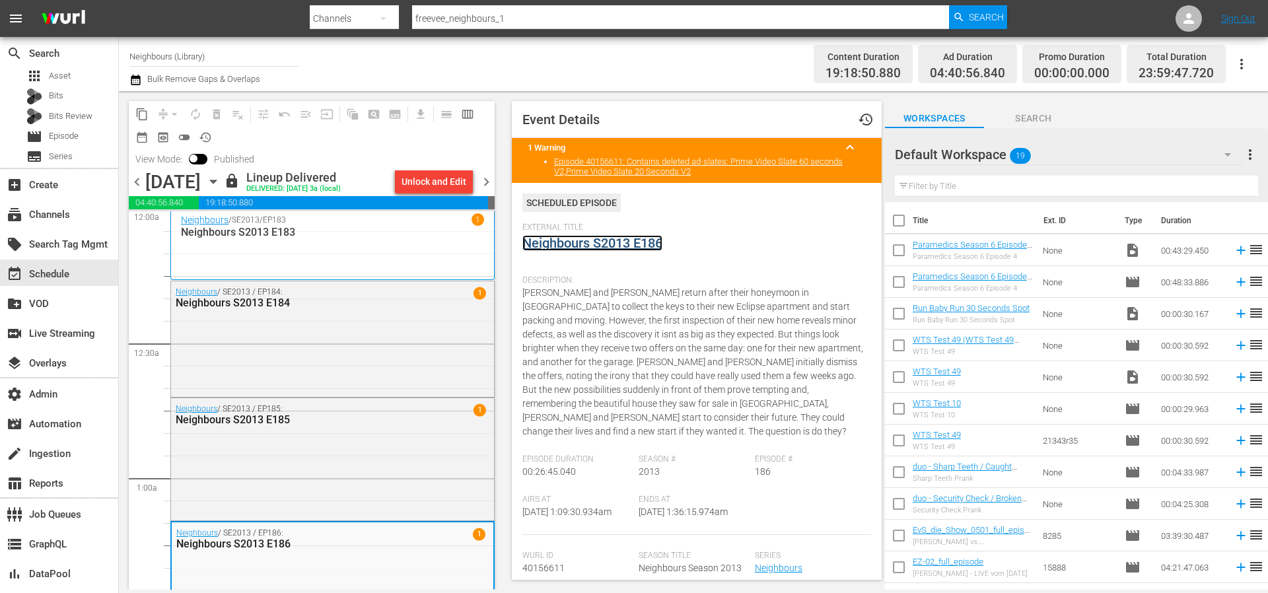
click at [565, 250] on link "Neighbours S2013 E186" at bounding box center [592, 243] width 140 height 16
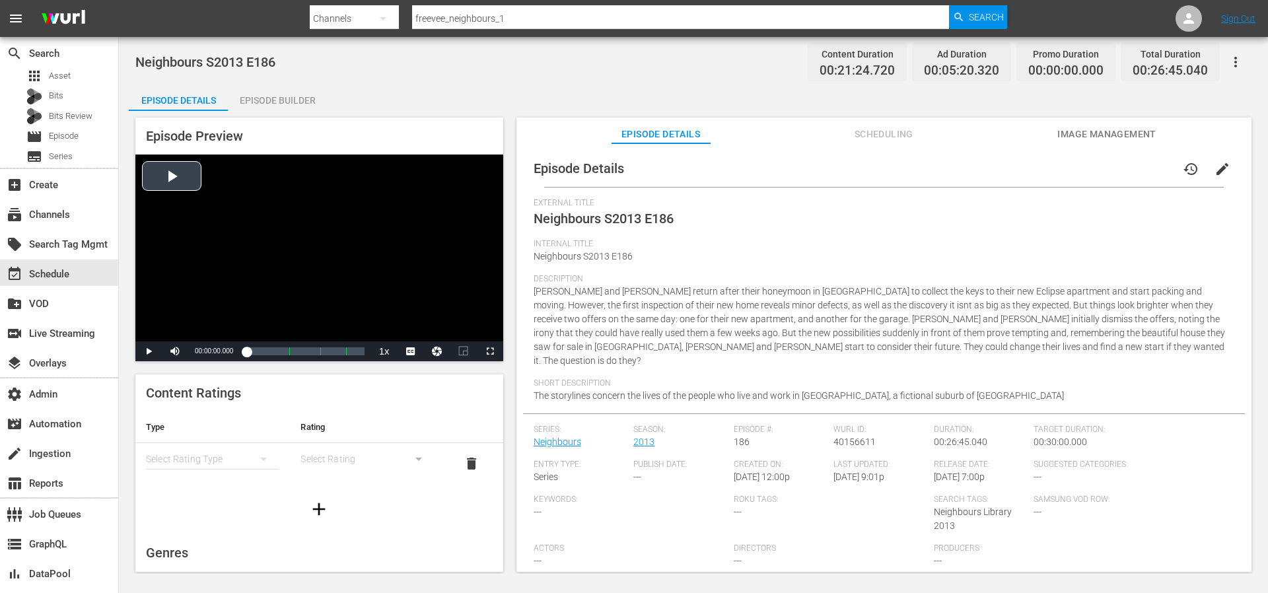
click at [178, 184] on div "Video Player" at bounding box center [319, 248] width 368 height 187
click at [490, 351] on span "Video Player" at bounding box center [490, 351] width 0 height 0
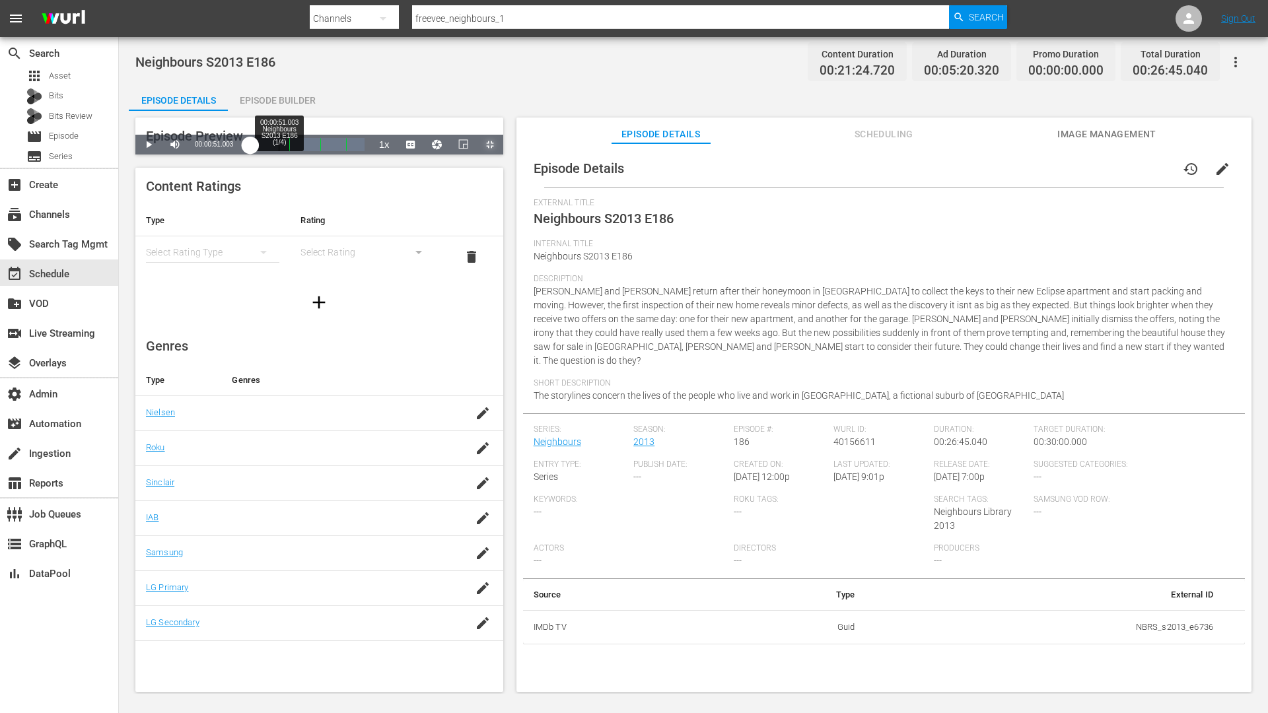
click at [246, 151] on div "Loaded : 0.45% 00:00:51.003 Neighbours S2013 E186 (1/4) 00:00:02.946" at bounding box center [305, 144] width 118 height 13
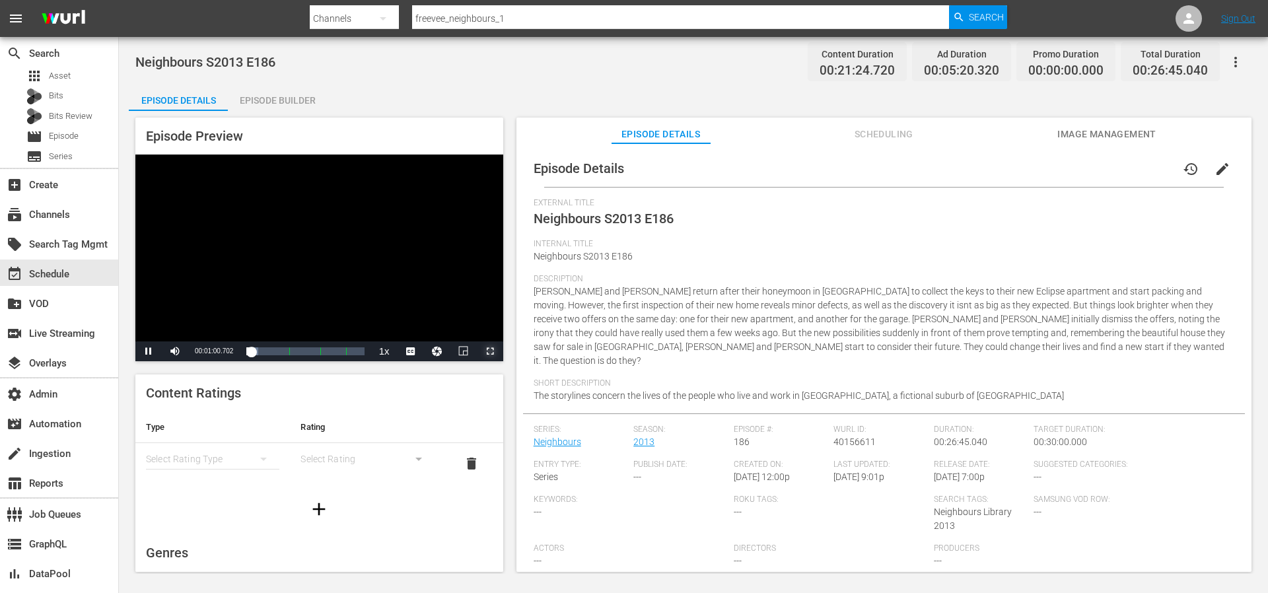
click at [490, 351] on span "Video Player" at bounding box center [490, 351] width 0 height 0
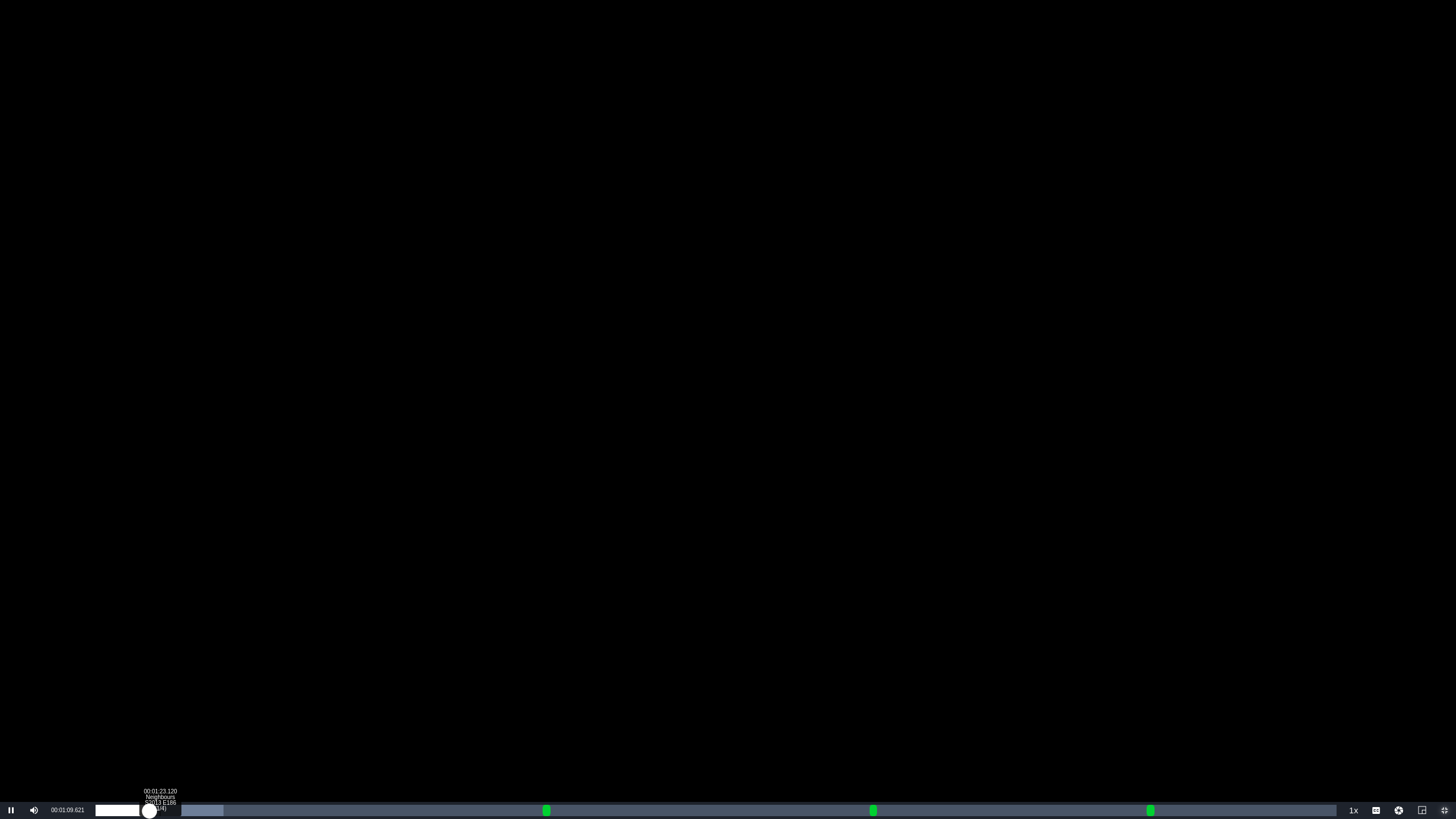
click at [161, 510] on div "Progress Bar" at bounding box center [188, 810] width 70 height 11
click at [175, 510] on div "Loaded : 10.28% 00:01:42.245 Neighbours S2013 E186 (1/4) 00:01:24.919" at bounding box center [716, 810] width 1241 height 11
click at [190, 510] on div "Loaded : 10.75% 00:02:02.842 Neighbours S2013 E186 (1/4) 00:01:43.208" at bounding box center [716, 810] width 1241 height 11
click at [207, 510] on div "Progress Bar" at bounding box center [198, 810] width 62 height 11
click at [222, 510] on div "00:02:43.299 Neighbours S2013 E186 (1/4)" at bounding box center [222, 810] width 1 height 11
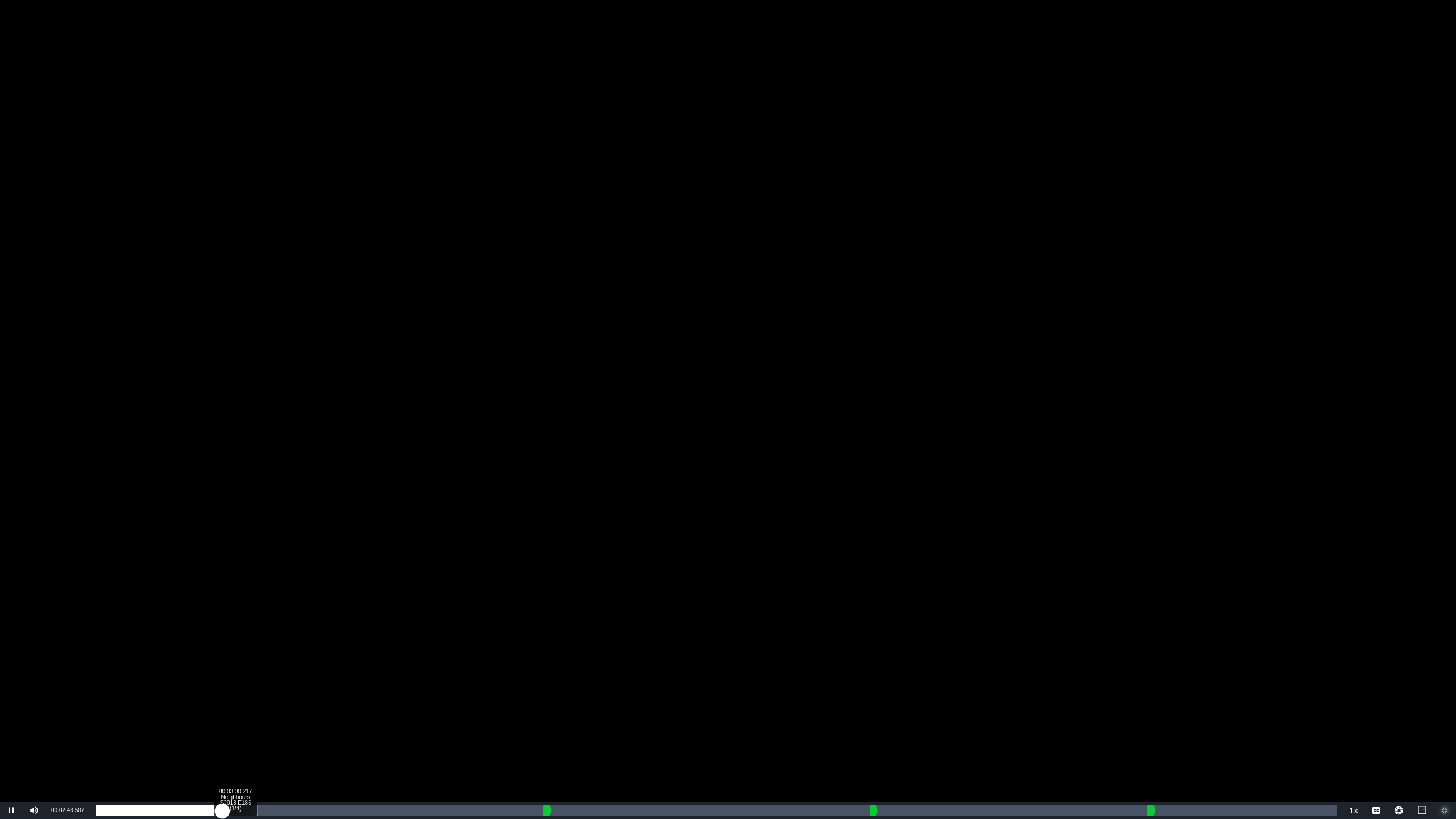
click at [237, 510] on div "Loaded : 13.09% 00:03:00.217 Neighbours S2013 E186 (1/4) 00:02:43.546" at bounding box center [716, 810] width 1241 height 11
click at [251, 510] on div "Loaded : 14.49%" at bounding box center [185, 810] width 180 height 11
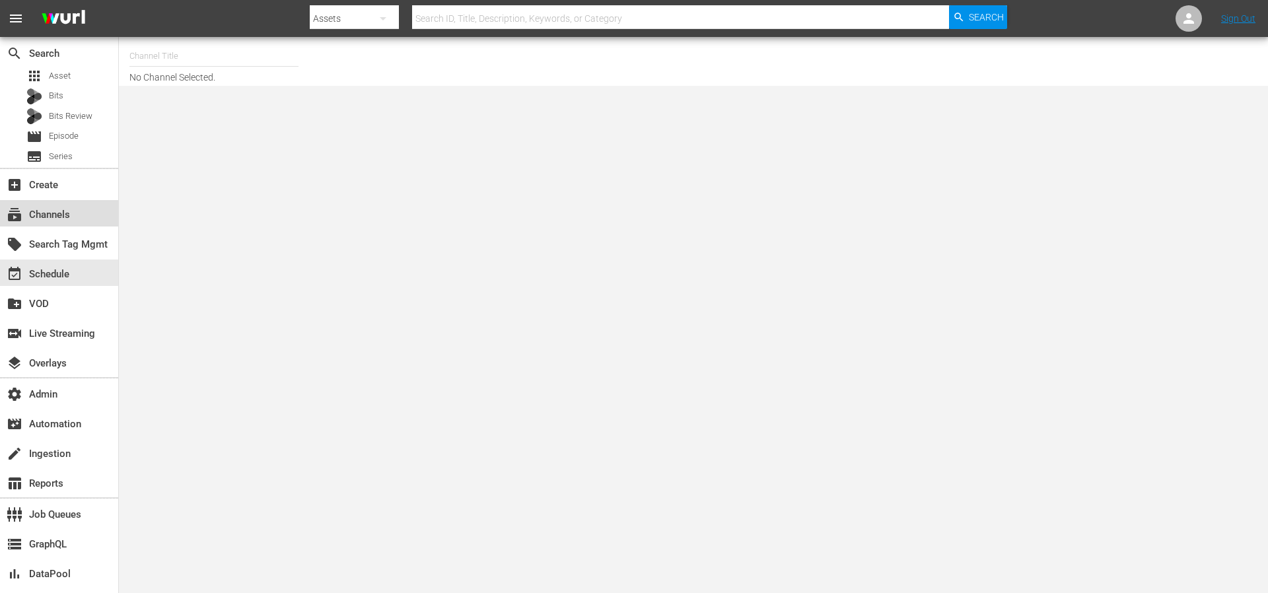
click at [51, 215] on div "subscriptions Channels" at bounding box center [37, 213] width 74 height 12
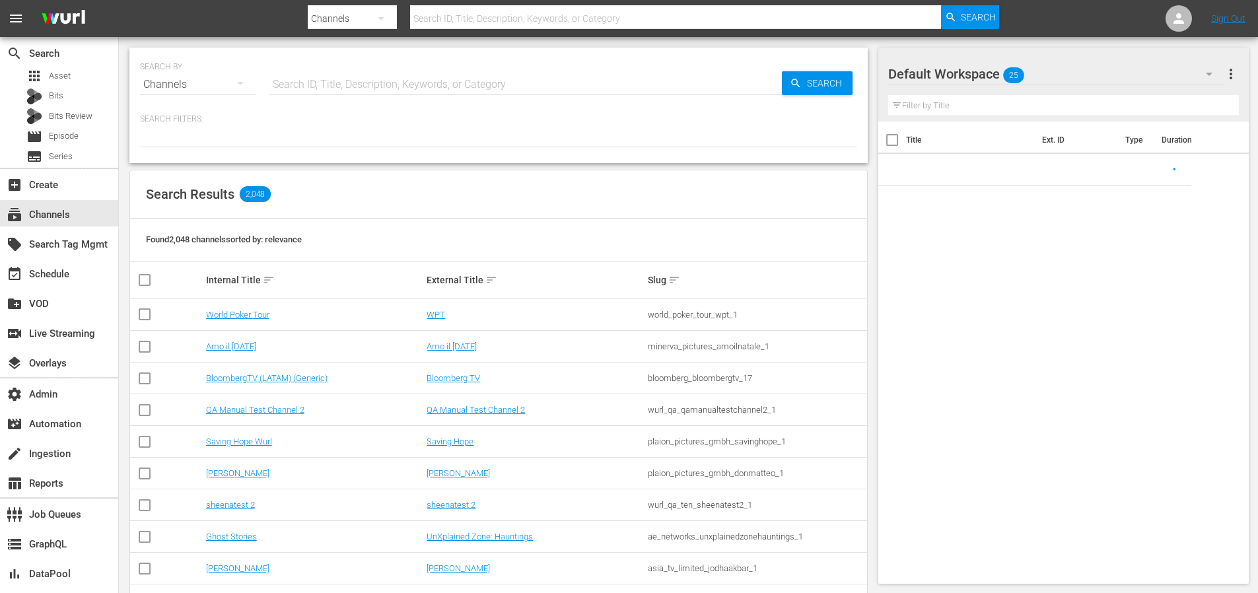
click at [361, 78] on input "text" at bounding box center [525, 85] width 513 height 32
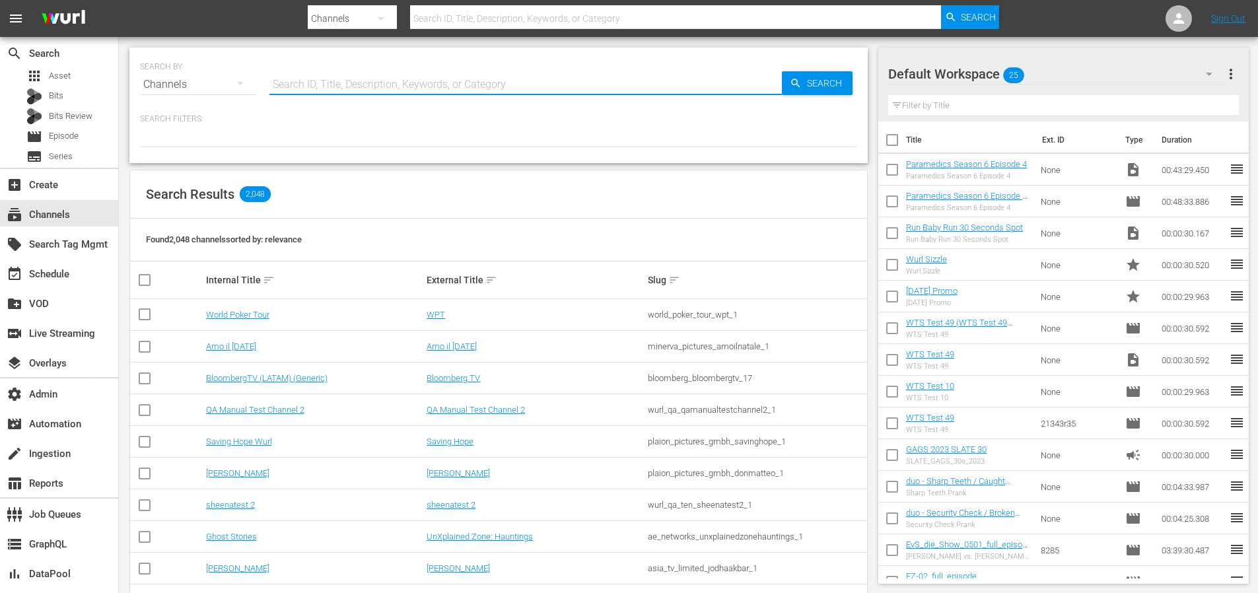
paste input "nosey_confessbynosey_1"
click at [775, 83] on input "nosey_confessbynosey_1" at bounding box center [525, 85] width 513 height 32
type input "nosey_confessbynosey_1"
click at [811, 83] on span "Search" at bounding box center [827, 83] width 51 height 24
type input "nosey_confessbynosey_1"
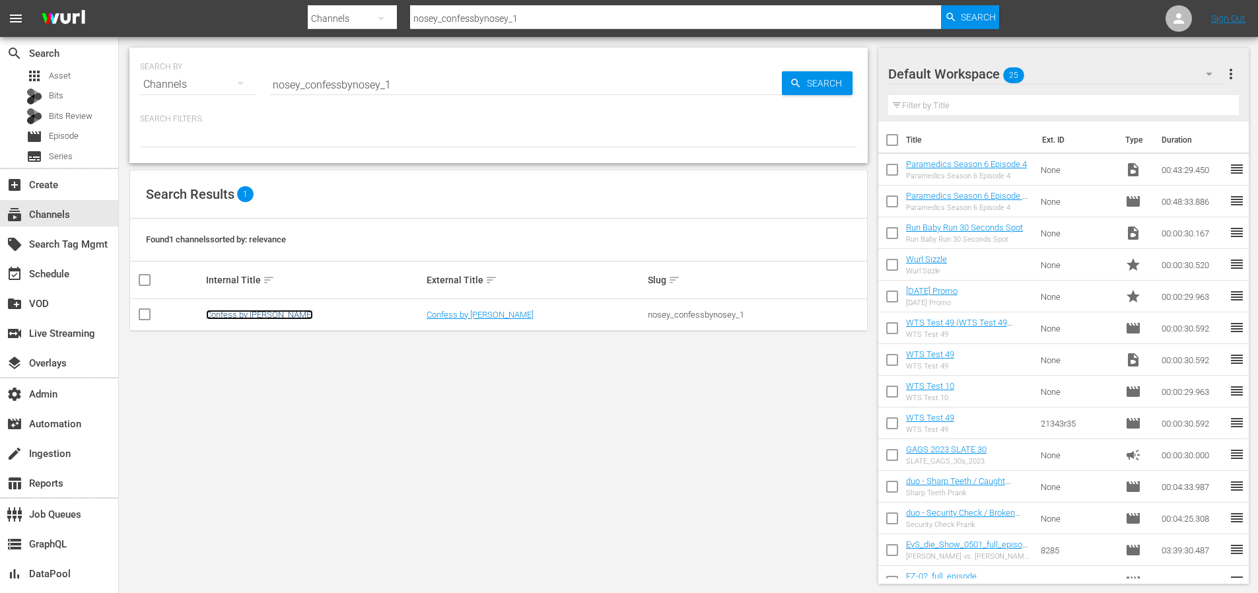
click at [250, 317] on link "Confess by Nosey" at bounding box center [259, 315] width 107 height 10
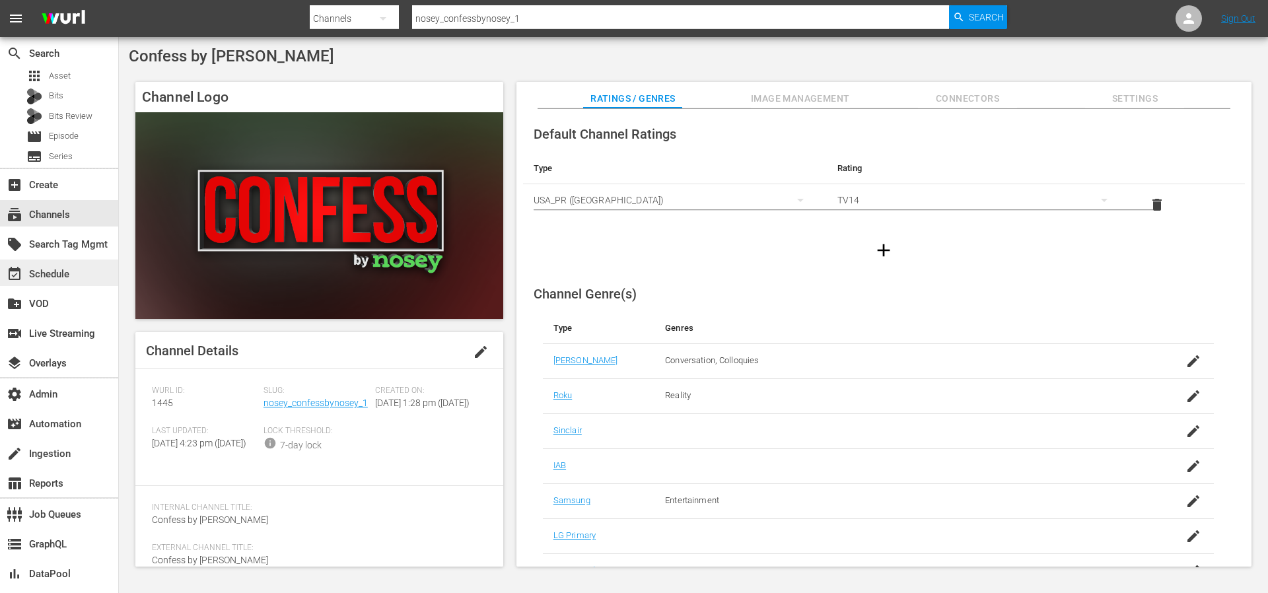
click at [69, 273] on div "event_available Schedule" at bounding box center [37, 272] width 74 height 12
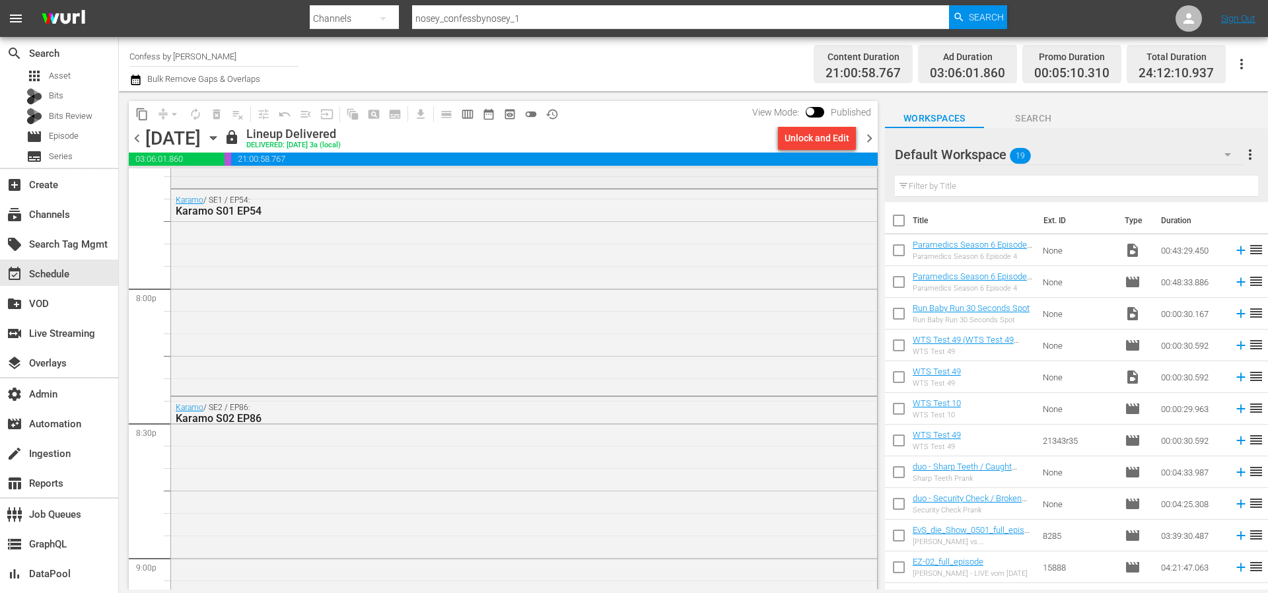
scroll to position [5573, 0]
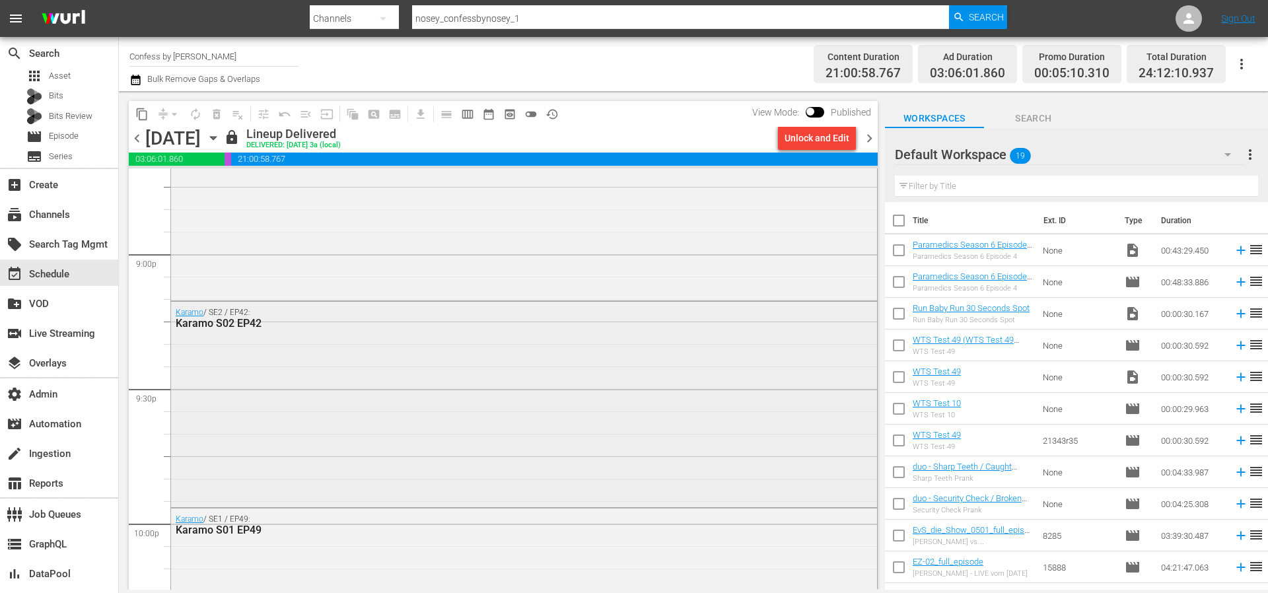
click at [243, 349] on div "Karamo / SE2 / EP42: Karamo S02 EP42" at bounding box center [524, 403] width 706 height 203
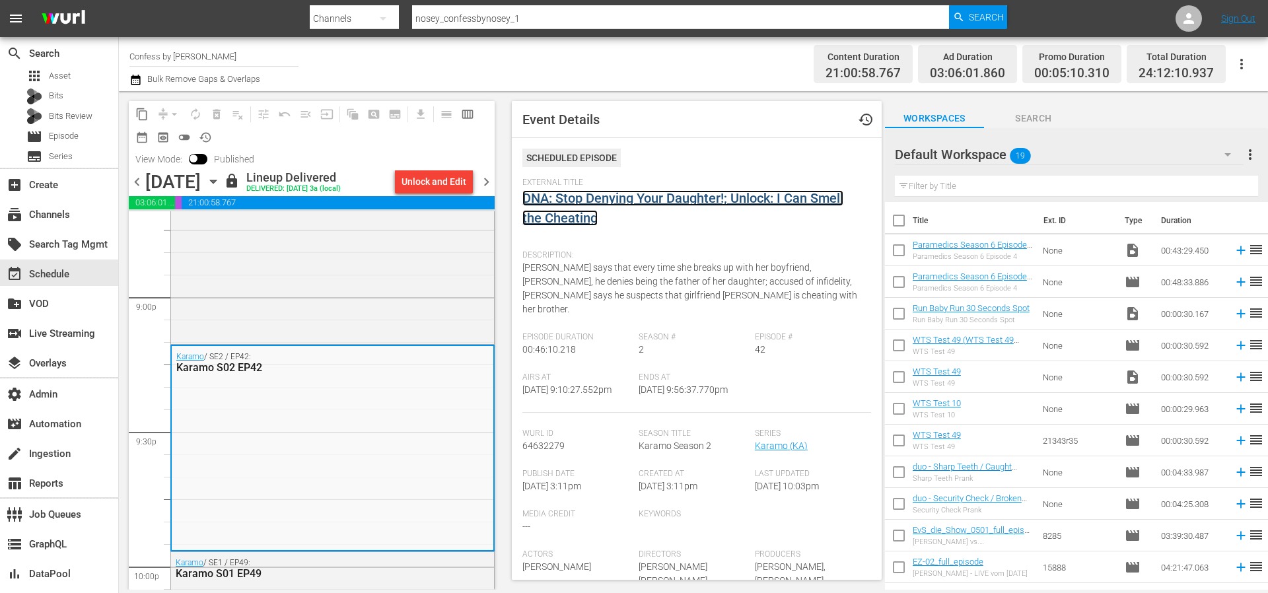
click at [626, 201] on link "DNA: Stop Denying Your Daughter!; Unlock: I Can Smell the Cheating" at bounding box center [682, 208] width 321 height 36
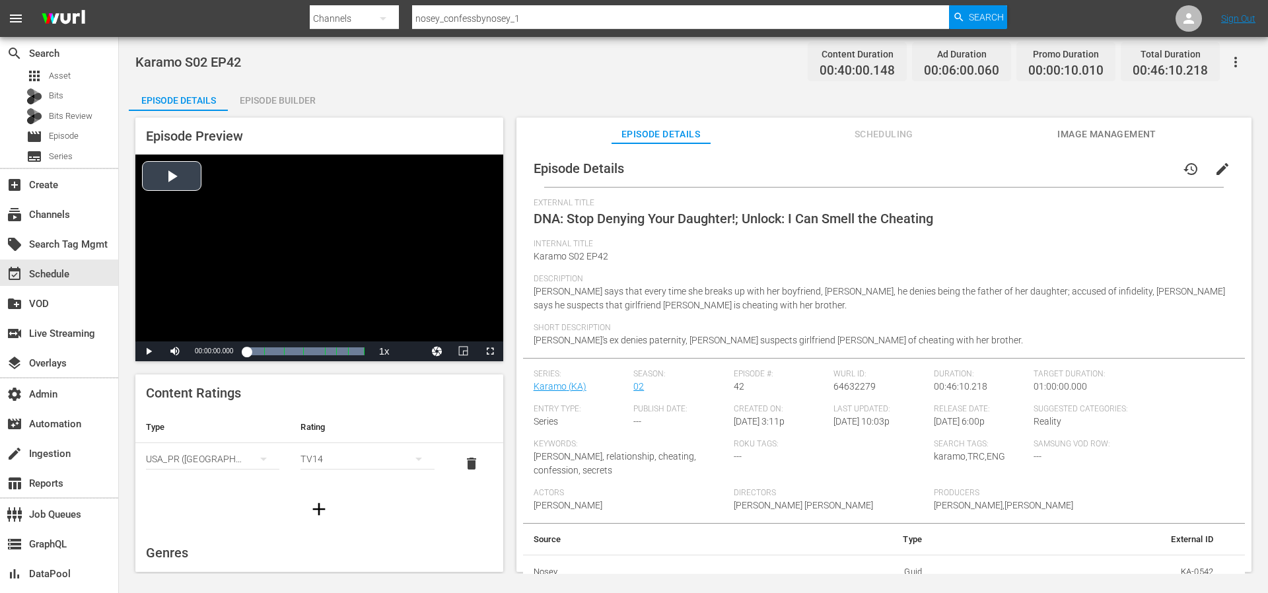
click at [178, 179] on div "Video Player" at bounding box center [319, 248] width 368 height 187
click at [194, 351] on div "Volume Level" at bounding box center [193, 352] width 5 height 2
click at [490, 351] on span "Video Player" at bounding box center [490, 351] width 0 height 0
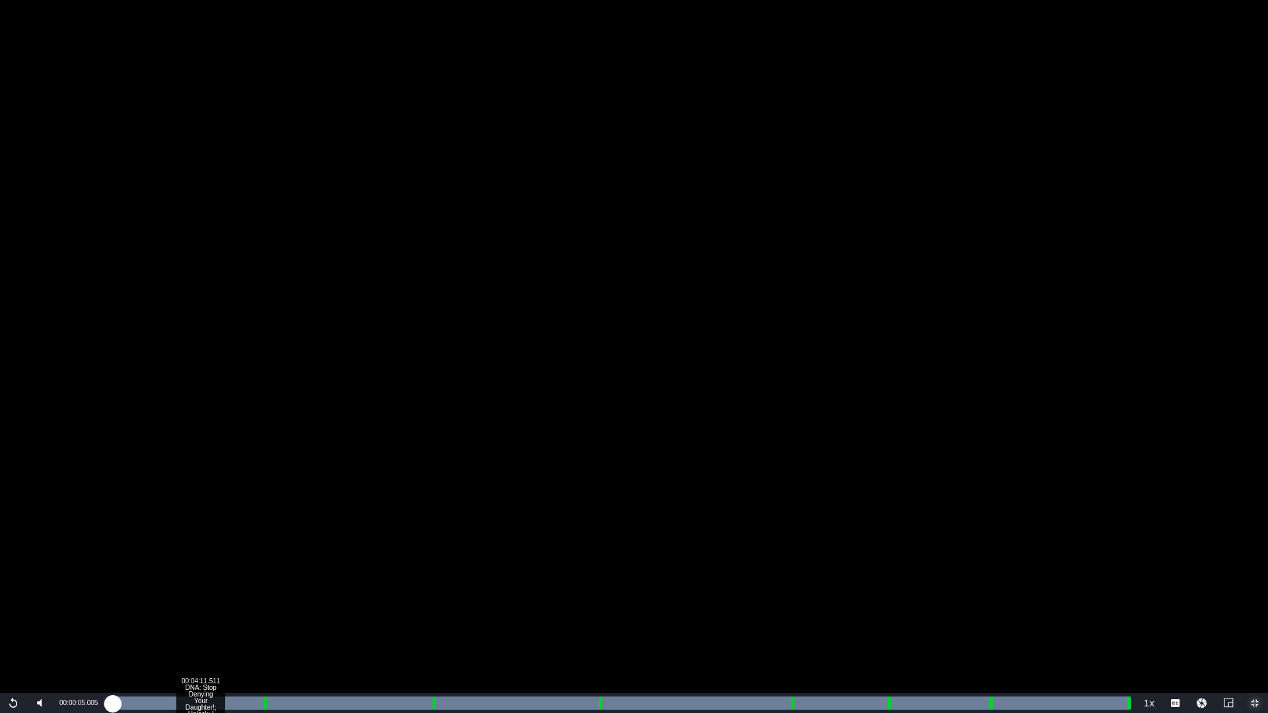
click at [203, 592] on div "Loaded : 100.00% 00:04:11.511 DNA: Stop Denying Your Daughter!; Unlock: I Can S…" at bounding box center [620, 703] width 1019 height 13
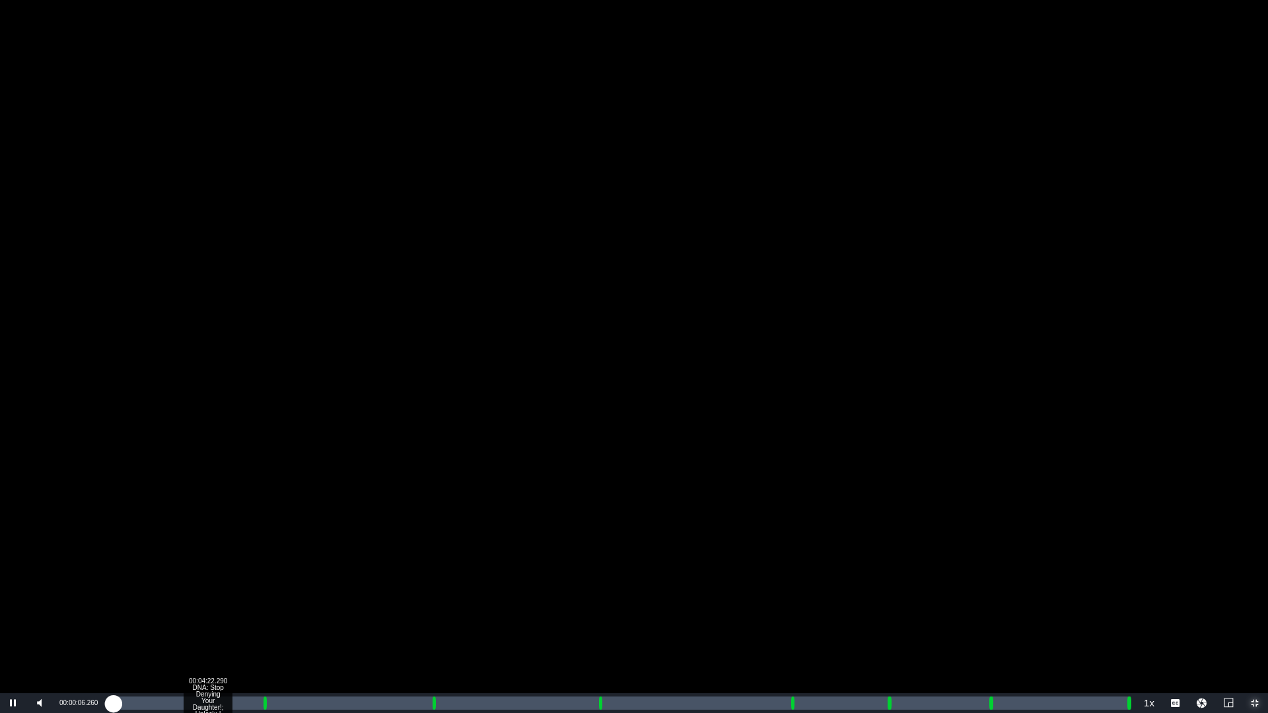
click at [206, 592] on div "Loaded : 0.50% 00:04:22.290 DNA: Stop Denying Your Daughter!; Unlock: I Can Sme…" at bounding box center [620, 703] width 1019 height 13
click at [278, 592] on div "Loaded : 15.76% 00:07:34.516 Confess Ad-Slate - Keep Watching 2min w-music & Co…" at bounding box center [620, 703] width 1019 height 13
click at [297, 592] on div "00:08:24.819 Confess Ad-Slate - Keep Watching 2min w-music & Coutdown" at bounding box center [297, 703] width 1 height 13
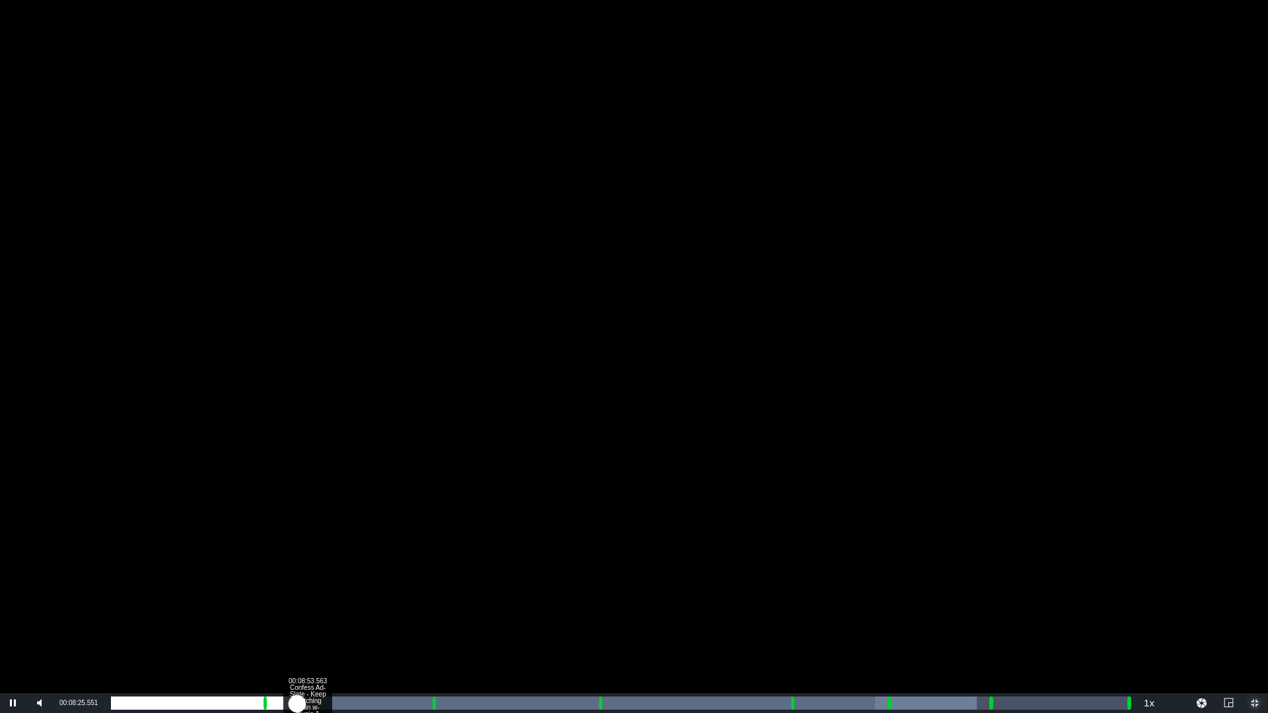
click at [297, 592] on div "00:01:31.499" at bounding box center [204, 703] width 186 height 13
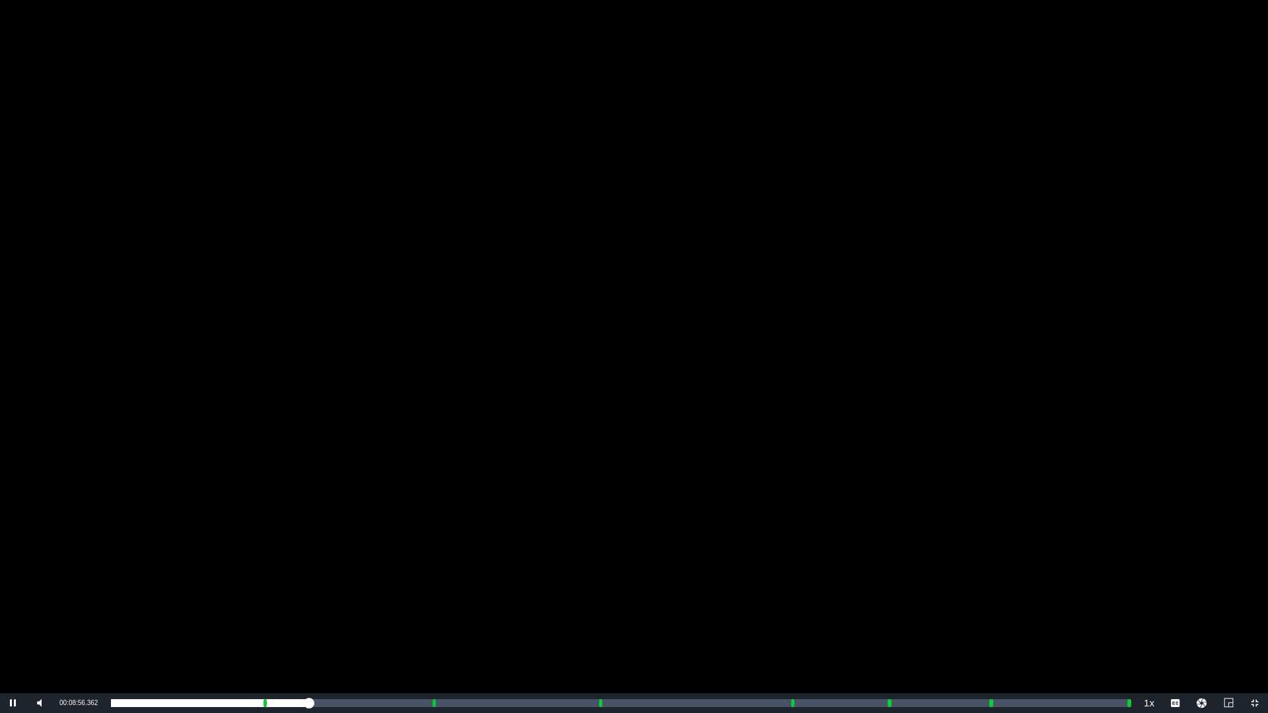
click at [350, 586] on div "Video Player" at bounding box center [634, 347] width 1268 height 694
click at [13, 592] on span "Video Player" at bounding box center [13, 703] width 0 height 0
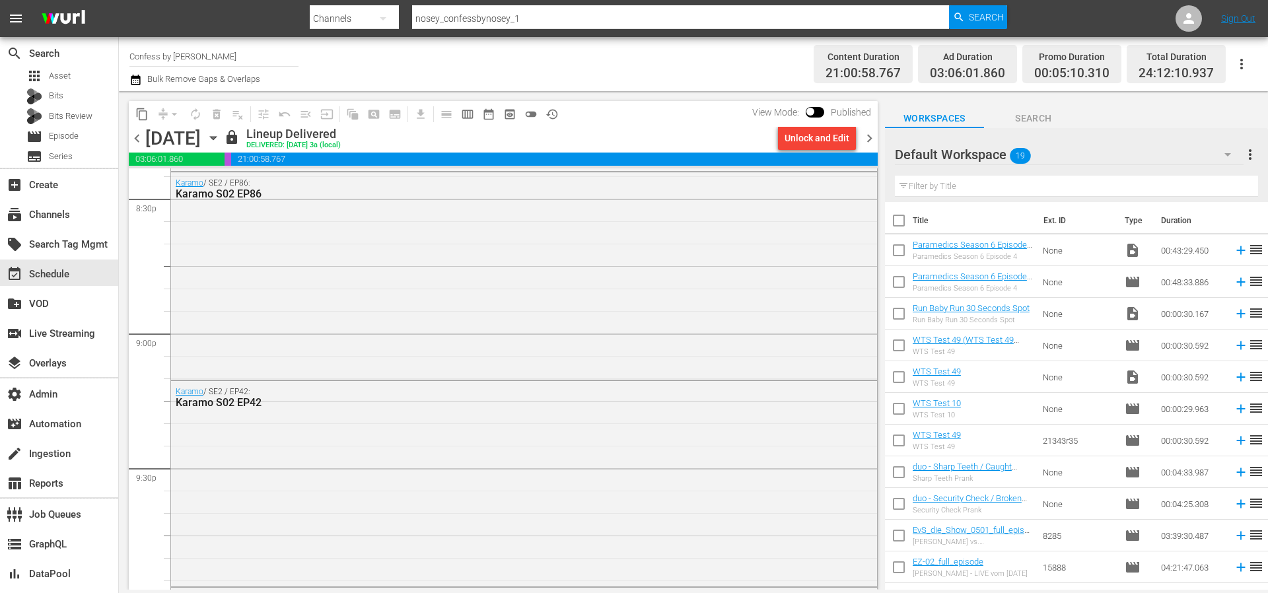
scroll to position [5566, 0]
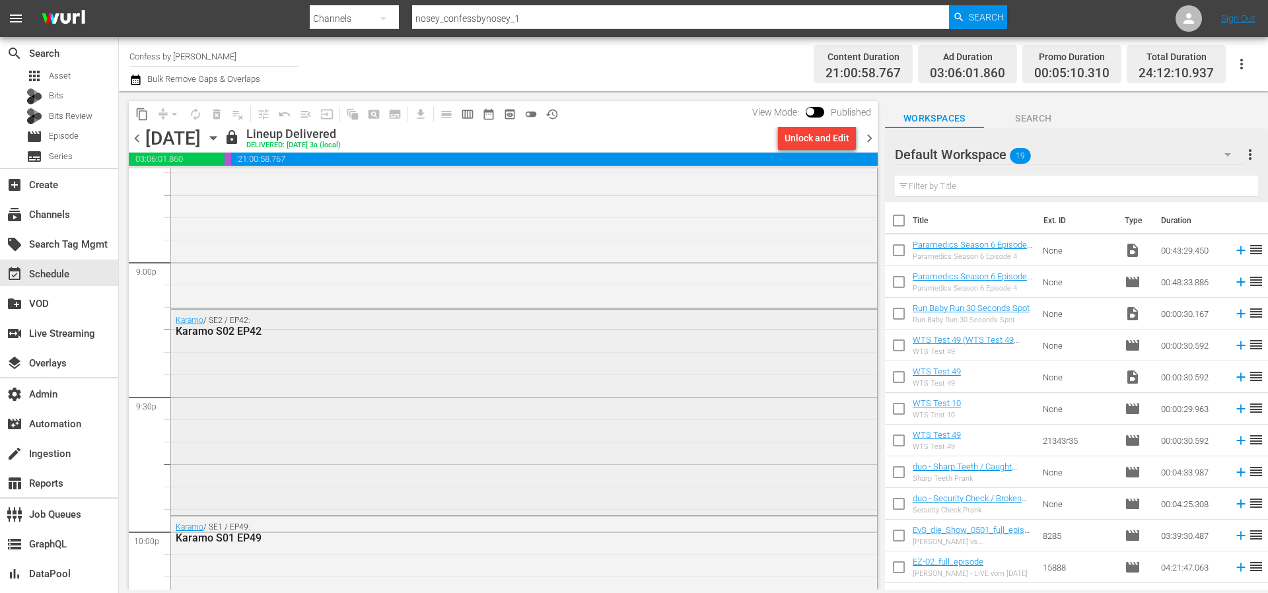
click at [696, 425] on div "Karamo / SE2 / EP42: Karamo S02 EP42" at bounding box center [524, 411] width 706 height 203
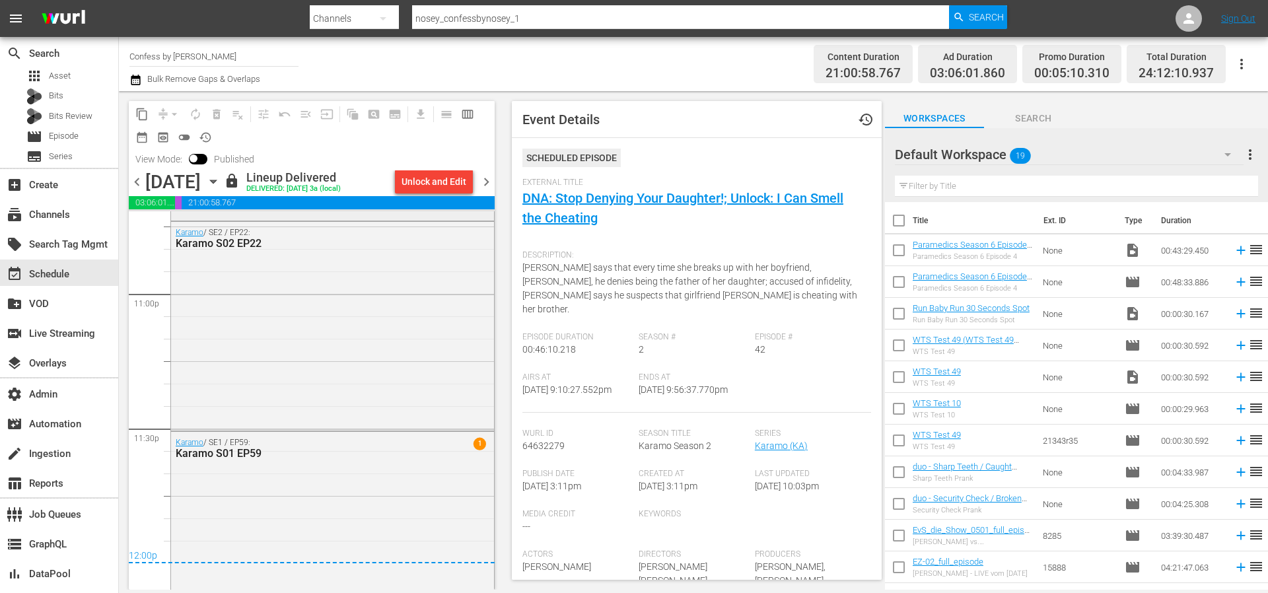
scroll to position [6169, 0]
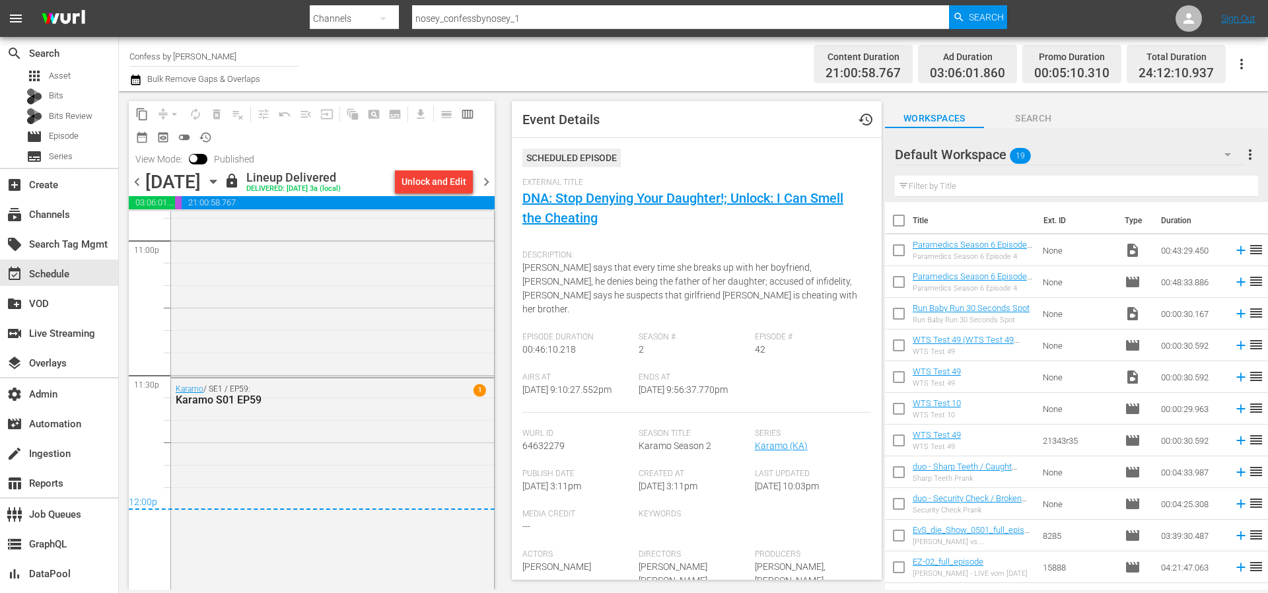
click at [488, 184] on span "chevron_right" at bounding box center [486, 182] width 17 height 17
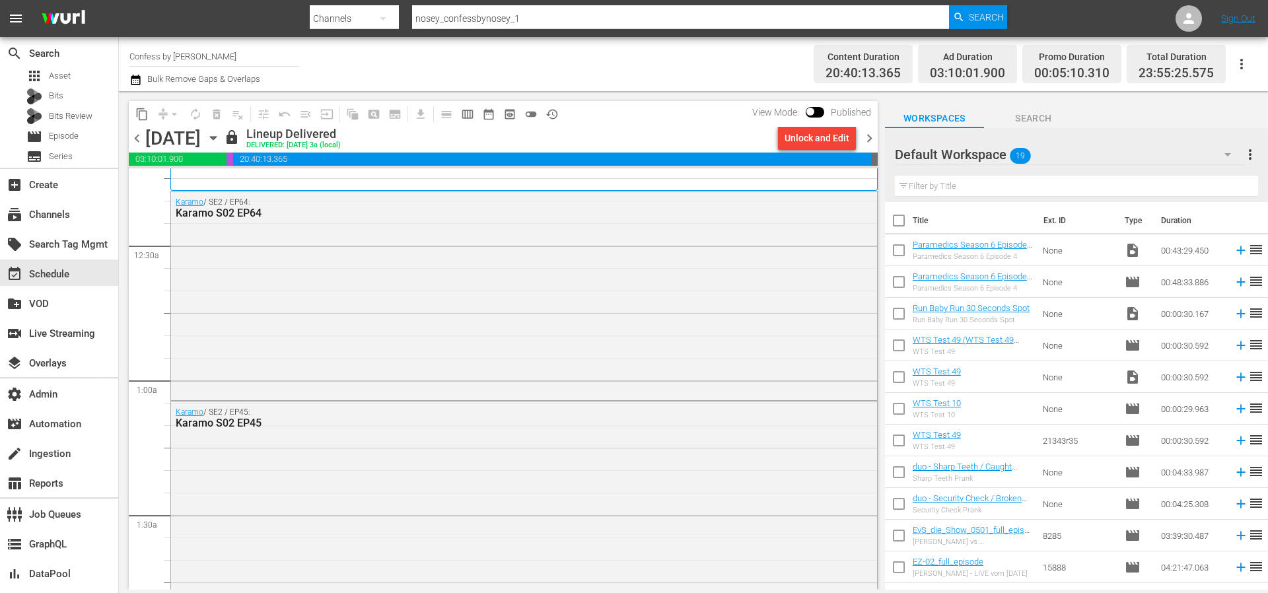
scroll to position [98, 0]
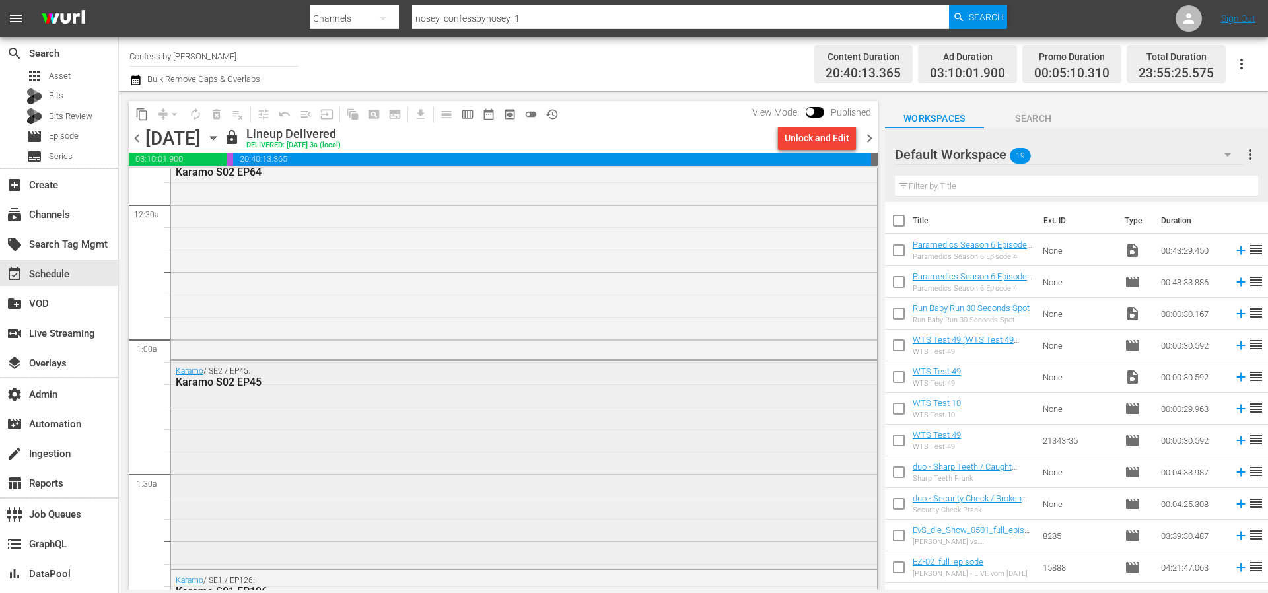
click at [364, 517] on div "Karamo / SE2 / EP45: Karamo S02 EP45" at bounding box center [524, 463] width 706 height 205
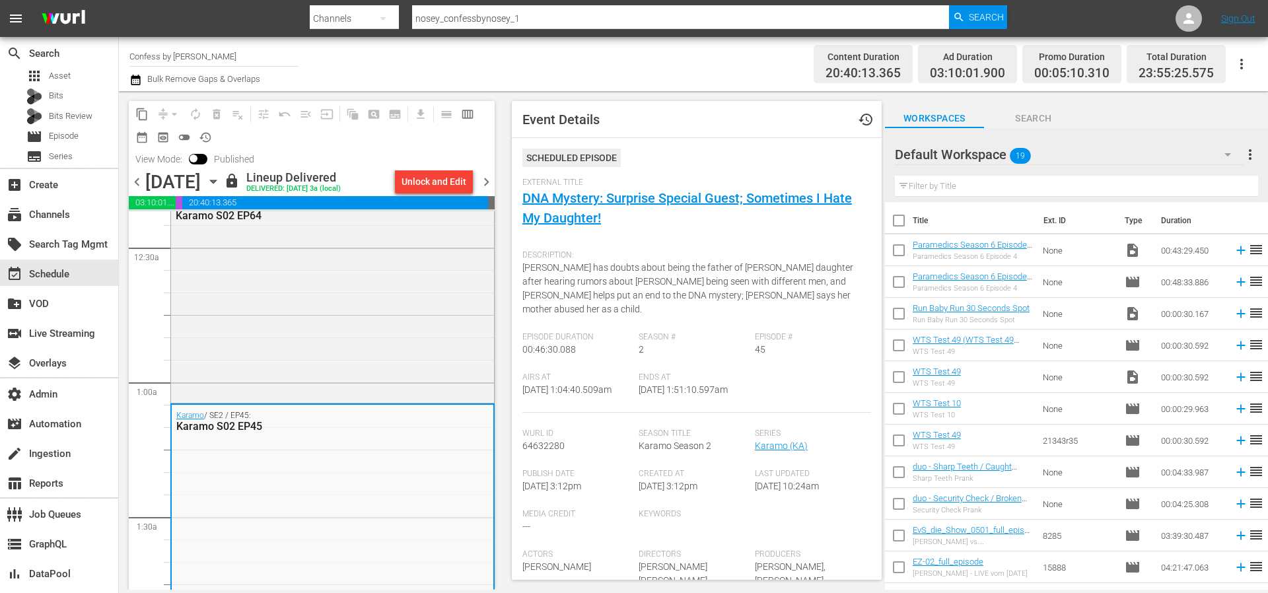
click at [135, 184] on span "chevron_left" at bounding box center [137, 182] width 17 height 17
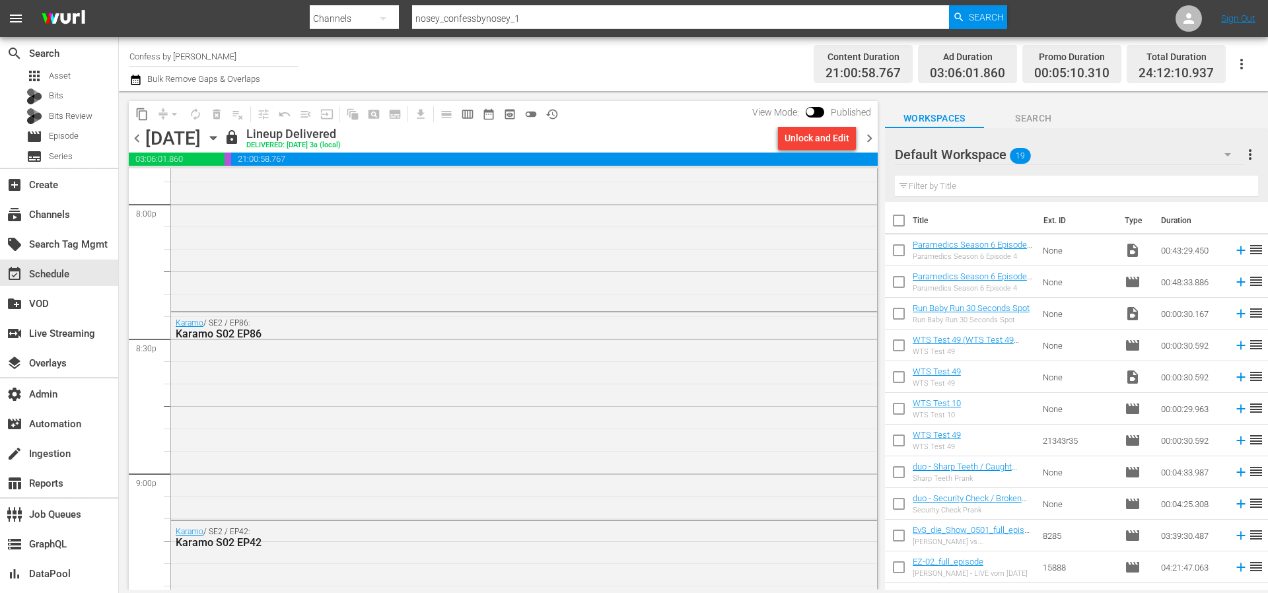
scroll to position [5437, 0]
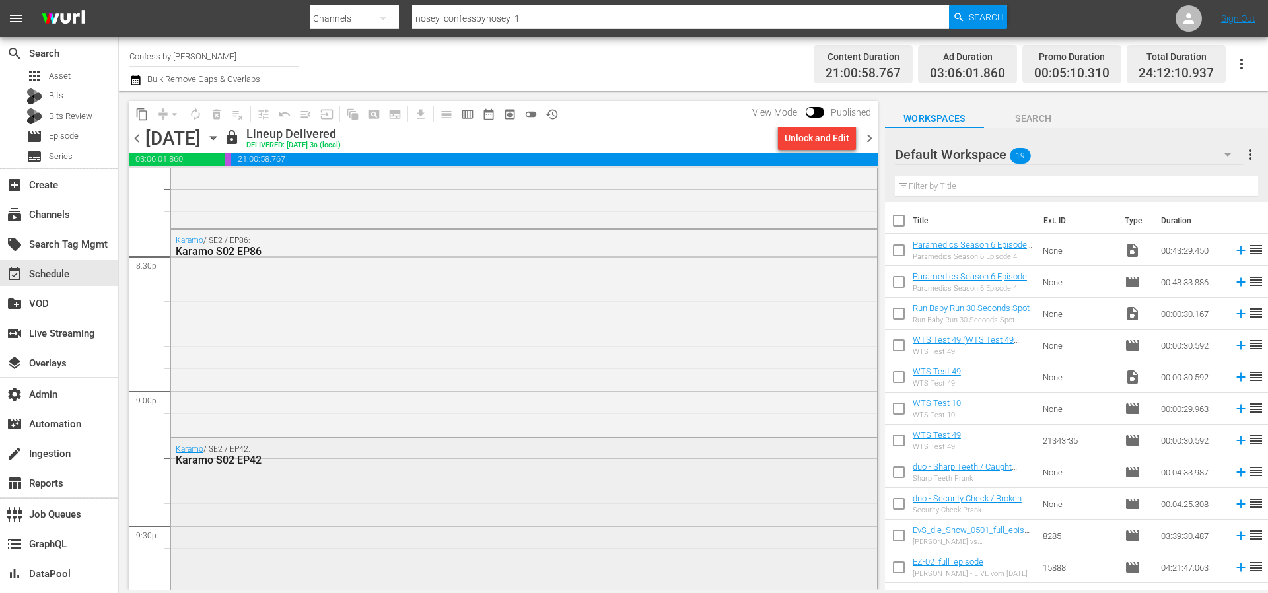
click at [750, 499] on div "Karamo / SE2 / EP42: Karamo S02 EP42" at bounding box center [524, 540] width 706 height 203
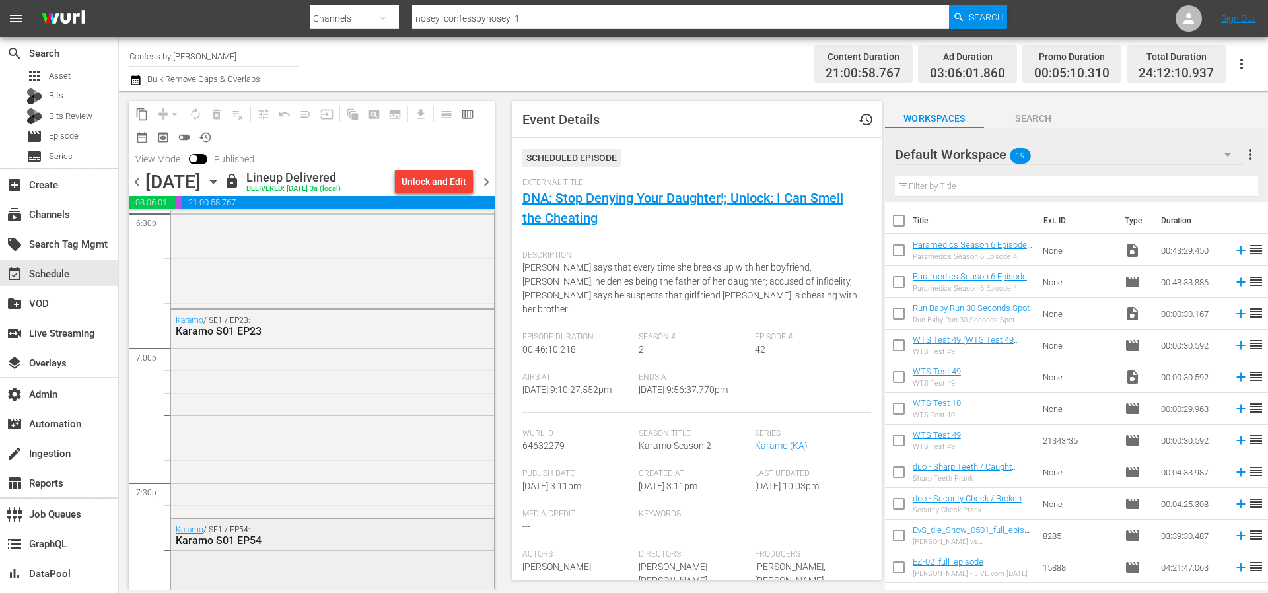
scroll to position [4957, 0]
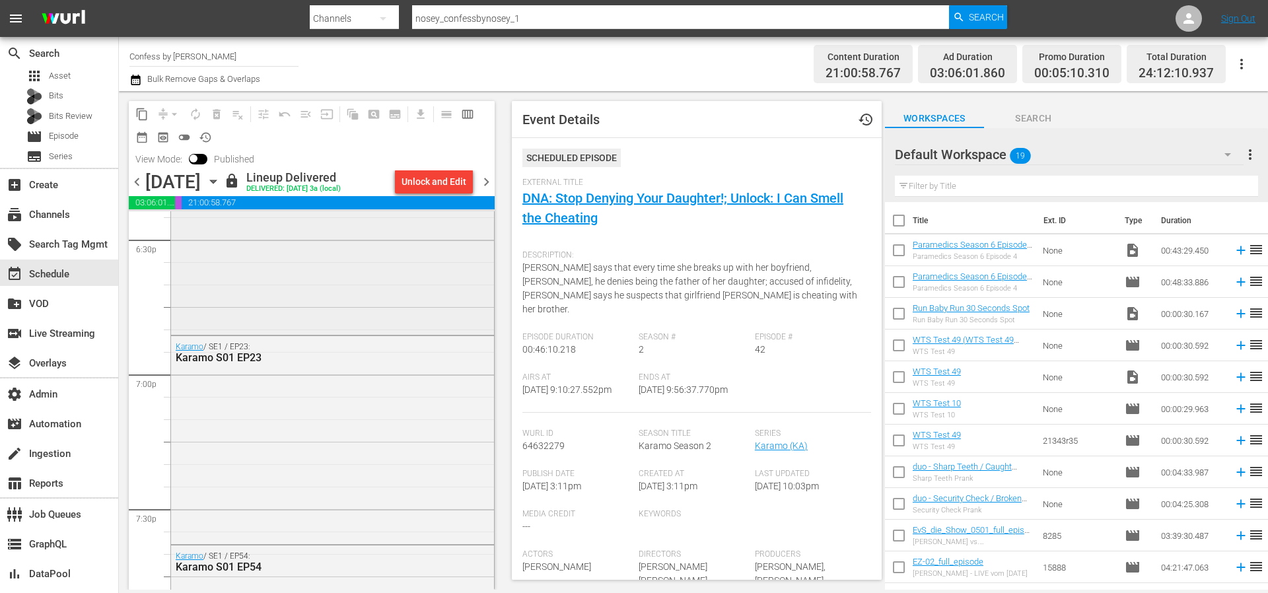
click at [316, 286] on div "Karamo / SE2 / EP14: Karamo S02 EP14" at bounding box center [332, 228] width 323 height 206
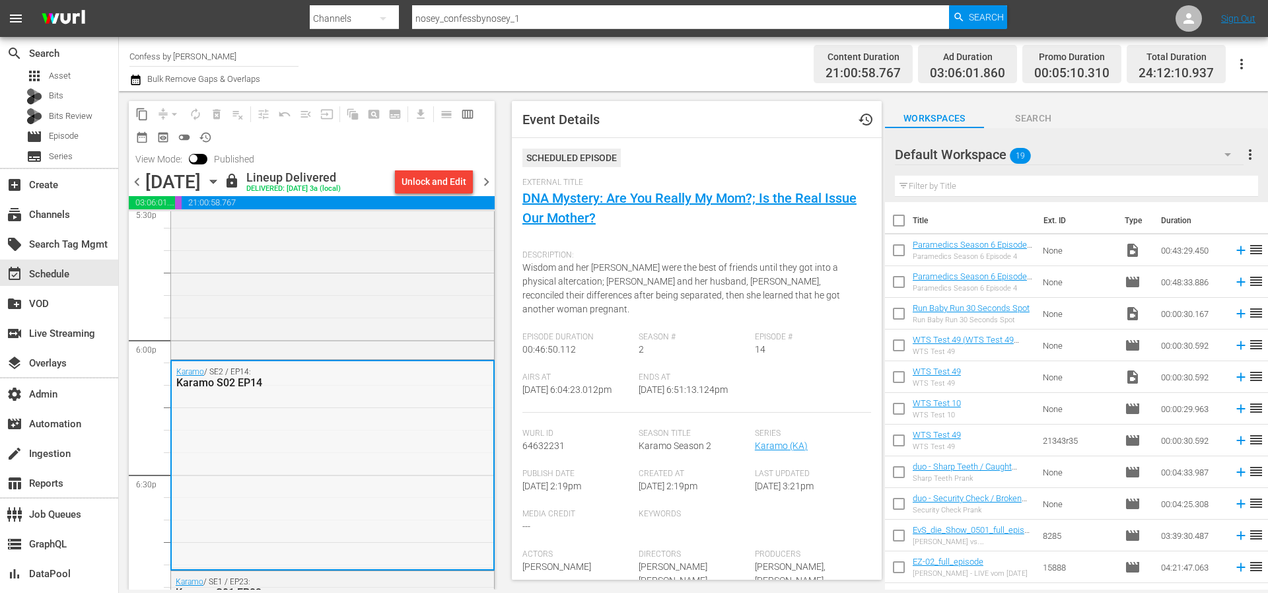
scroll to position [4802, 0]
